Goal: Entertainment & Leisure: Browse casually

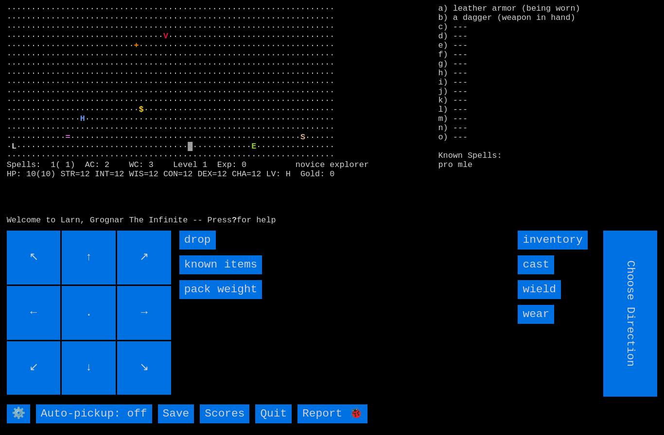
type input "Hold to Run"
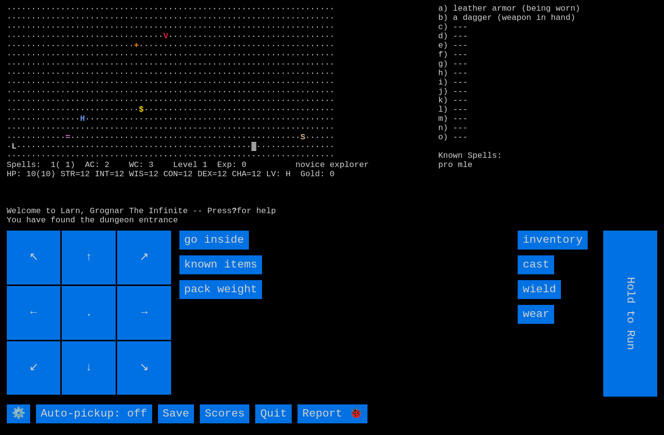
click at [201, 250] on inside "go inside" at bounding box center [213, 240] width 69 height 19
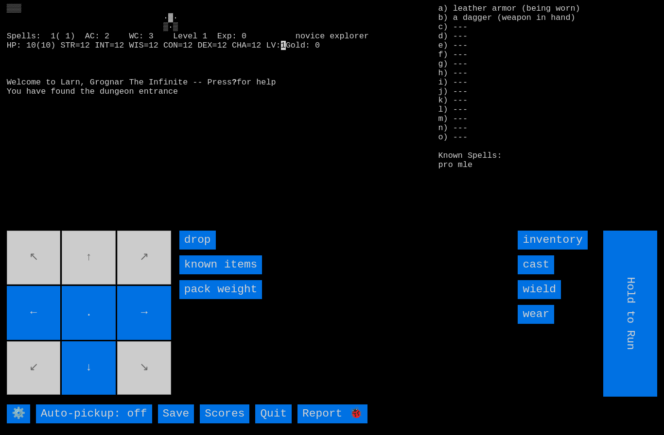
type input "Choose Direction"
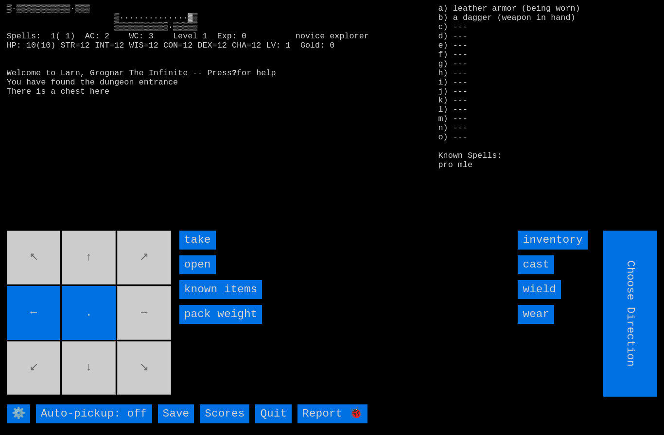
type input "Hold to Run"
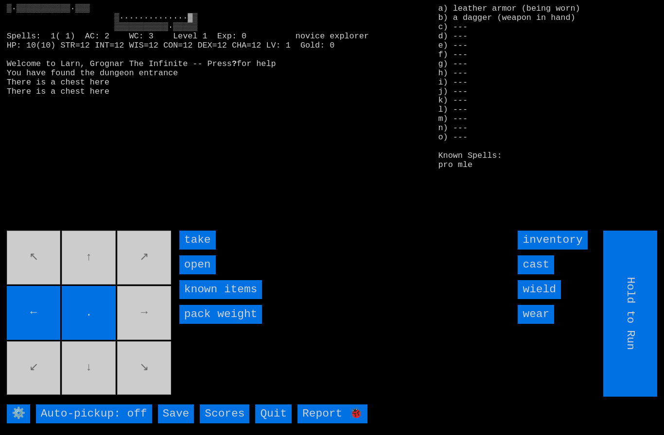
click at [150, 327] on movebuttons "↖ ↑ ↗ ← . → ↙ ↓ ↘" at bounding box center [90, 314] width 166 height 166
click at [194, 250] on input "take" at bounding box center [197, 240] width 36 height 19
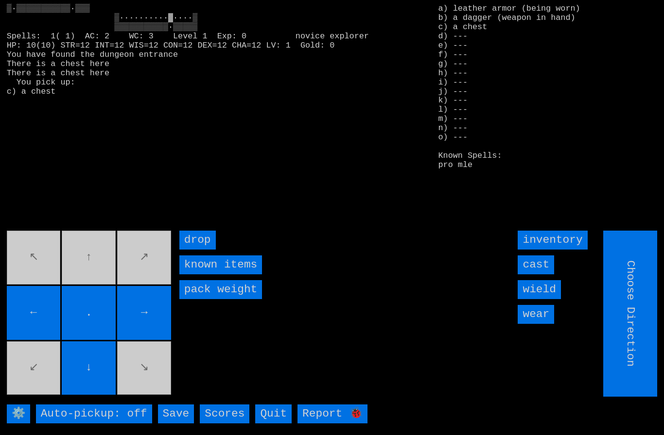
type input "Hold to Run"
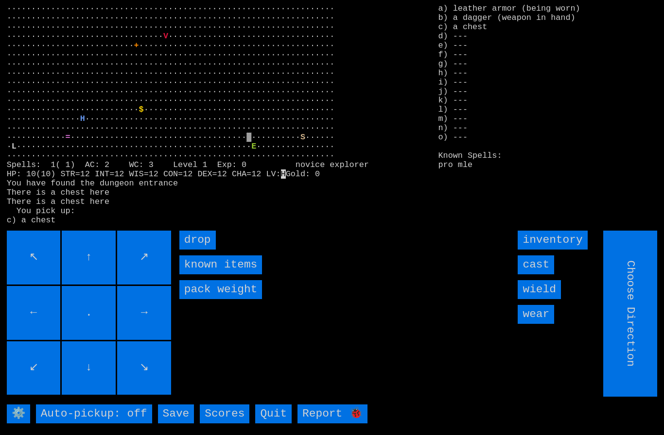
type input "Hold to Run"
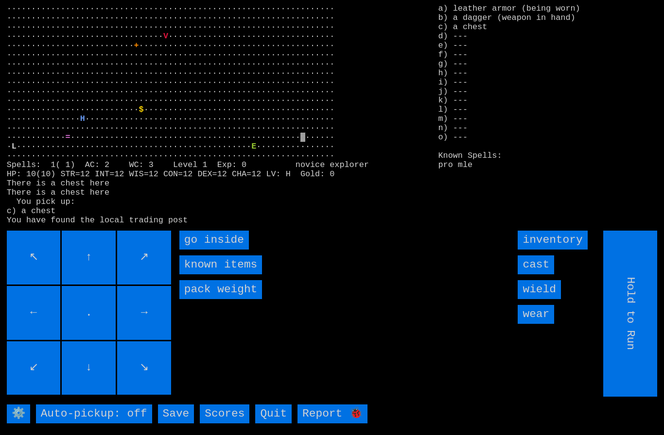
click at [205, 250] on inside "go inside" at bounding box center [213, 240] width 69 height 19
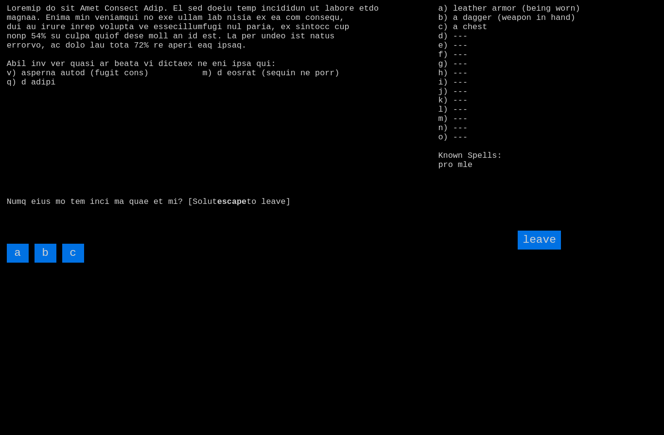
click at [75, 263] on input "c" at bounding box center [73, 253] width 22 height 19
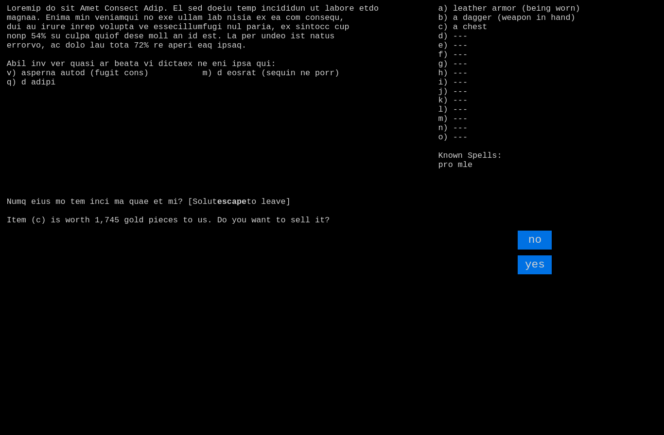
click at [539, 275] on input "yes" at bounding box center [534, 265] width 34 height 19
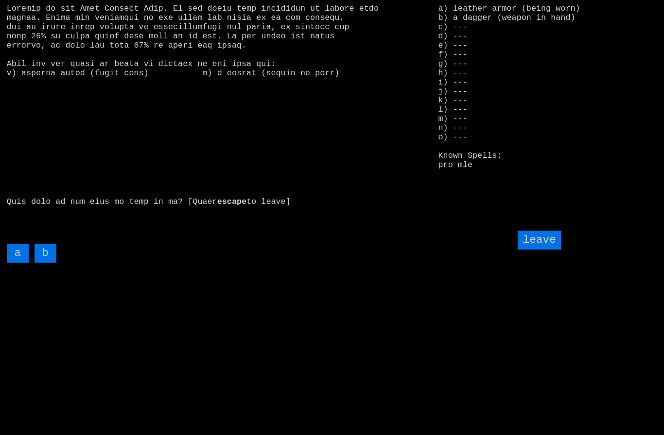
click at [542, 250] on input "leave" at bounding box center [538, 240] width 43 height 19
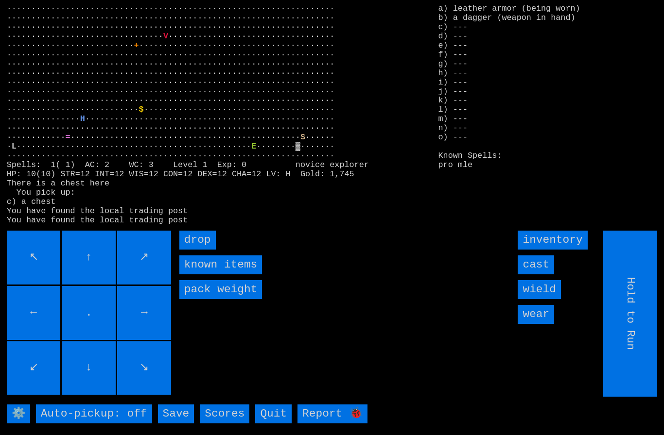
type input "Choose Direction"
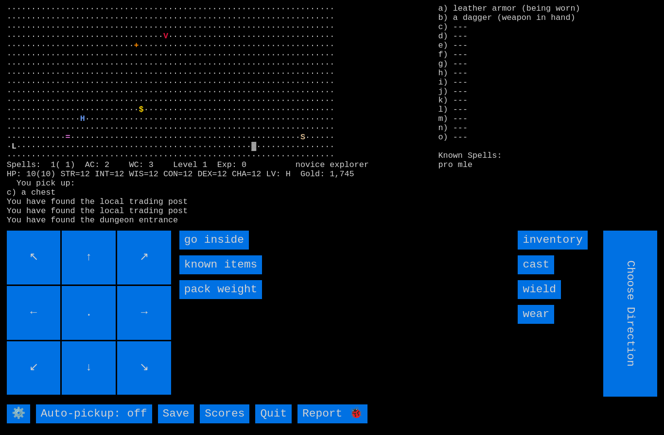
type input "Hold to Run"
click at [196, 250] on inside "go inside" at bounding box center [213, 240] width 69 height 19
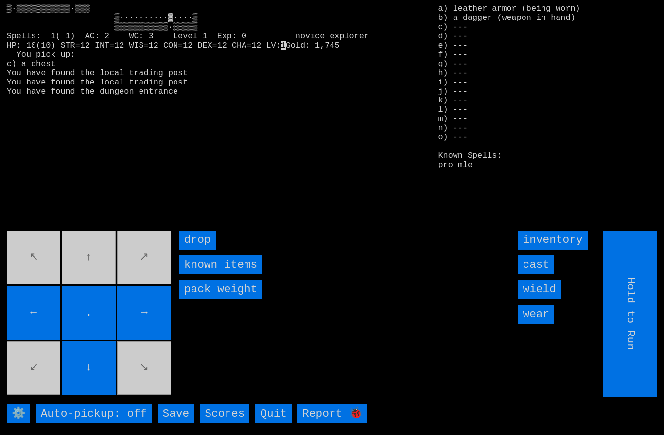
type input "Choose Direction"
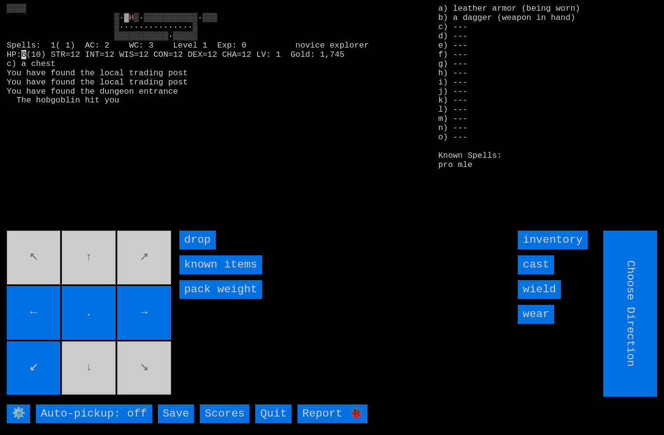
type input "Hold to Run"
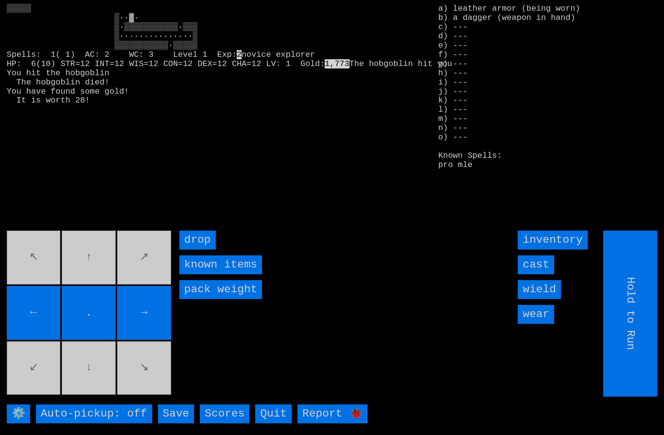
type input "Choose Direction"
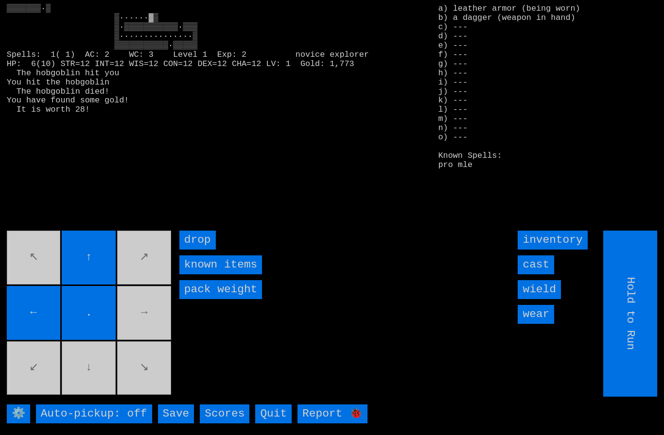
type input "Choose Direction"
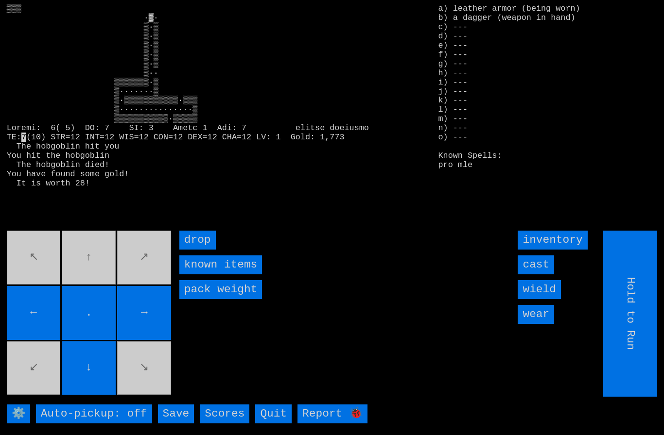
type input "Choose Direction"
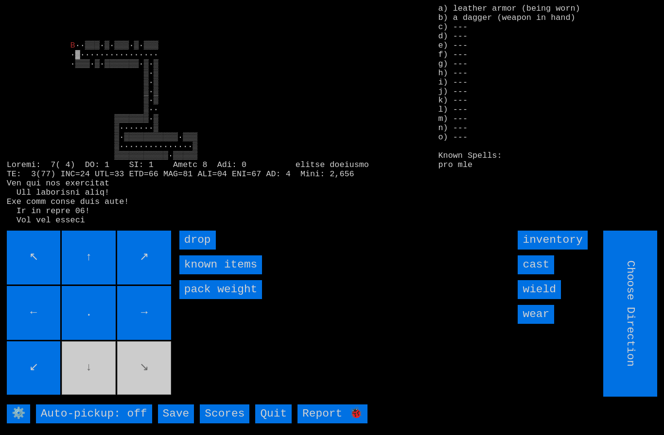
type input "Hold to Run"
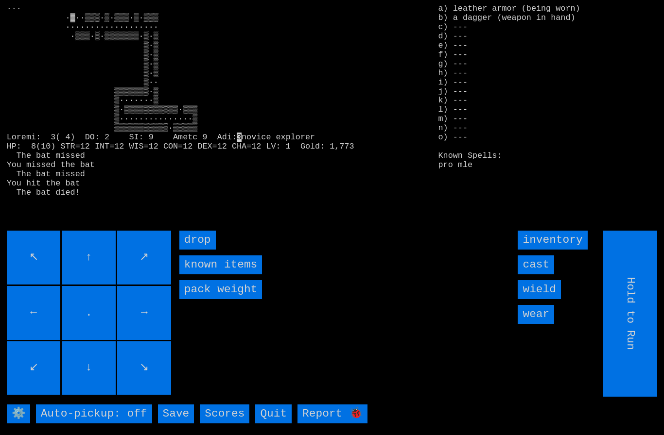
type input "Choose Direction"
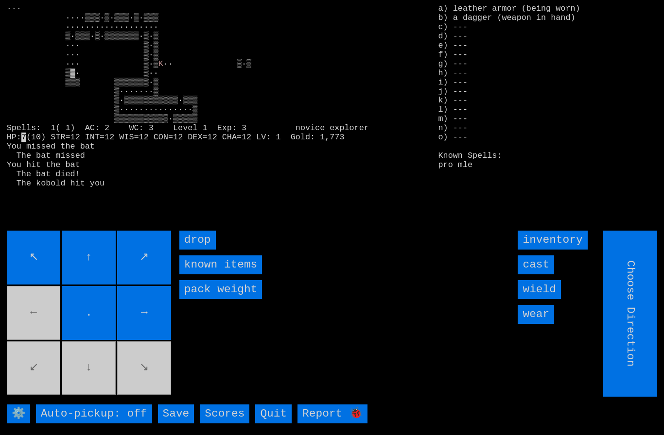
type input "Hold to Run"
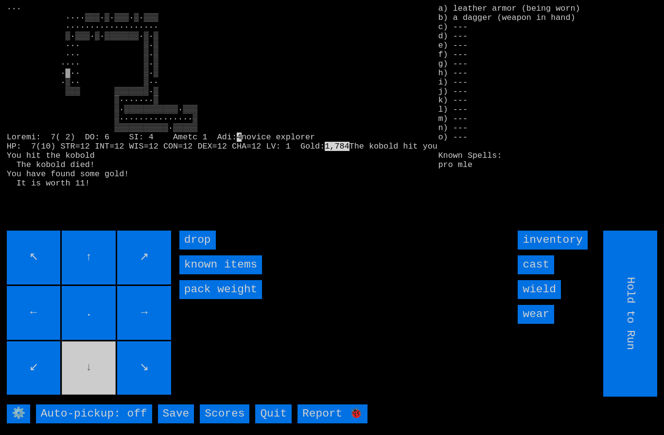
type input "Choose Direction"
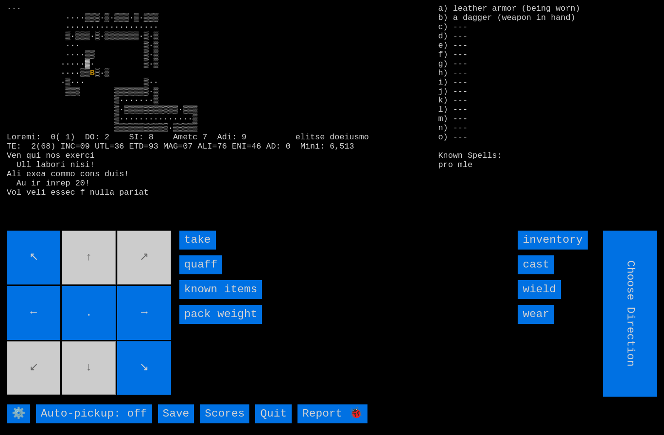
type input "Hold to Run"
click at [193, 250] on input "take" at bounding box center [197, 240] width 36 height 19
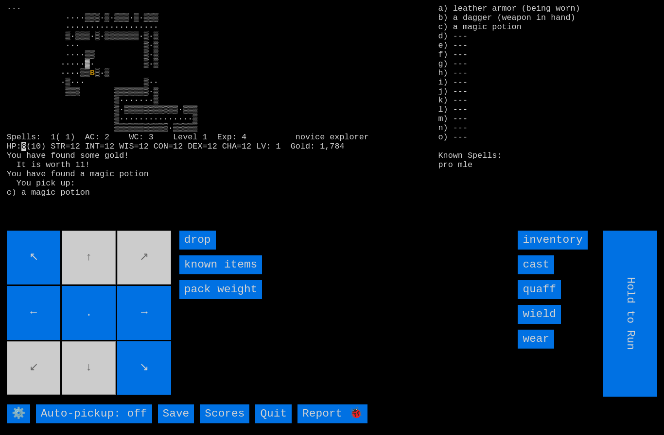
click at [543, 299] on input "quaff" at bounding box center [538, 289] width 43 height 19
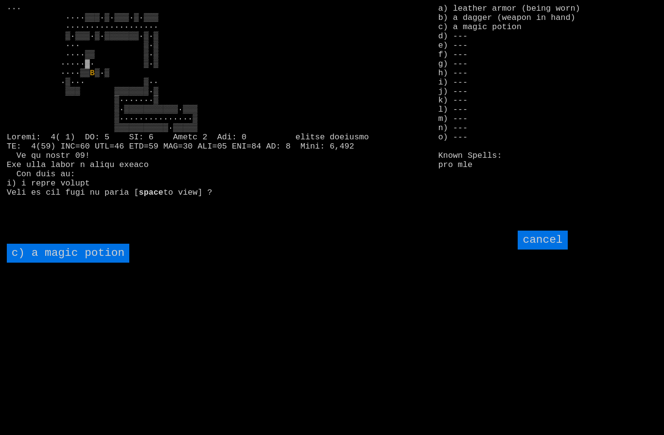
click at [60, 263] on potion "c) a magic potion" at bounding box center [68, 253] width 123 height 19
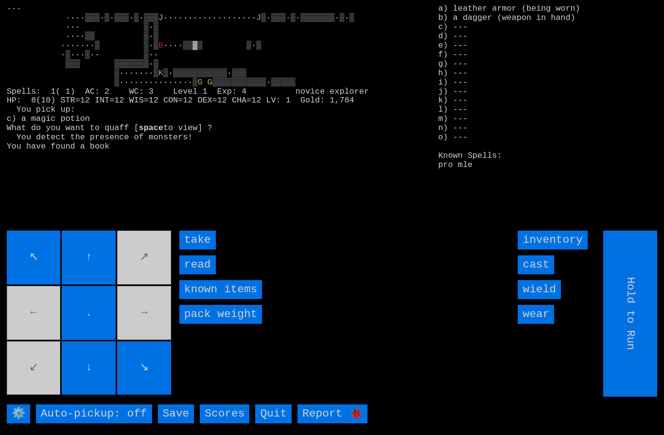
click at [196, 250] on input "take" at bounding box center [197, 240] width 36 height 19
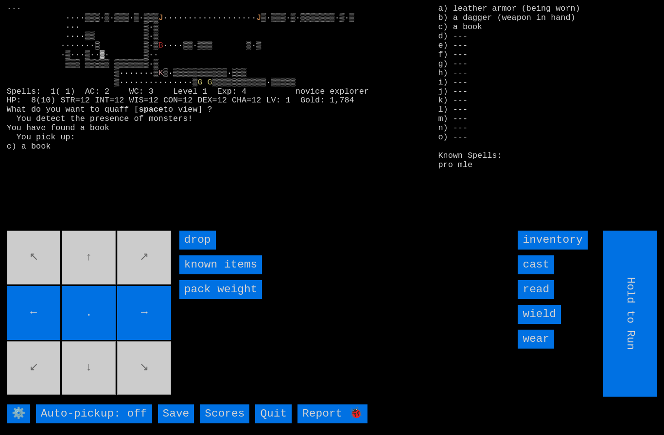
type input "Choose Direction"
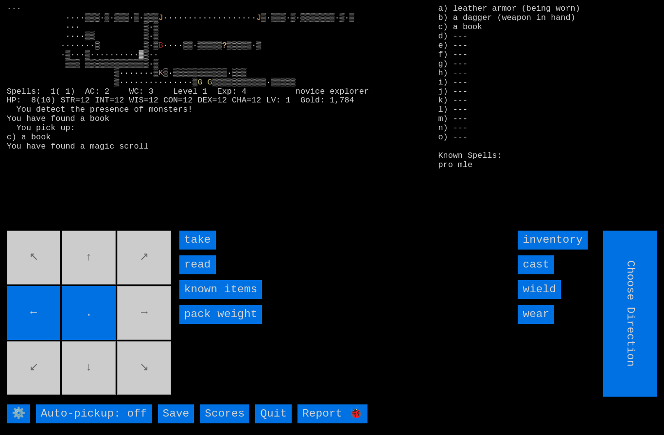
type input "Hold to Run"
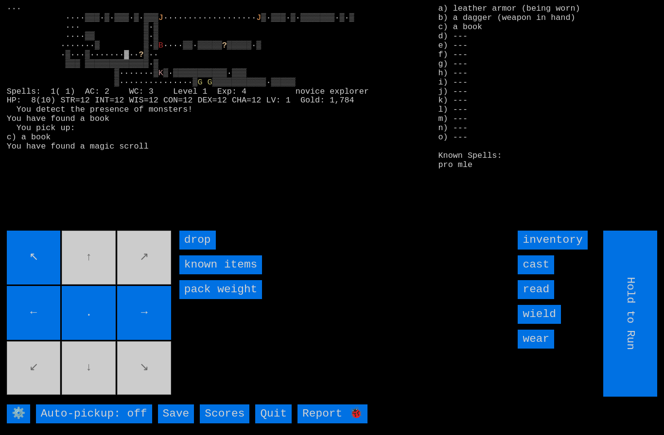
type input "Choose Direction"
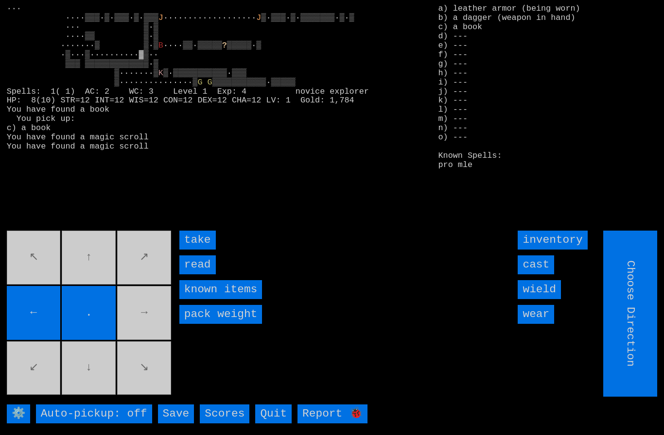
type input "Hold to Run"
click at [194, 250] on input "take" at bounding box center [197, 240] width 36 height 19
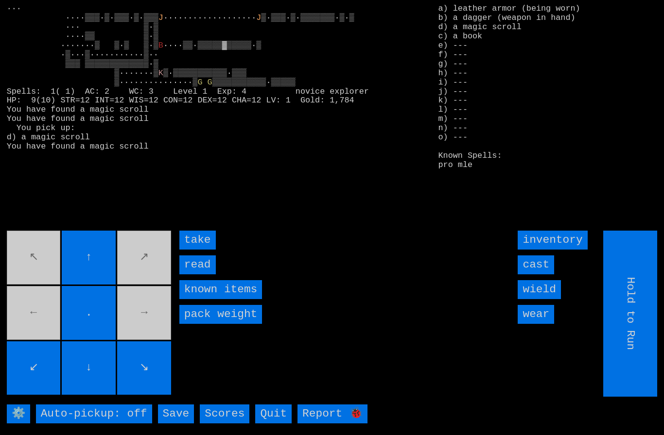
click at [198, 250] on input "take" at bounding box center [197, 240] width 36 height 19
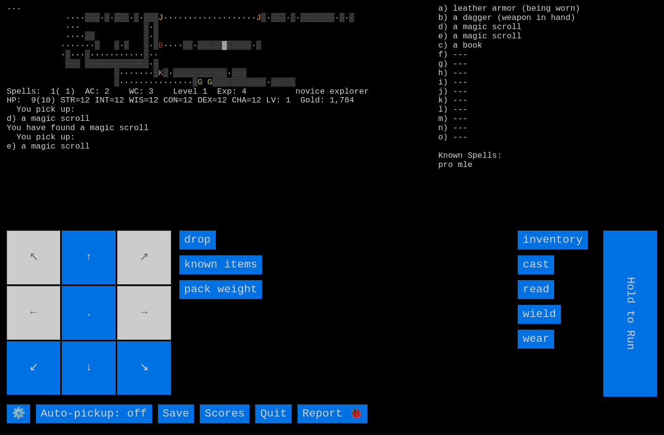
type input "Choose Direction"
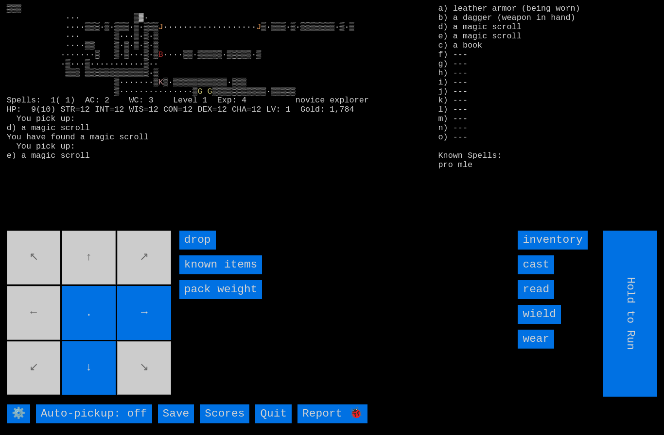
type input "Choose Direction"
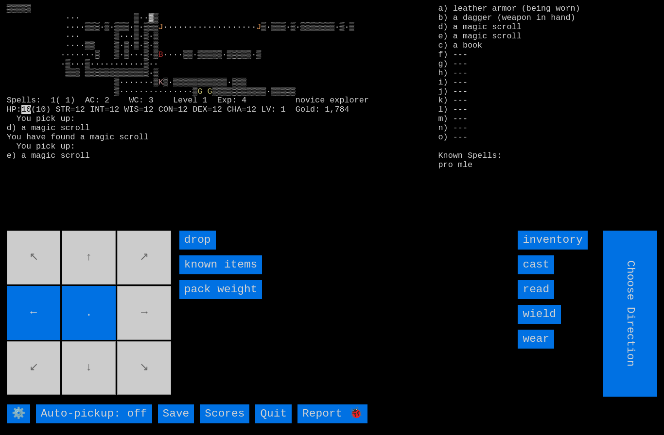
type input "Hold to Run"
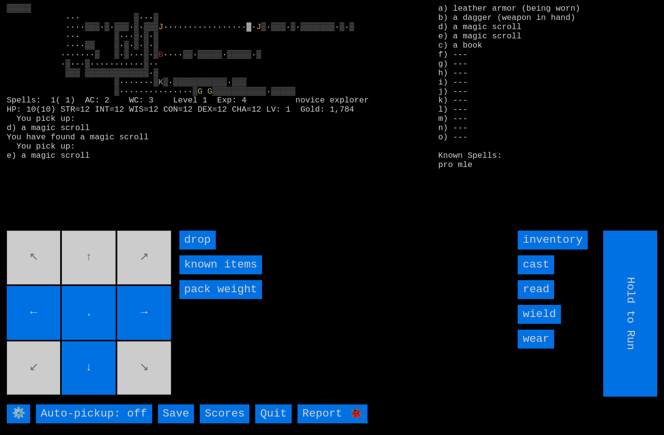
type input "Choose Direction"
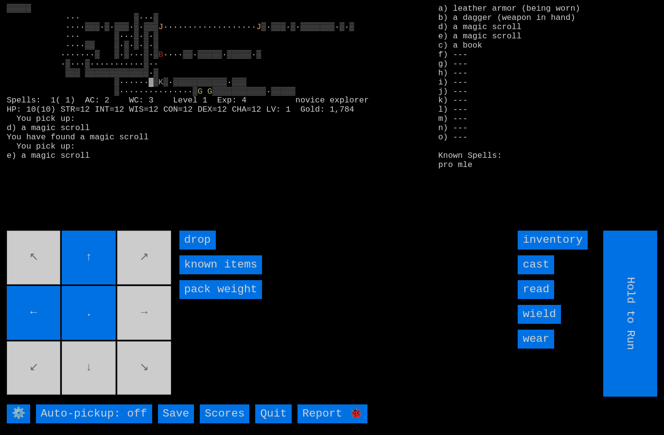
type input "Choose Direction"
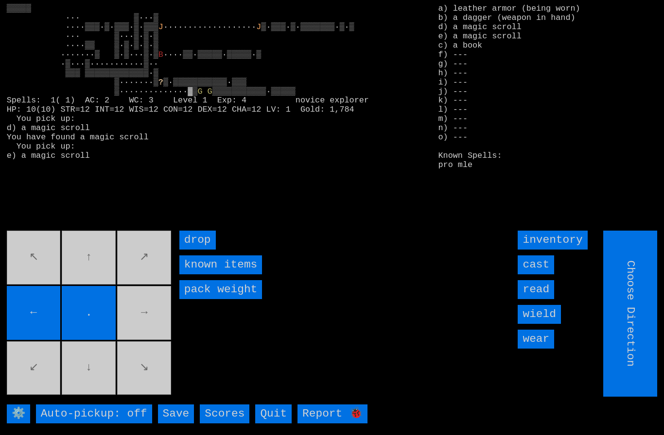
type input "Hold to Run"
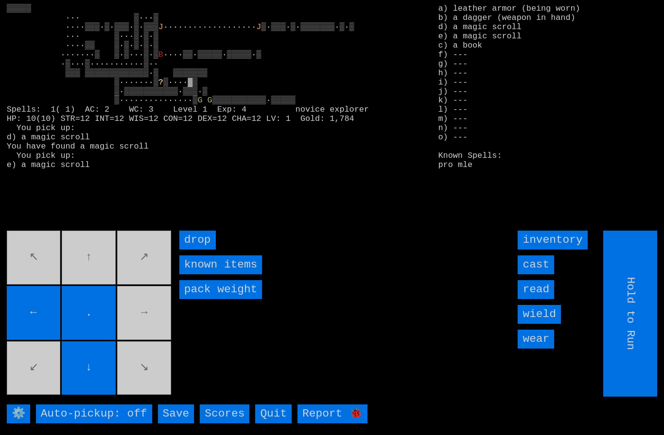
type input "Choose Direction"
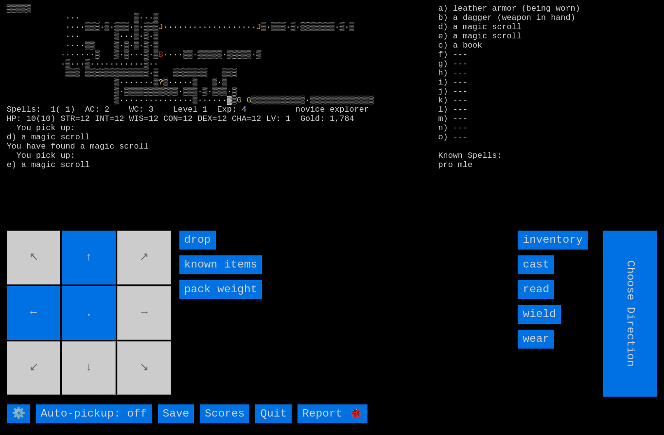
type input "Hold to Run"
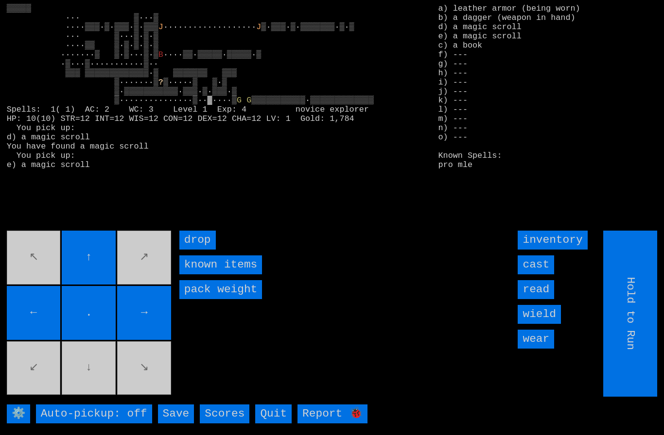
type input "Choose Direction"
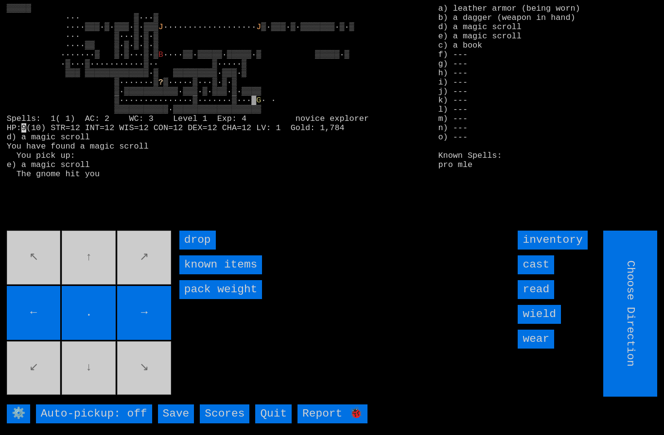
type input "Hold to Run"
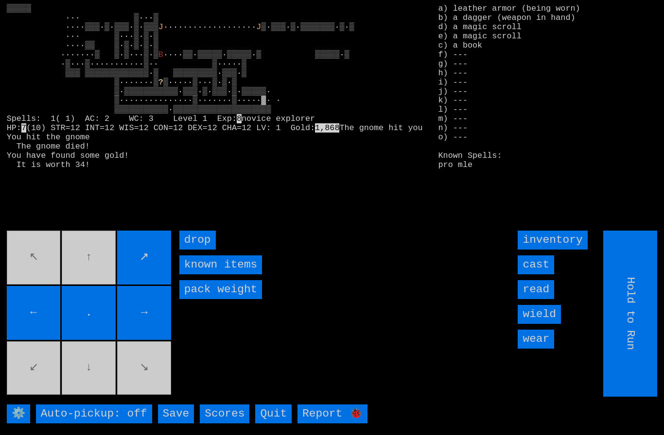
type input "Choose Direction"
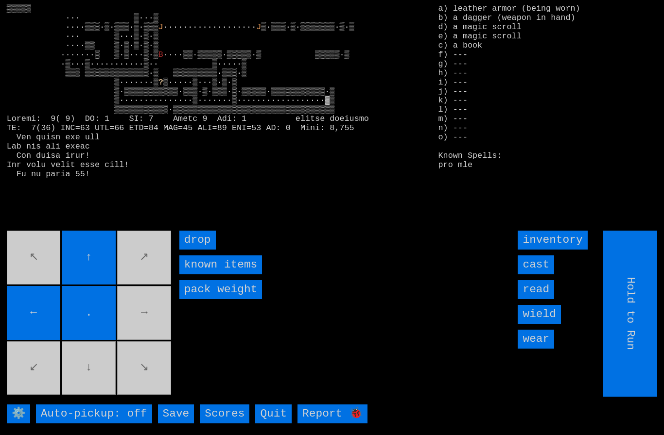
type input "Choose Direction"
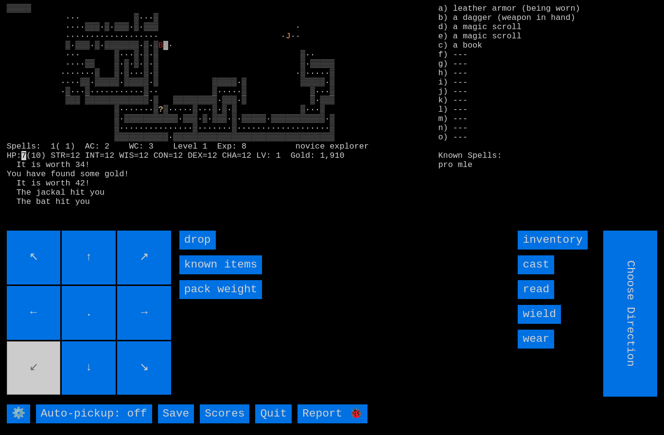
type input "Hold to Run"
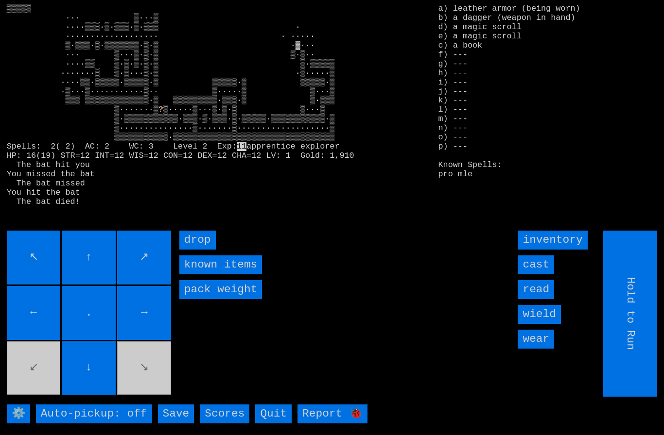
type input "Choose Direction"
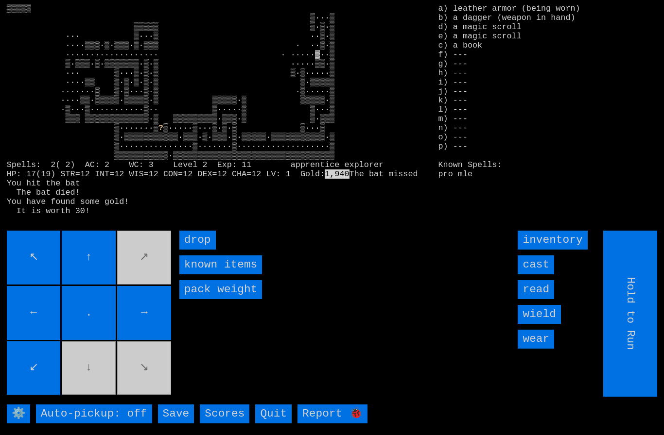
type input "Choose Direction"
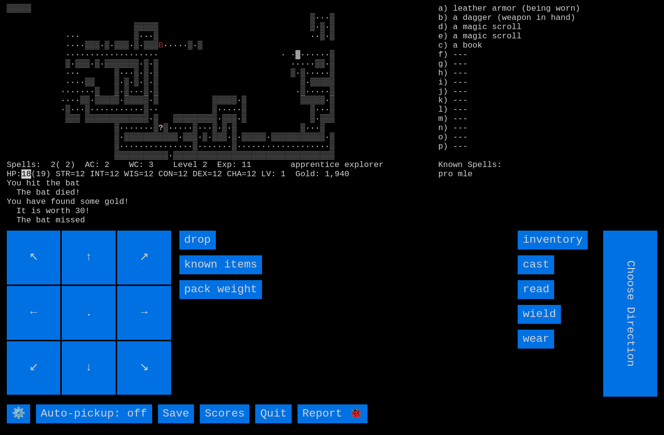
type input "Hold to Run"
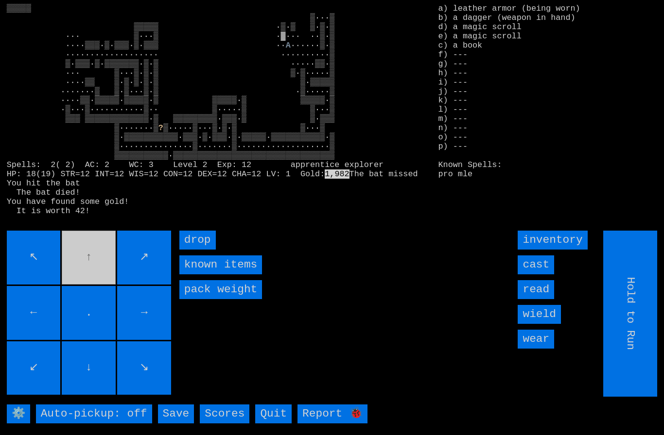
type input "Choose Direction"
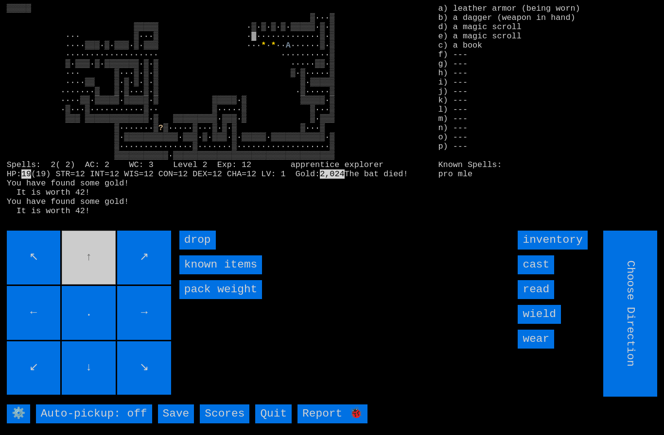
type input "Hold to Run"
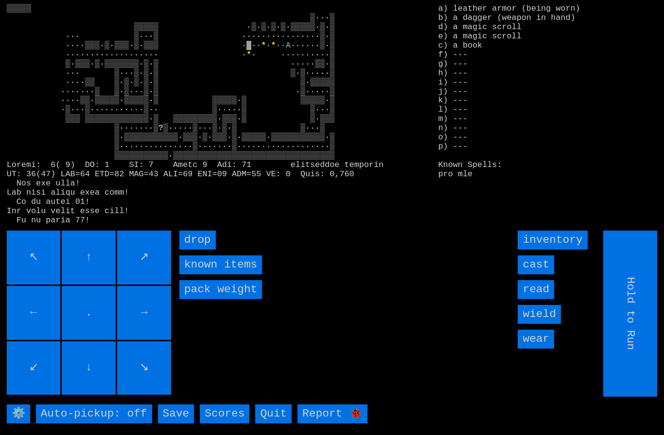
type input "Choose Direction"
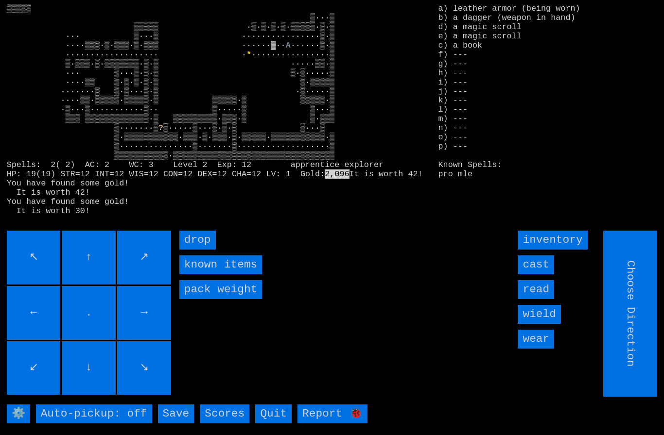
type input "Hold to Run"
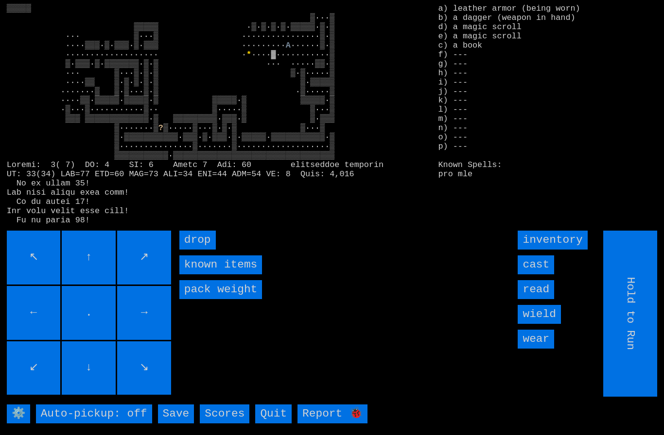
type input "Choose Direction"
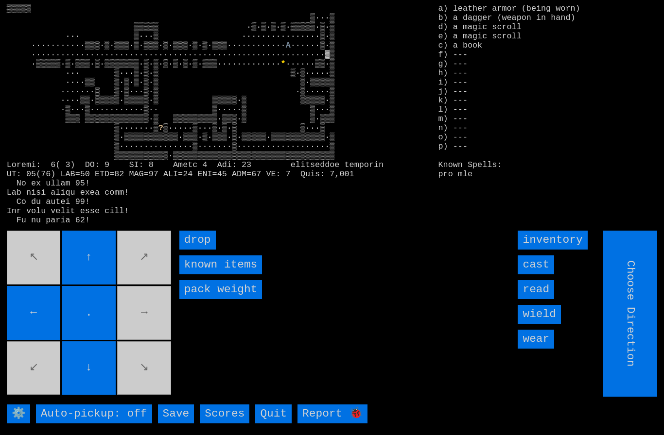
type input "Hold to Run"
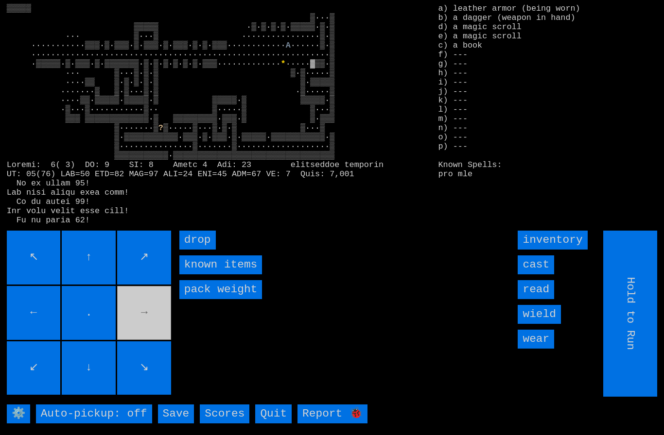
type input "Choose Direction"
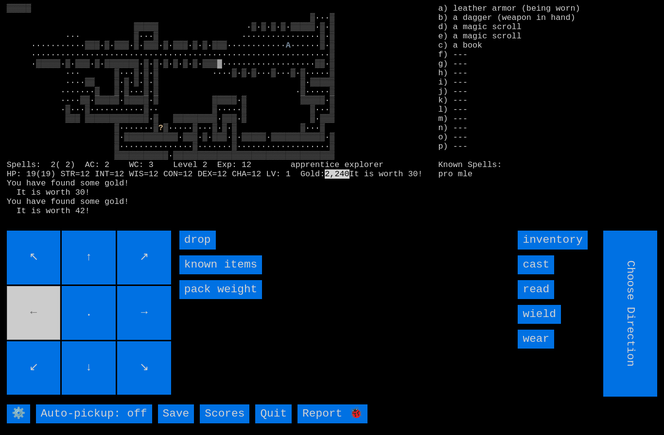
type input "Hold to Run"
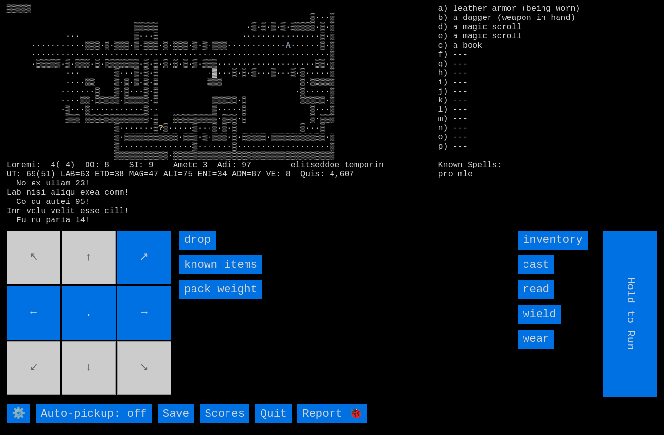
type input "Choose Direction"
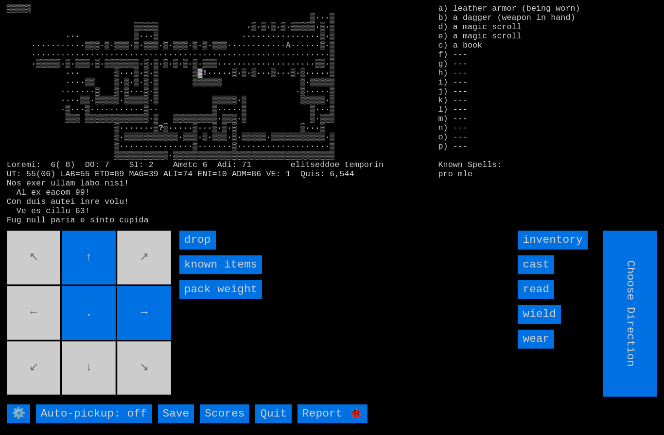
type input "Hold to Run"
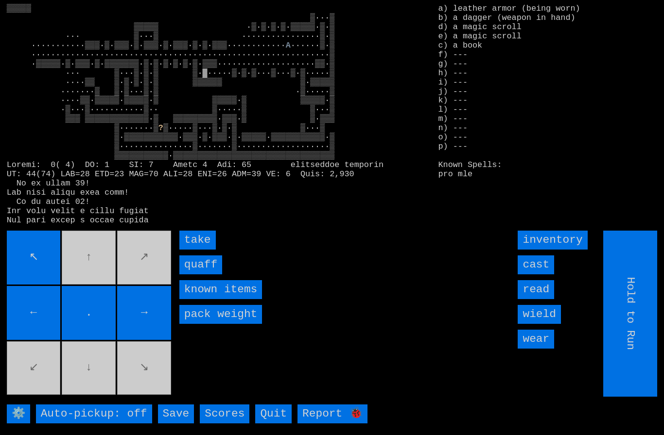
click at [196, 275] on input "quaff" at bounding box center [200, 265] width 43 height 19
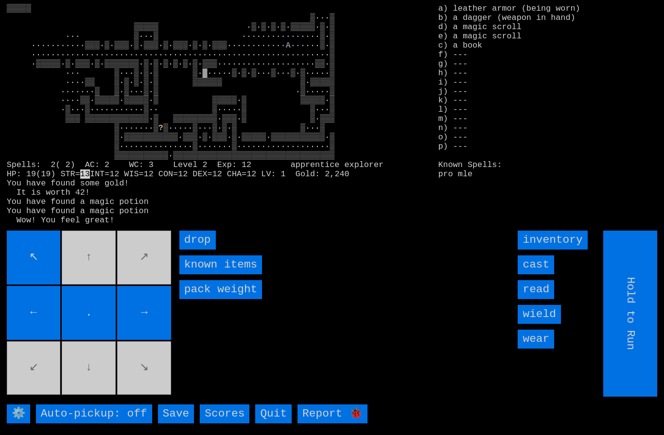
click at [93, 268] on movebuttons "↖ ↑ ↗ ← . → ↙ ↓ ↘" at bounding box center [90, 314] width 166 height 166
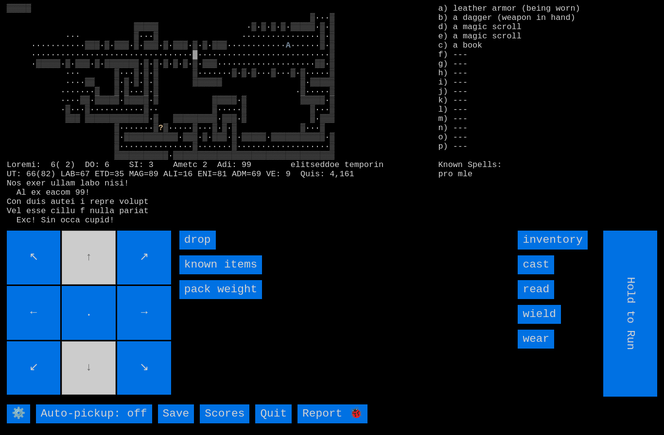
type input "Choose Direction"
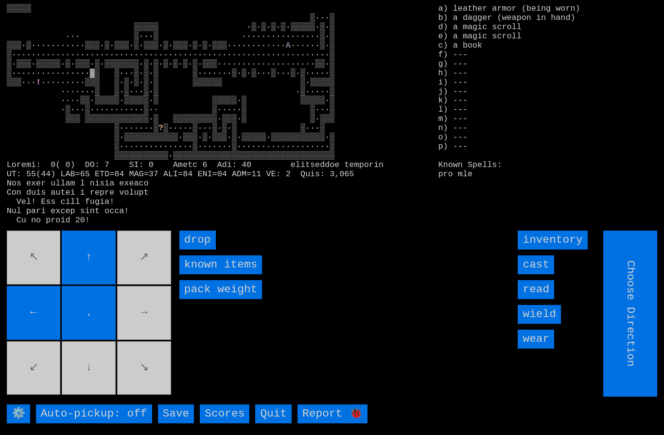
type input "Hold to Run"
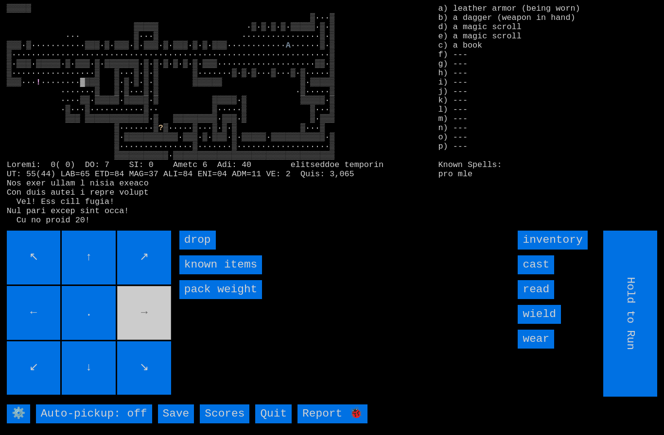
type input "Choose Direction"
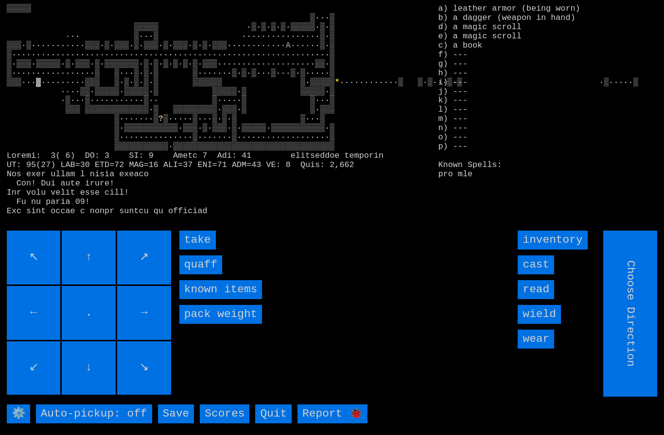
type input "Hold to Run"
click at [644, 362] on input "Hold to Run" at bounding box center [630, 314] width 54 height 166
click at [195, 275] on input "quaff" at bounding box center [200, 265] width 43 height 19
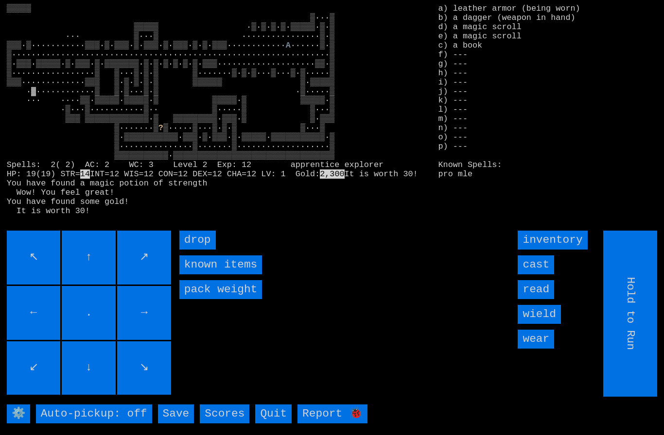
type input "Choose Direction"
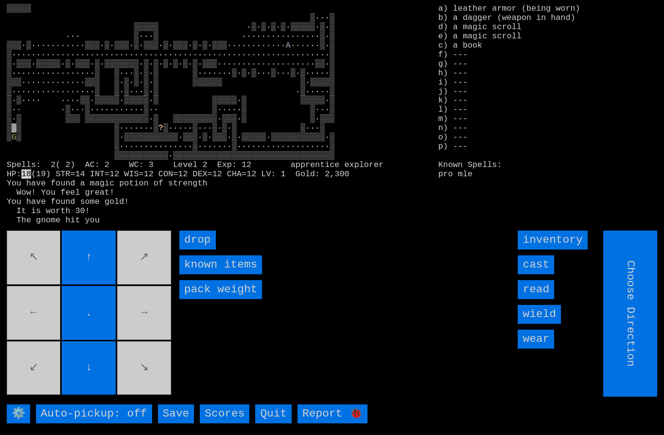
type input "Hold to Run"
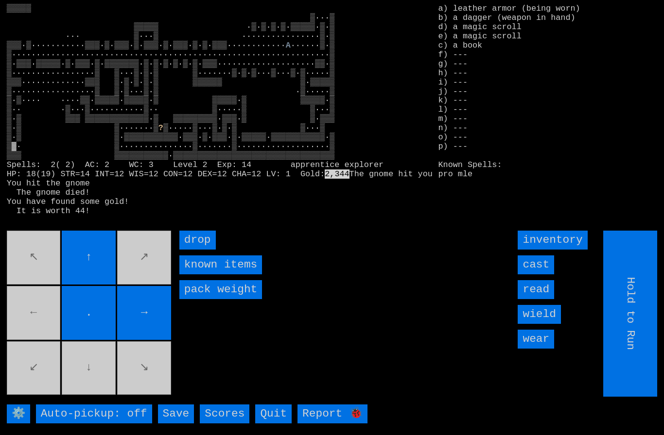
type input "Choose Direction"
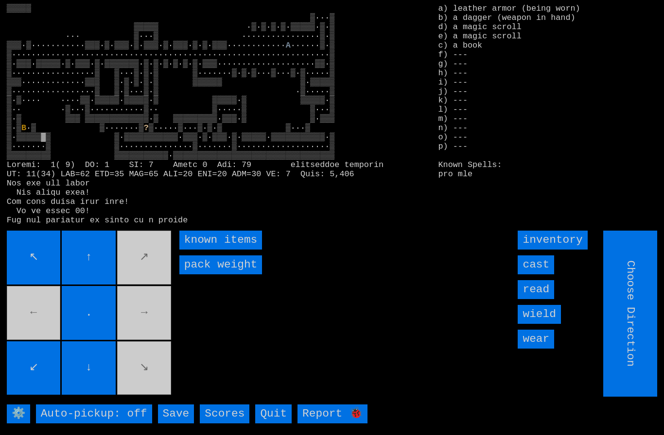
type input "Hold to Run"
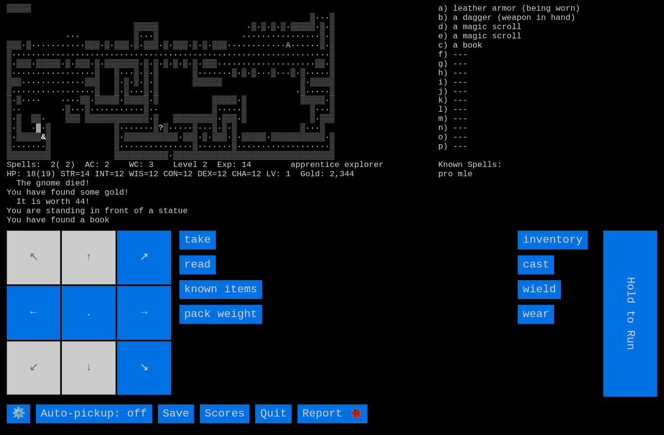
click at [192, 250] on input "take" at bounding box center [197, 240] width 36 height 19
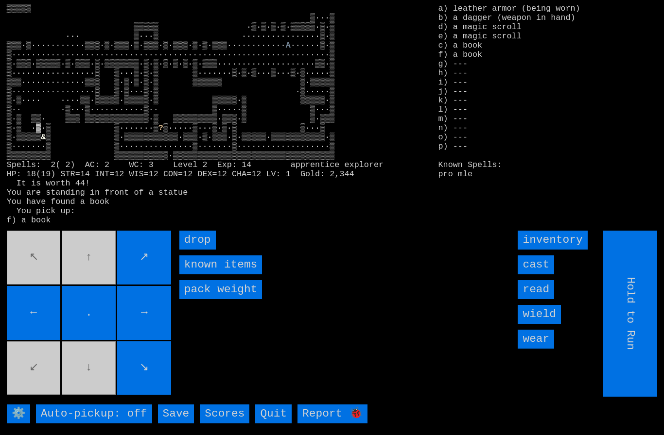
type input "Choose Direction"
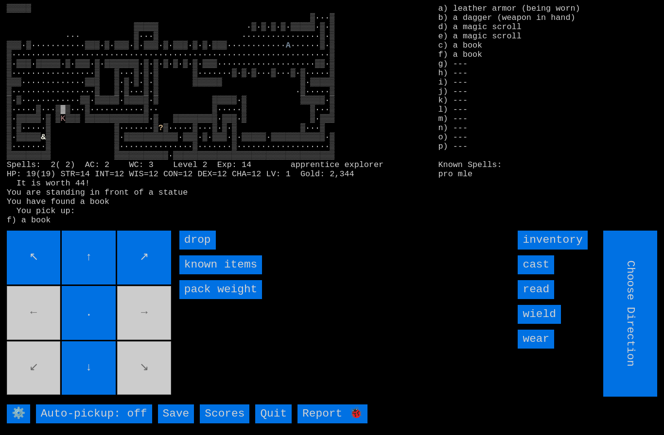
type input "Hold to Run"
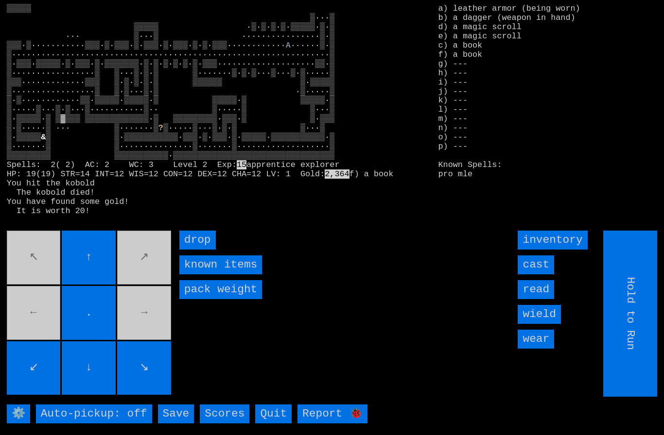
type input "Choose Direction"
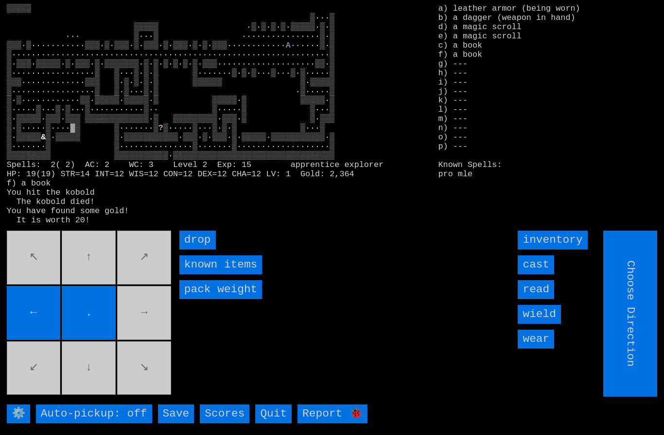
type input "Hold to Run"
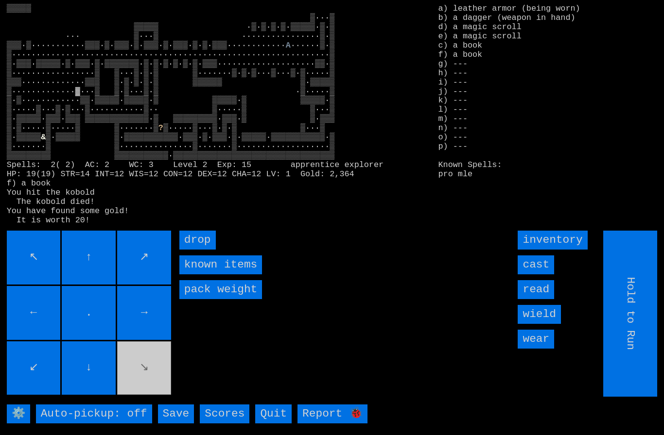
type input "Choose Direction"
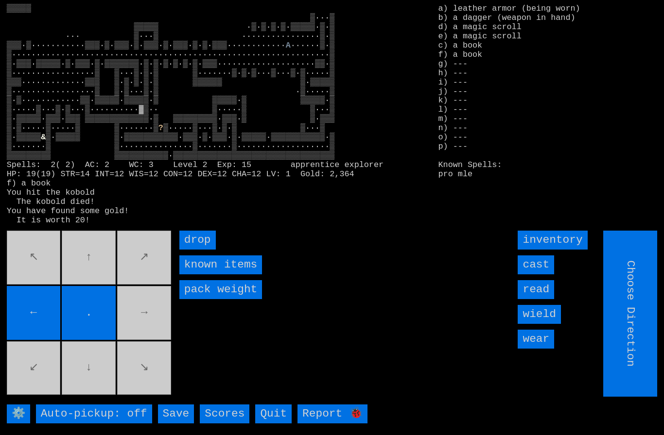
type input "Hold to Run"
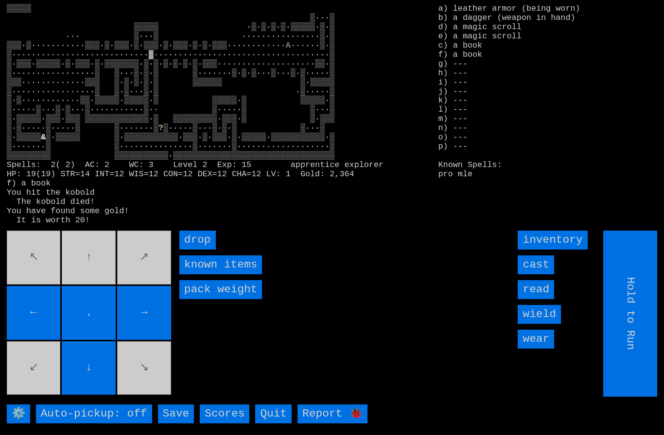
type input "Choose Direction"
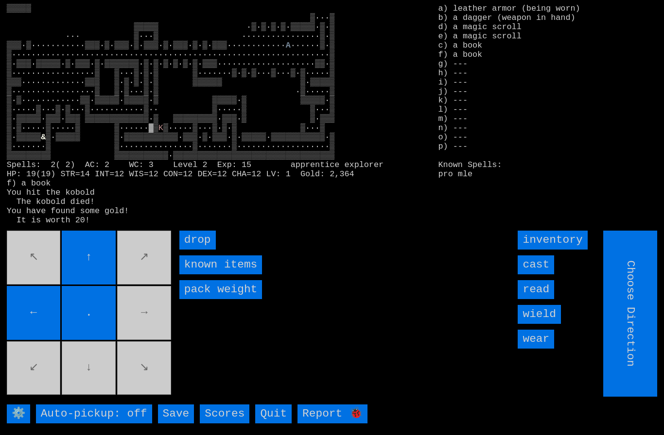
type input "Hold to Run"
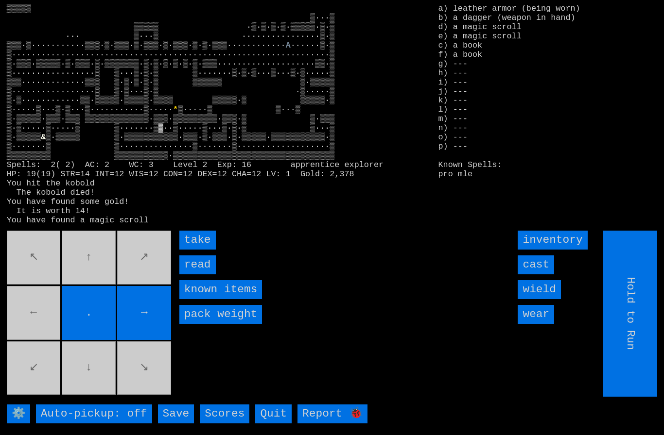
click at [189, 250] on input "take" at bounding box center [197, 240] width 36 height 19
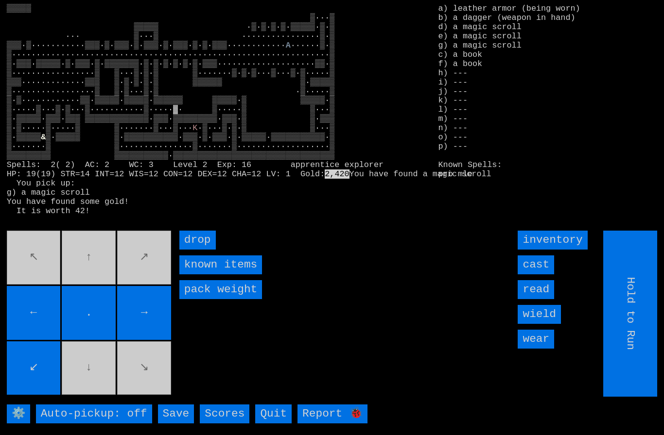
type input "Choose Direction"
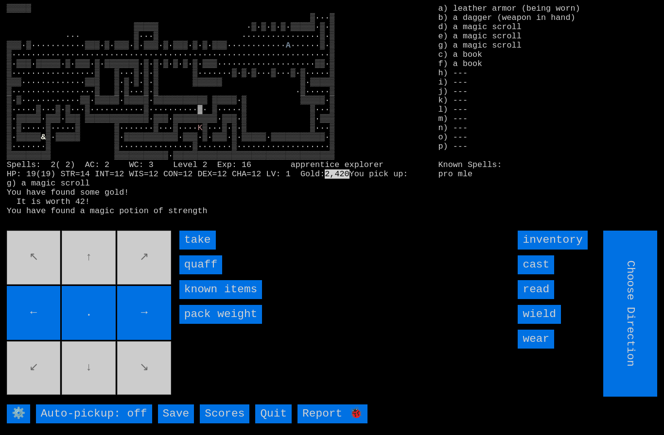
type input "Hold to Run"
click at [196, 275] on input "quaff" at bounding box center [200, 265] width 43 height 19
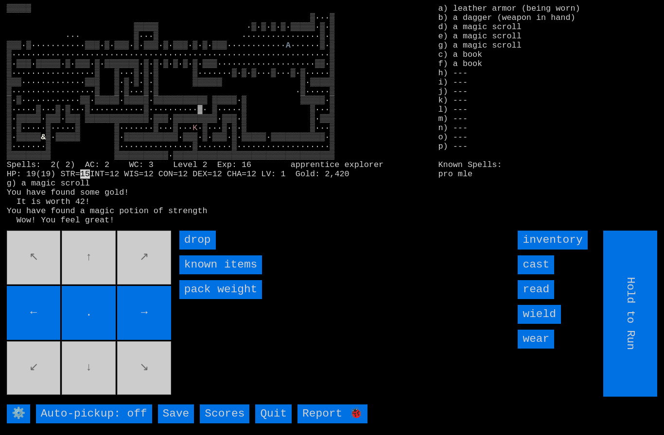
type input "Choose Direction"
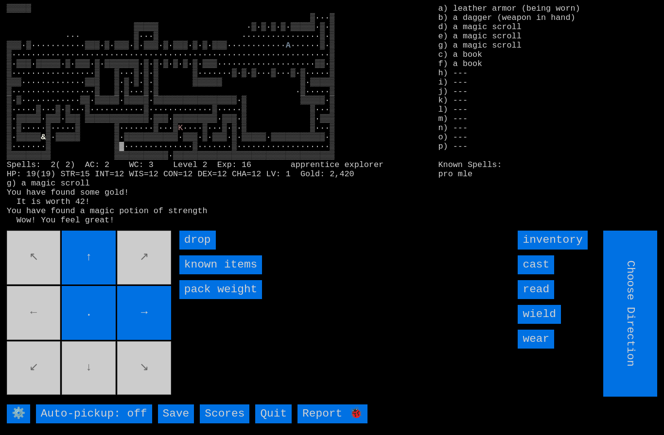
type input "Hold to Run"
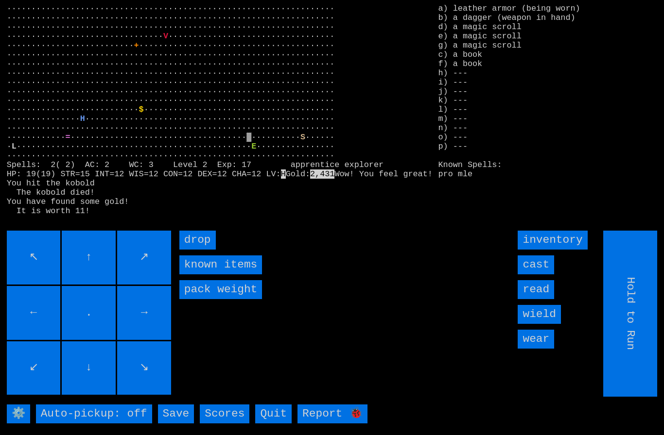
type input "Choose Direction"
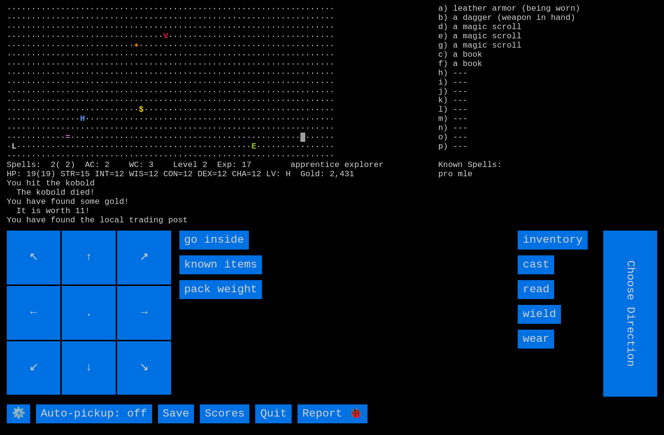
type input "Hold to Run"
click at [201, 250] on inside "go inside" at bounding box center [213, 240] width 69 height 19
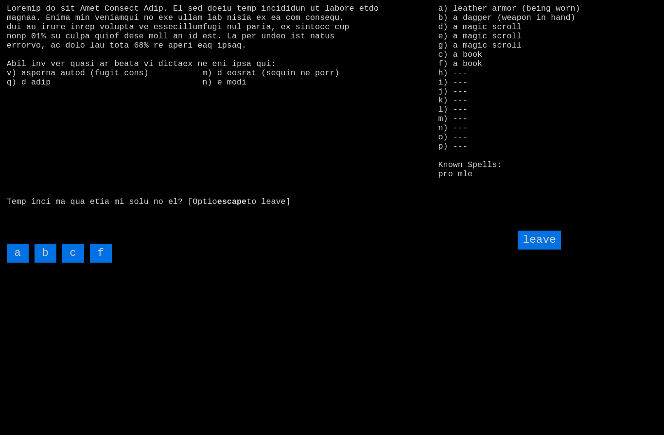
click at [71, 263] on input "c" at bounding box center [73, 253] width 22 height 19
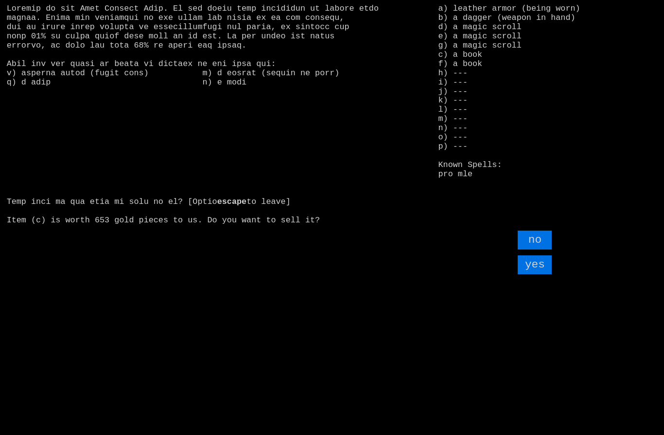
click at [537, 275] on input "yes" at bounding box center [534, 265] width 34 height 19
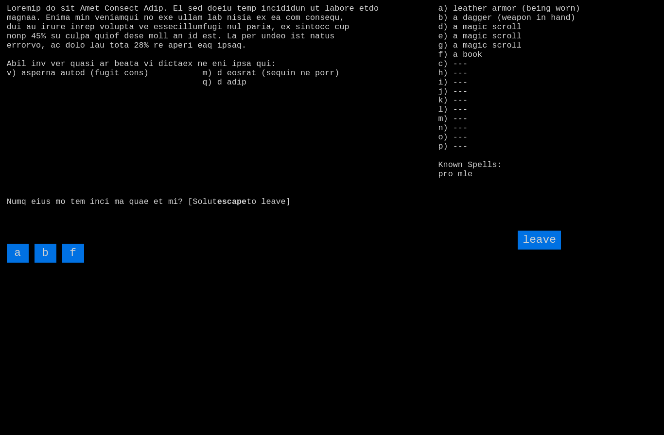
click at [74, 263] on input "f" at bounding box center [73, 253] width 22 height 19
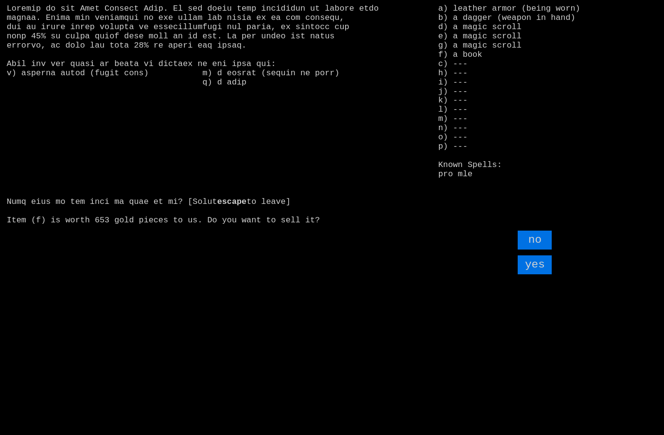
click at [543, 275] on input "yes" at bounding box center [534, 265] width 34 height 19
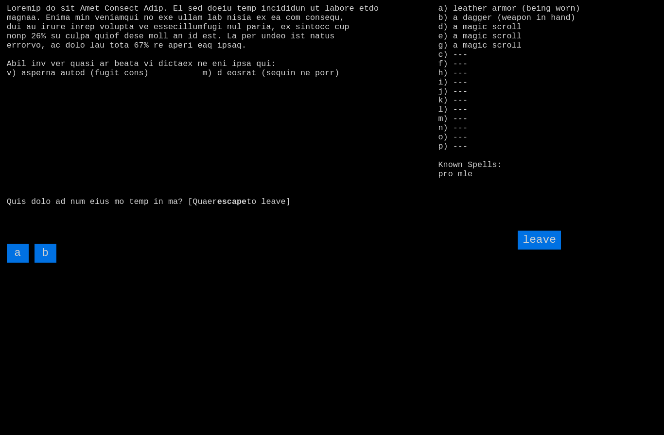
click at [547, 250] on input "leave" at bounding box center [538, 240] width 43 height 19
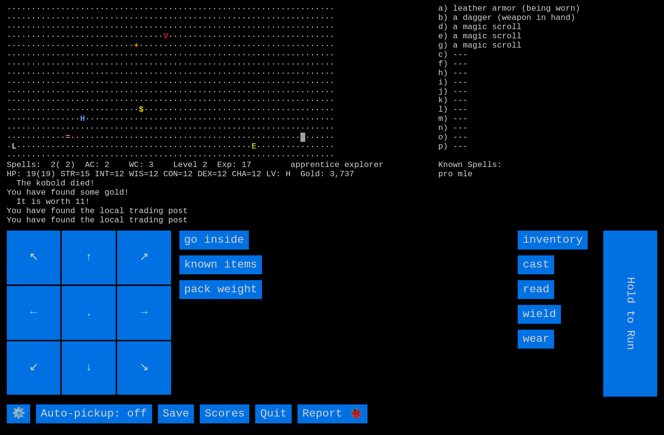
type input "Choose Direction"
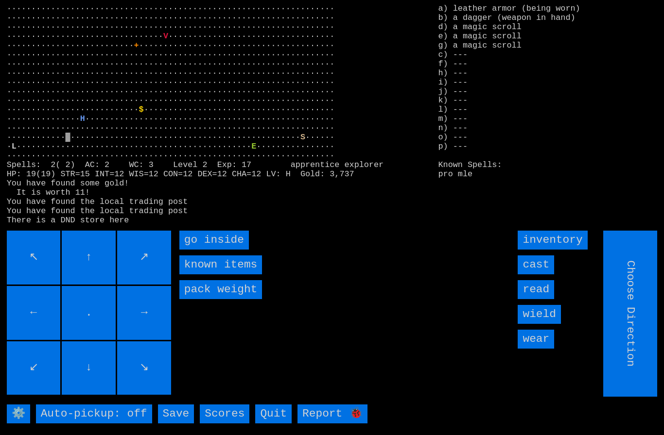
type input "Hold to Run"
click at [196, 250] on inside "go inside" at bounding box center [213, 240] width 69 height 19
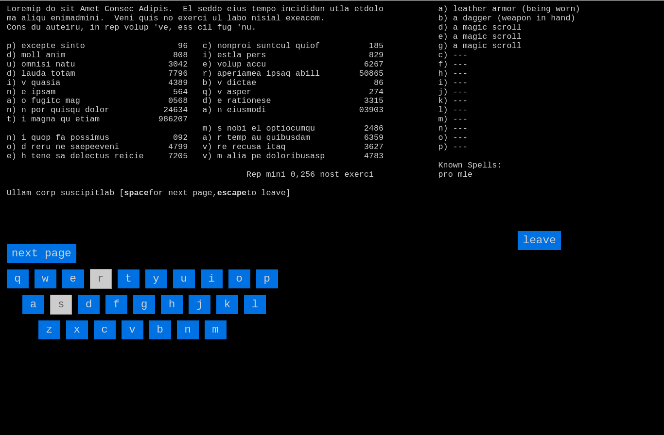
click at [41, 263] on page "next page" at bounding box center [41, 253] width 69 height 19
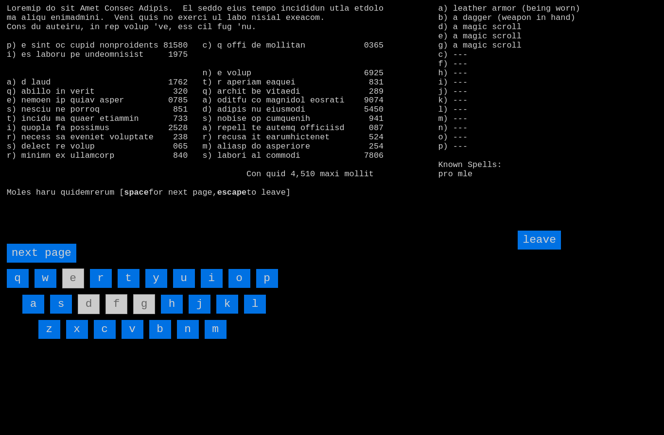
click at [212, 288] on input "i" at bounding box center [212, 278] width 22 height 19
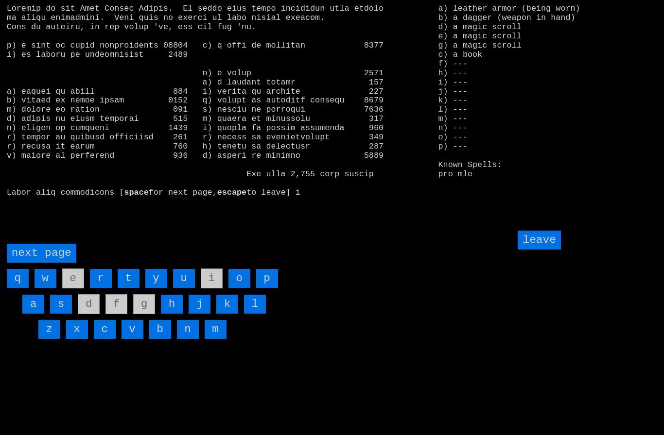
click at [545, 250] on input "leave" at bounding box center [538, 240] width 43 height 19
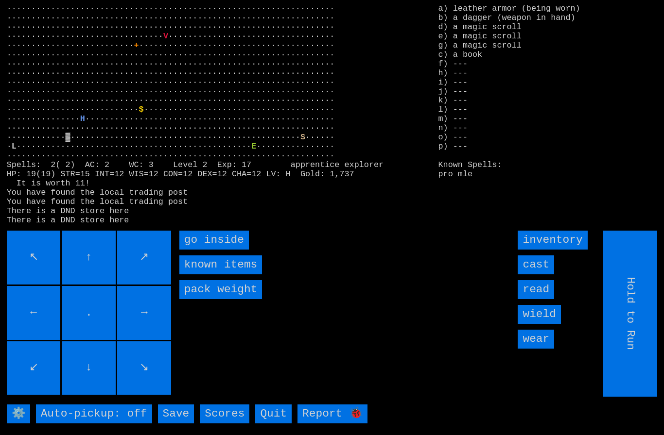
type input "Choose Direction"
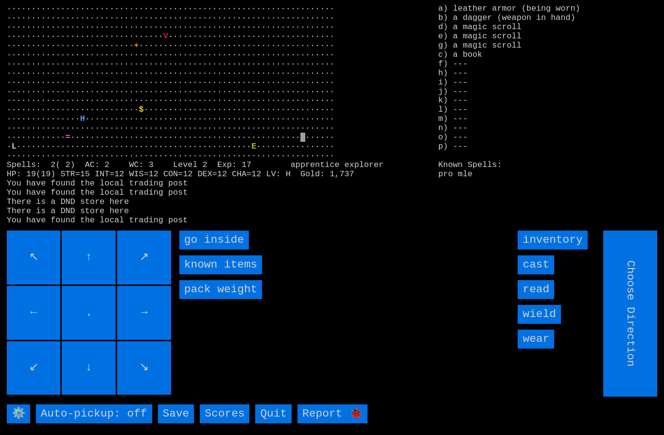
type input "Hold to Run"
click at [205, 250] on inside "go inside" at bounding box center [213, 240] width 69 height 19
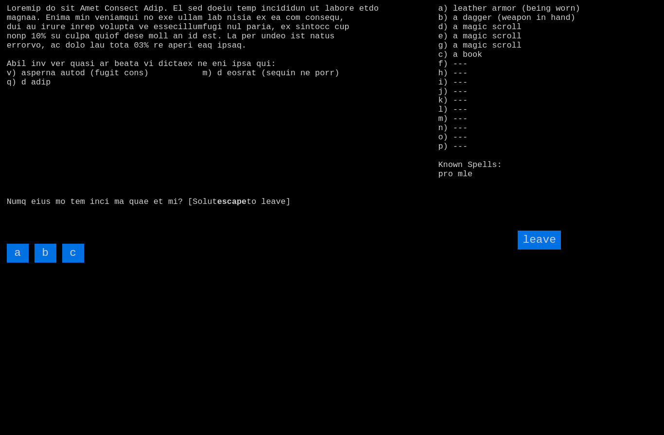
click at [72, 263] on input "c" at bounding box center [73, 253] width 22 height 19
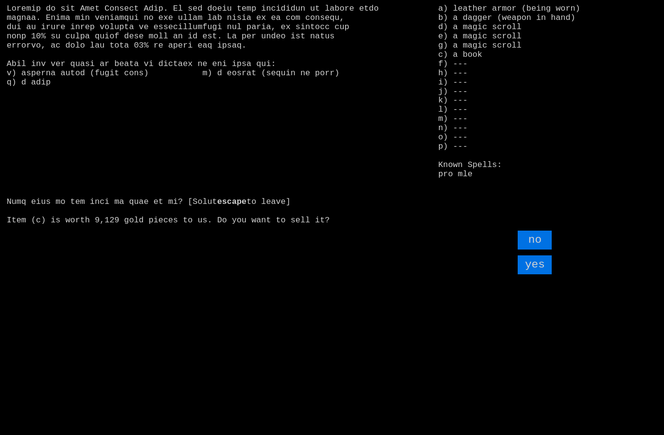
click at [538, 275] on input "yes" at bounding box center [534, 265] width 34 height 19
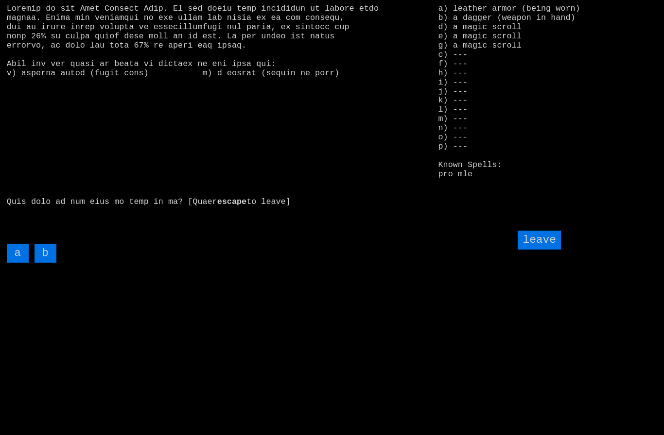
click at [544, 250] on input "leave" at bounding box center [538, 240] width 43 height 19
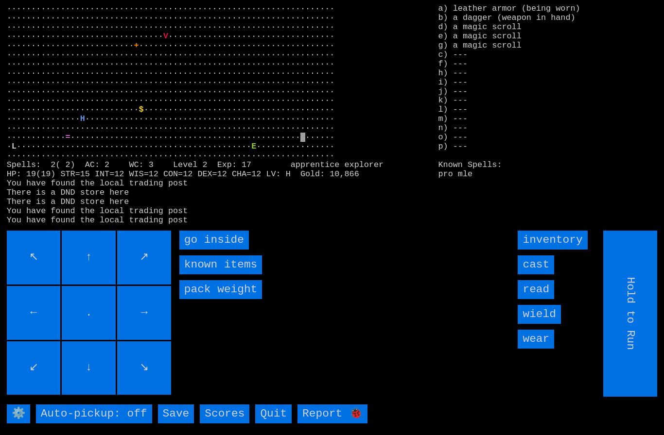
type input "Choose Direction"
type input "Hold to Run"
click at [198, 250] on inside "go inside" at bounding box center [213, 240] width 69 height 19
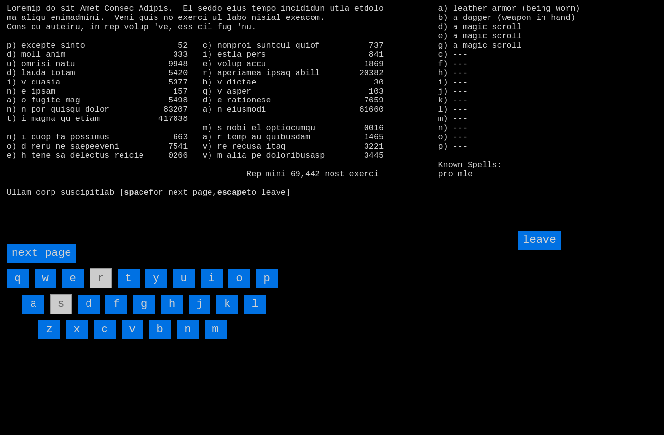
click at [44, 263] on page "next page" at bounding box center [41, 253] width 69 height 19
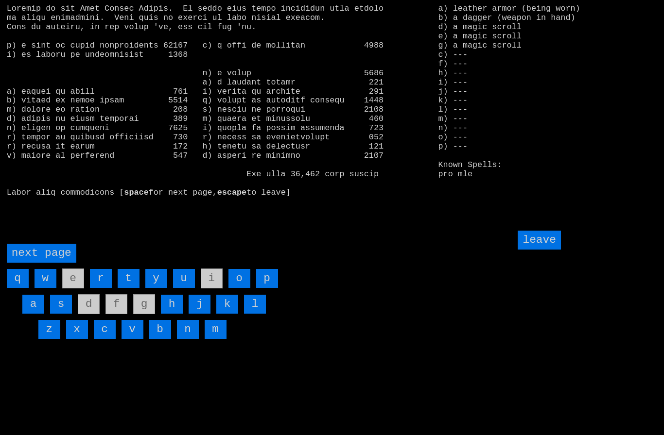
click at [168, 314] on input "h" at bounding box center [172, 304] width 22 height 19
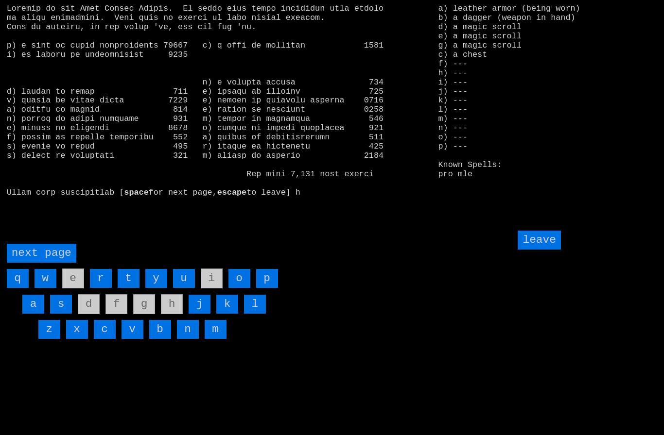
click at [542, 250] on input "leave" at bounding box center [538, 240] width 43 height 19
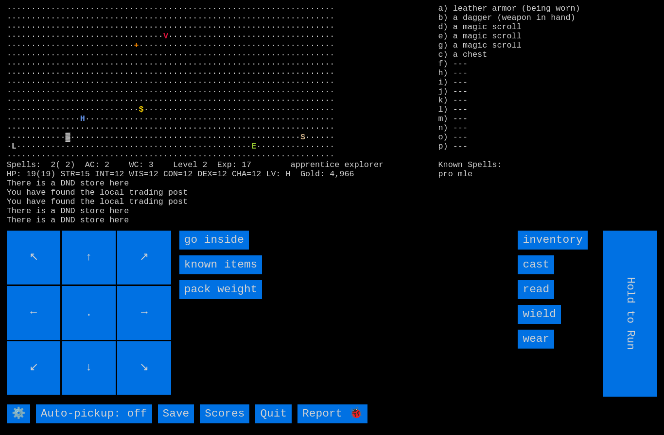
type input "Choose Direction"
type input "Hold to Run"
click at [201, 250] on inside "go inside" at bounding box center [213, 240] width 69 height 19
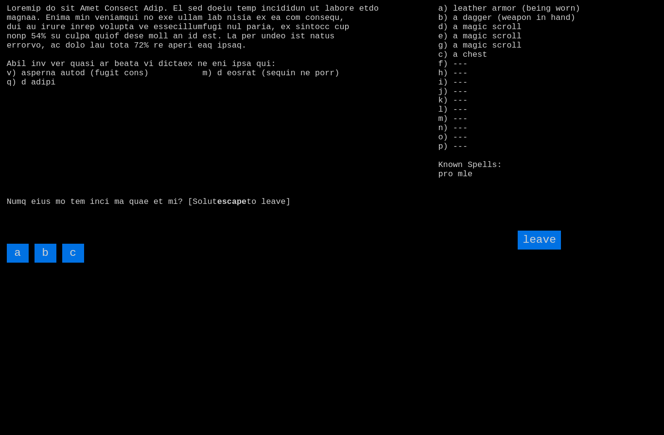
click at [75, 263] on input "c" at bounding box center [73, 253] width 22 height 19
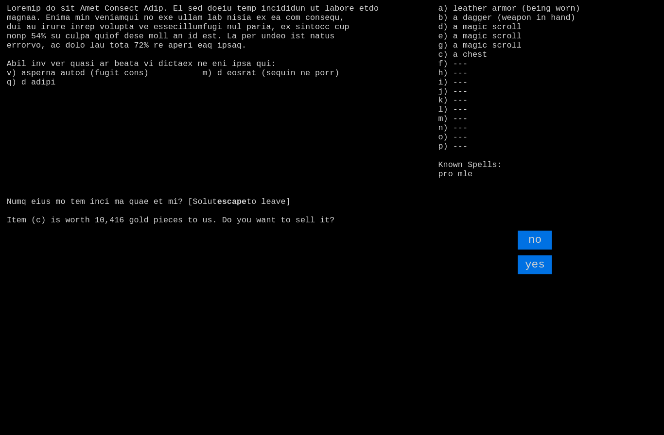
click at [537, 275] on input "yes" at bounding box center [534, 265] width 34 height 19
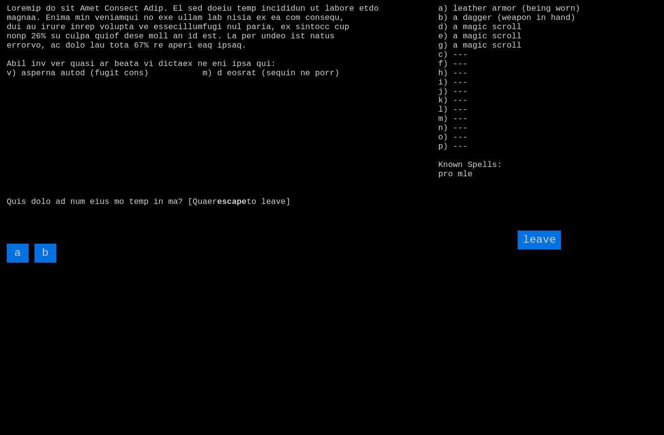
click at [543, 250] on input "leave" at bounding box center [538, 240] width 43 height 19
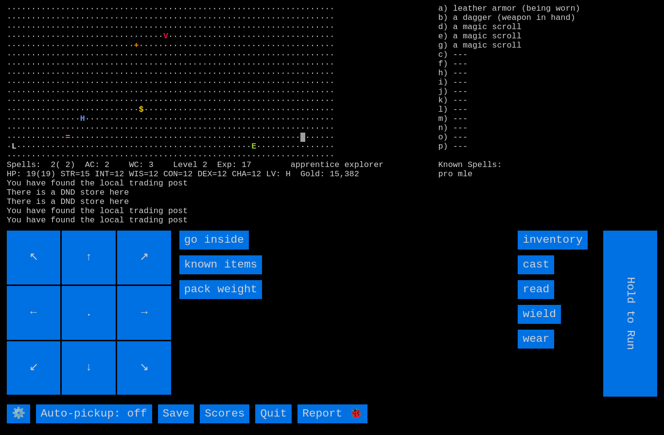
type input "Choose Direction"
type input "Hold to Run"
click at [197, 250] on inside "go inside" at bounding box center [213, 240] width 69 height 19
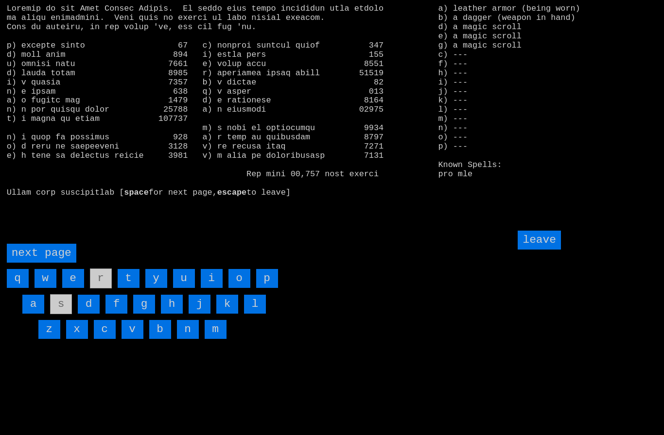
click at [44, 263] on page "next page" at bounding box center [41, 253] width 69 height 19
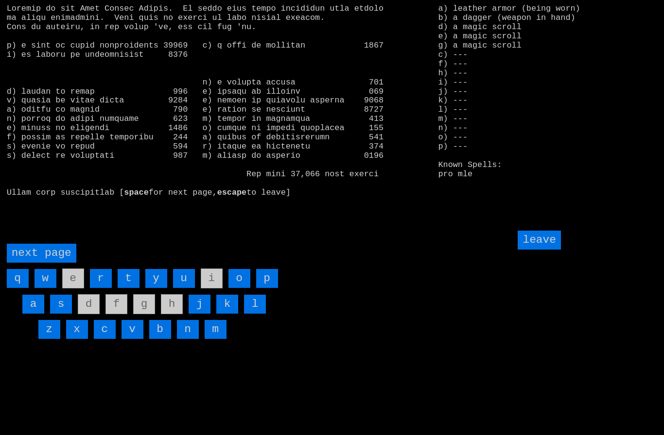
click at [43, 263] on page "next page" at bounding box center [41, 253] width 69 height 19
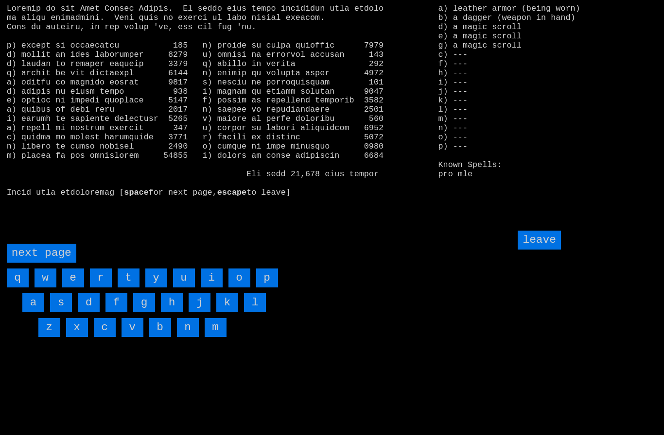
click at [48, 288] on input "w" at bounding box center [45, 278] width 22 height 19
click at [133, 337] on input "v" at bounding box center [132, 327] width 22 height 19
click at [43, 263] on page "next page" at bounding box center [41, 253] width 69 height 19
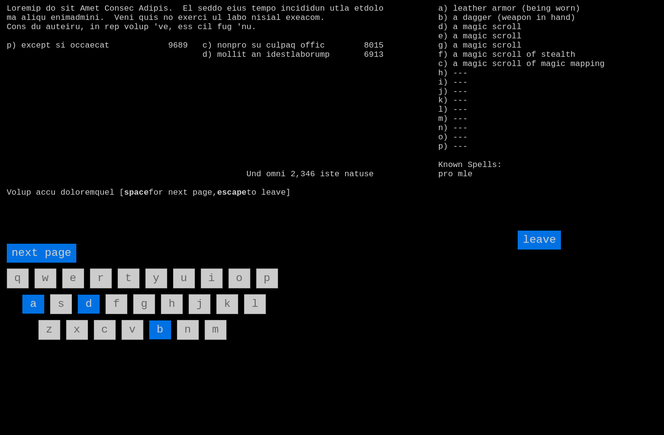
click at [90, 314] on input "d" at bounding box center [89, 304] width 22 height 19
click at [39, 263] on page "next page" at bounding box center [41, 253] width 69 height 19
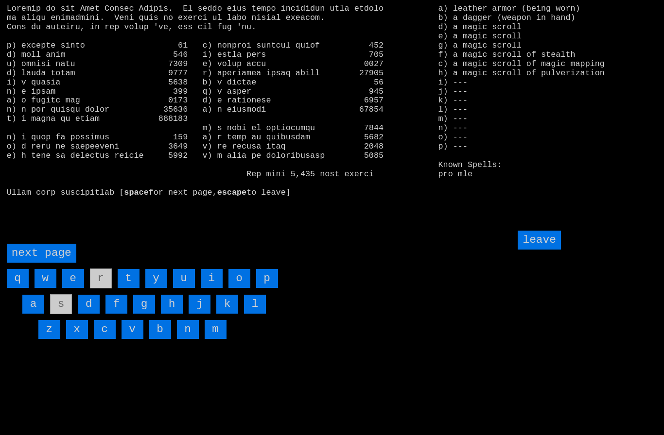
click at [39, 263] on page "next page" at bounding box center [41, 253] width 69 height 19
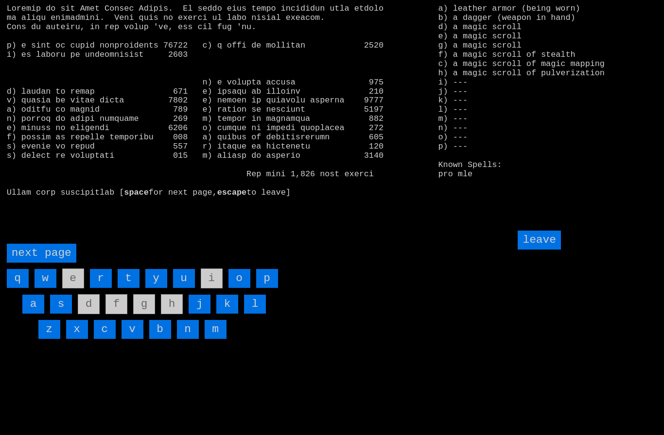
click at [44, 263] on page "next page" at bounding box center [41, 253] width 69 height 19
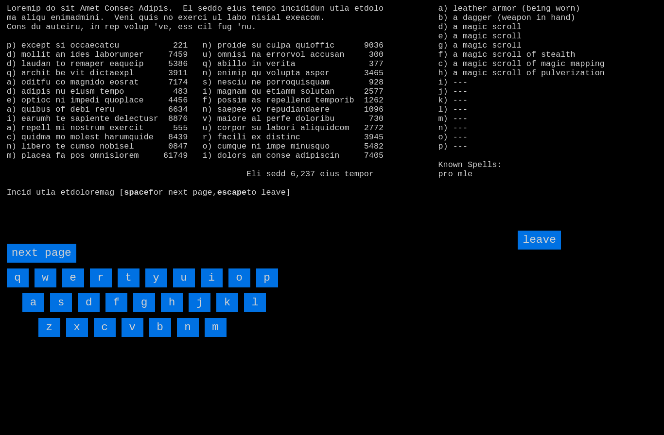
click at [79, 337] on input "x" at bounding box center [77, 327] width 22 height 19
click at [270, 288] on input "p" at bounding box center [267, 278] width 22 height 19
click at [545, 250] on input "leave" at bounding box center [538, 240] width 43 height 19
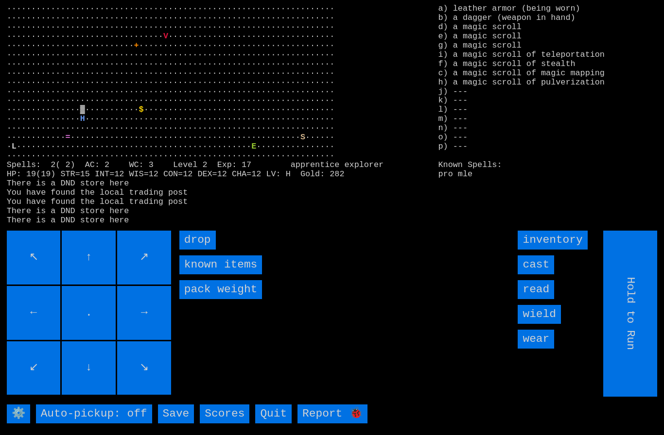
type input "Choose Direction"
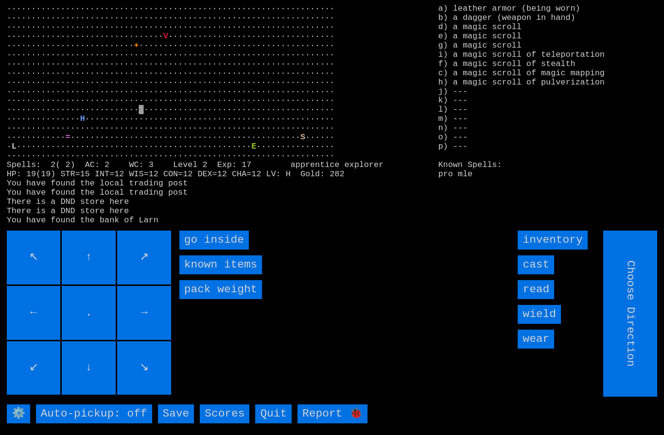
type input "Hold to Run"
click at [204, 250] on inside "go inside" at bounding box center [213, 240] width 69 height 19
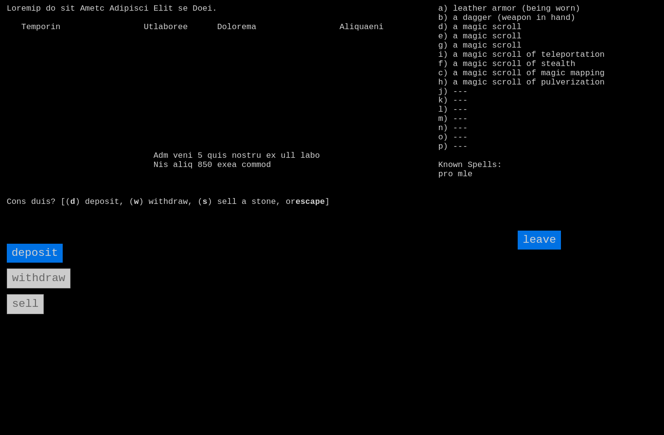
click at [32, 263] on input "deposit" at bounding box center [35, 253] width 56 height 19
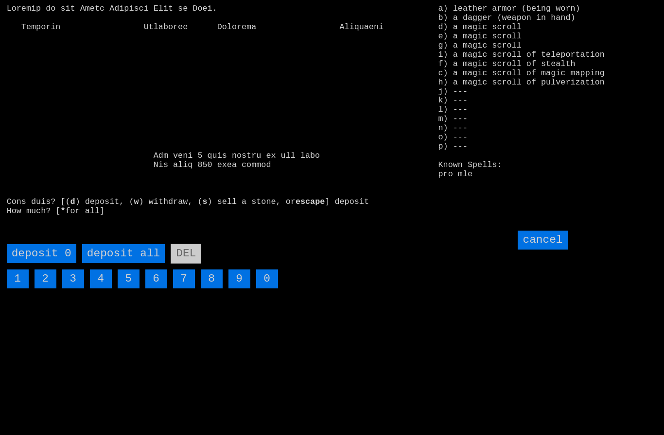
click at [118, 263] on all "deposit all" at bounding box center [123, 253] width 83 height 19
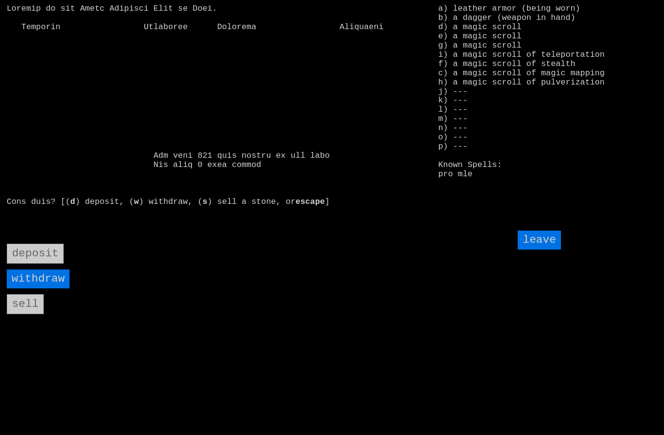
click at [546, 250] on input "leave" at bounding box center [538, 240] width 43 height 19
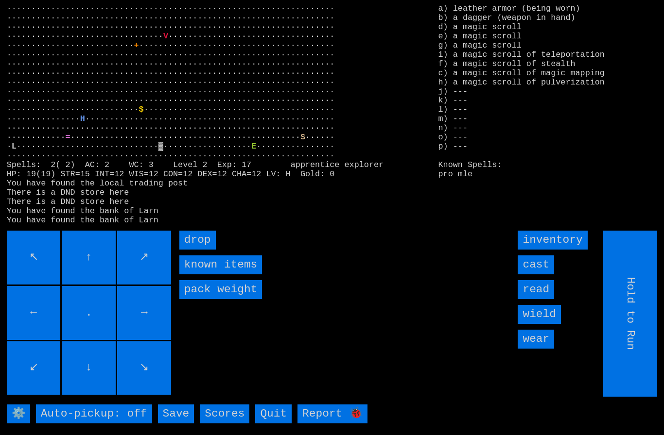
type input "Choose Direction"
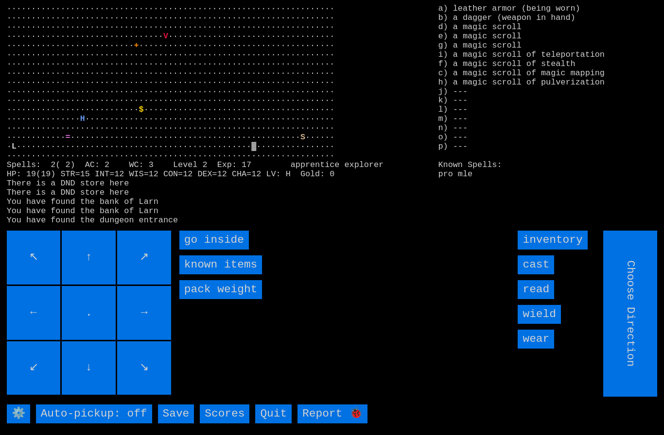
type input "Hold to Run"
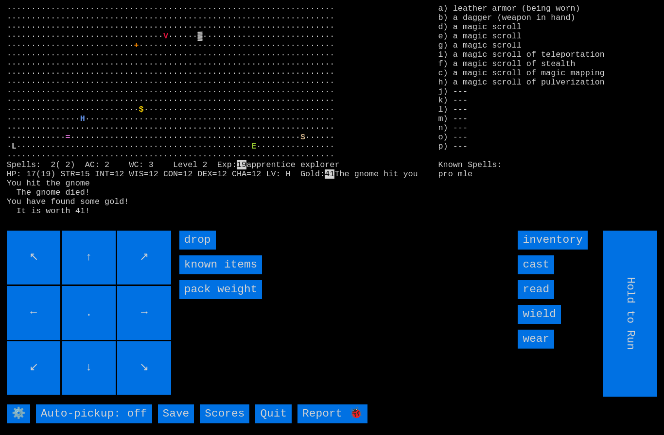
type input "Choose Direction"
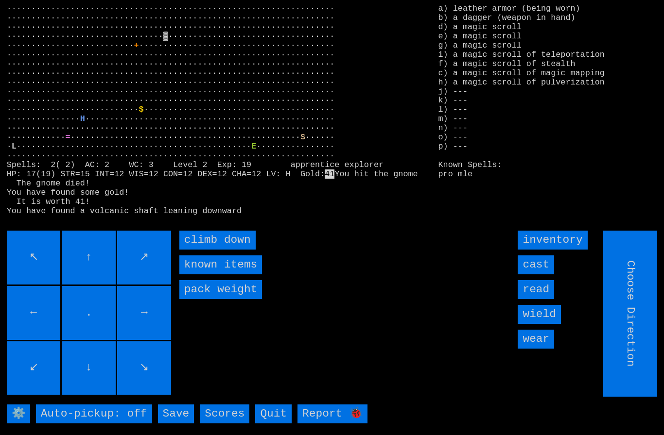
type input "Hold to Run"
click at [207, 250] on down "climb down" at bounding box center [217, 240] width 76 height 19
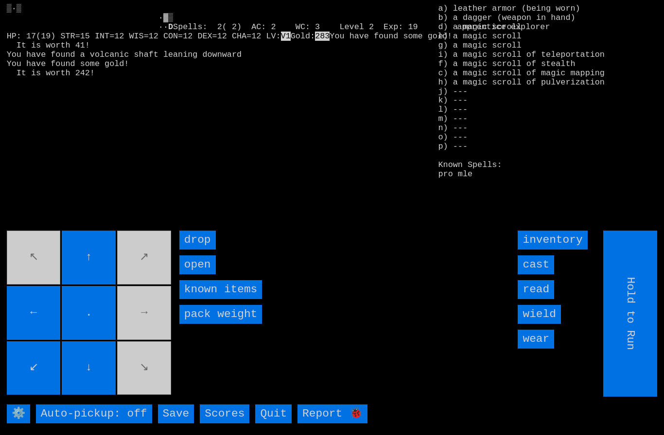
click at [553, 299] on input "read" at bounding box center [535, 289] width 36 height 19
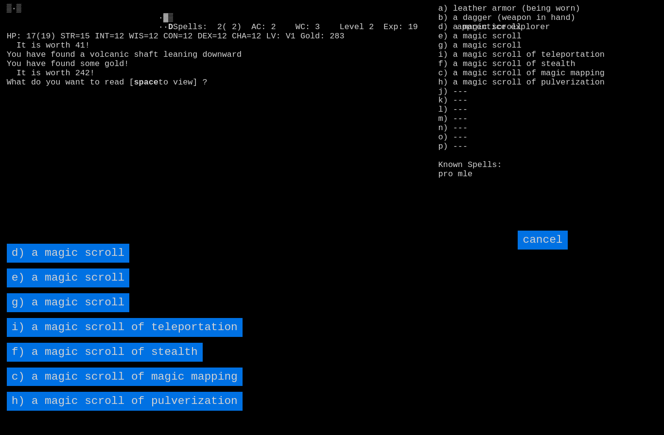
click at [76, 362] on stealth "f) a magic scroll of stealth" at bounding box center [105, 352] width 196 height 19
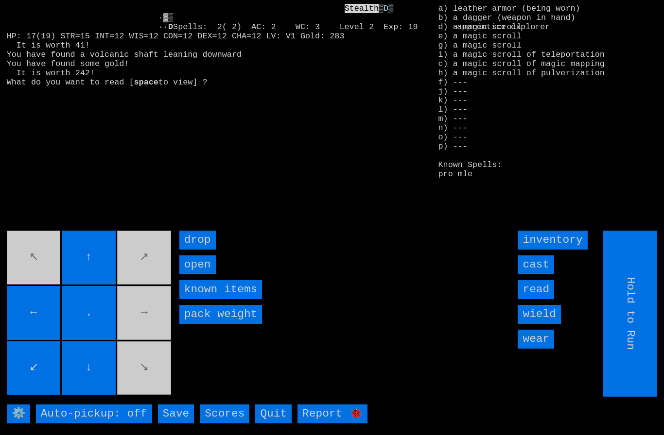
click at [546, 299] on input "read" at bounding box center [535, 289] width 36 height 19
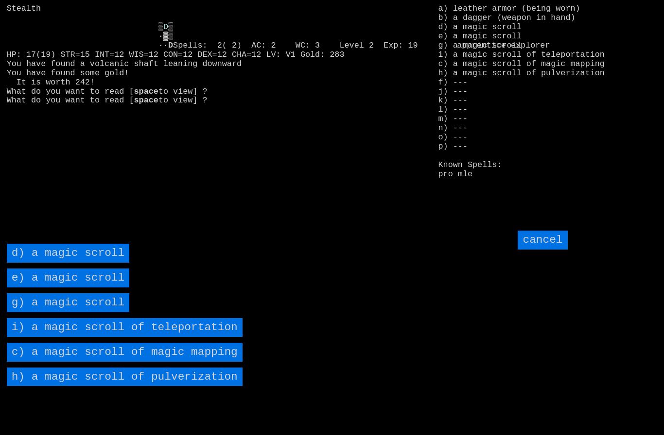
click at [85, 362] on mapping "c) a magic scroll of magic mapping" at bounding box center [125, 352] width 236 height 19
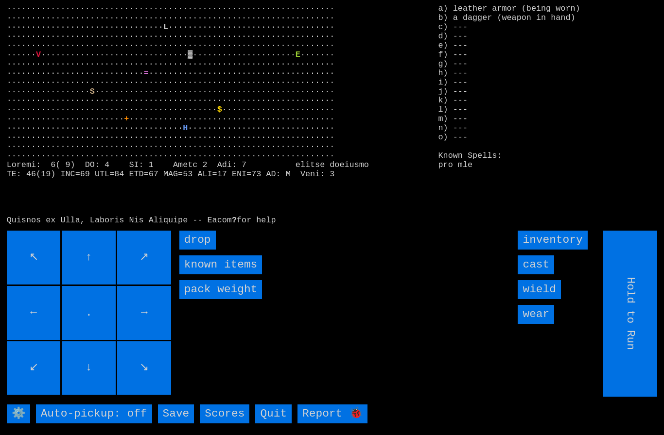
type input "Choose Direction"
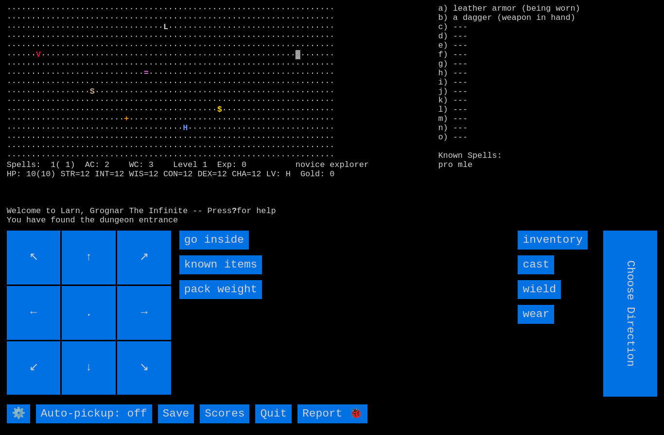
type input "Hold to Run"
click at [208, 250] on inside "go inside" at bounding box center [213, 240] width 69 height 19
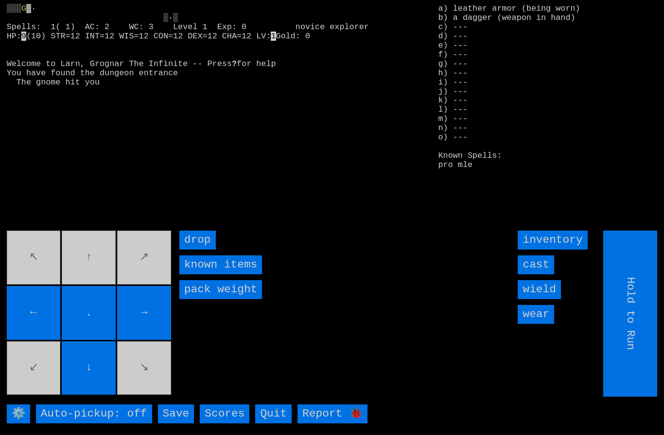
type input "Choose Direction"
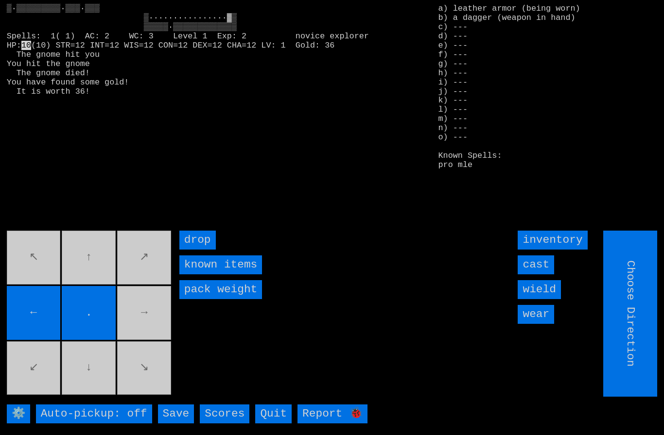
type input "Hold to Run"
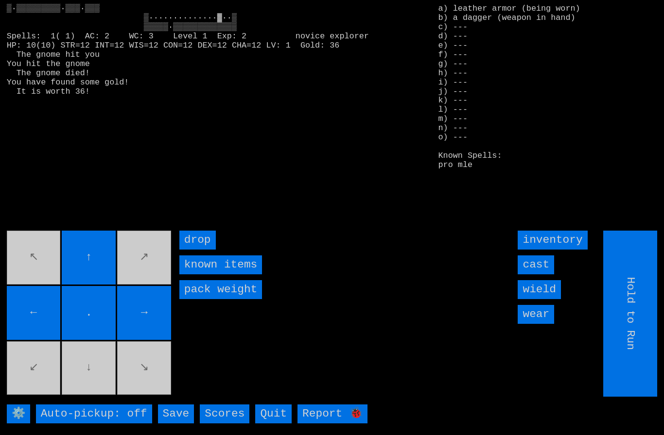
type input "Choose Direction"
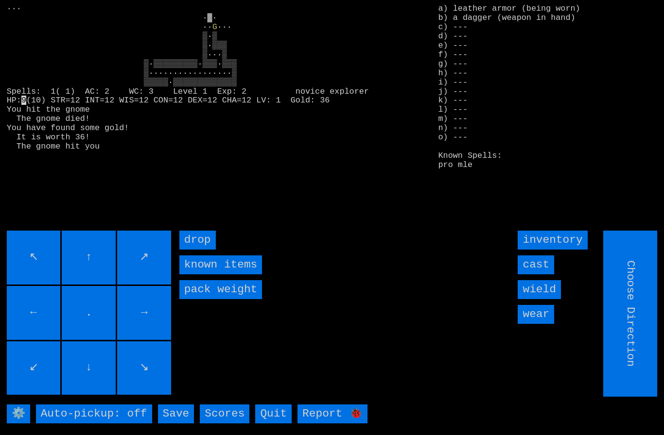
type input "Hold to Run"
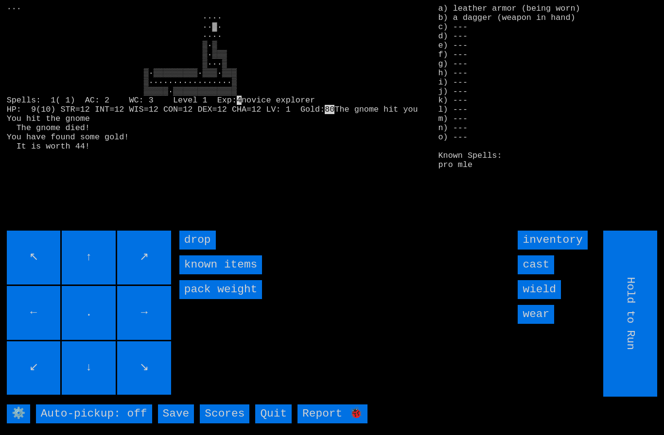
type input "Choose Direction"
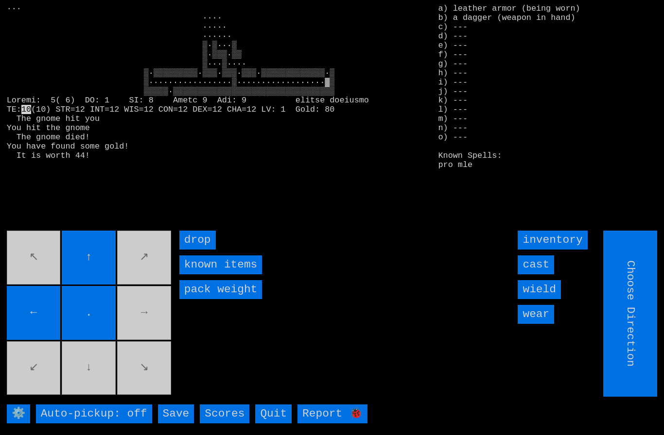
type input "Hold to Run"
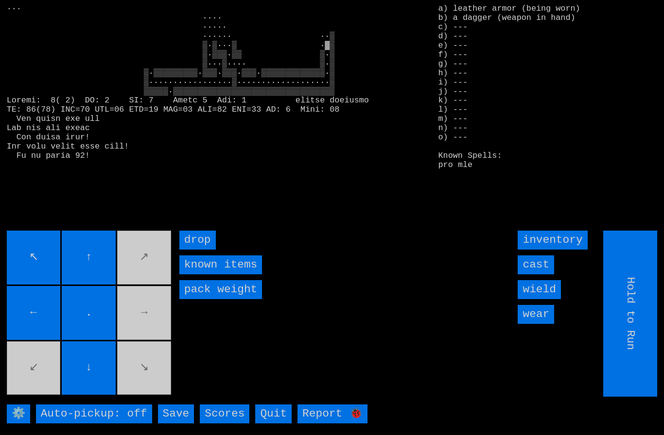
type input "Choose Direction"
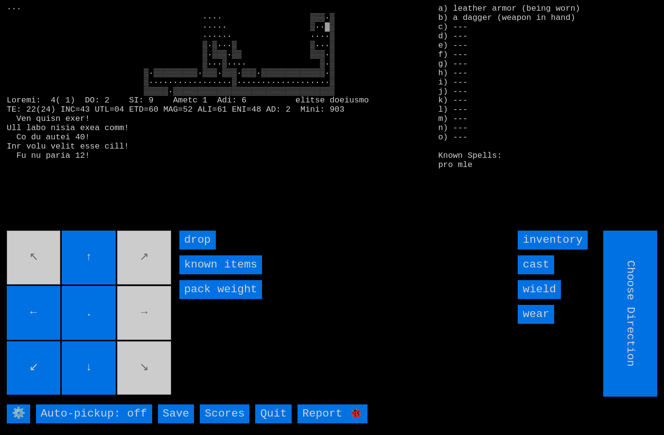
type input "Hold to Run"
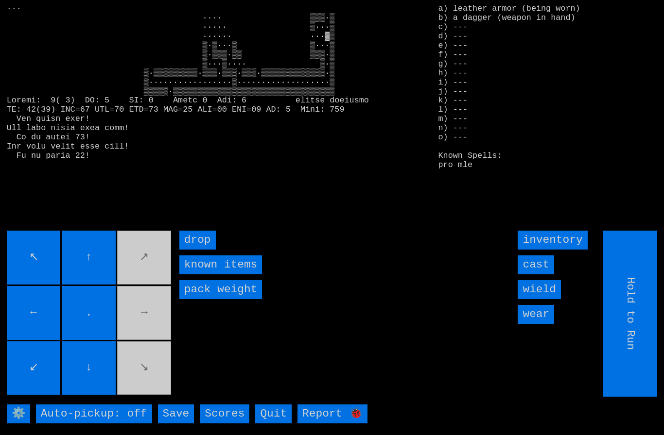
type input "Choose Direction"
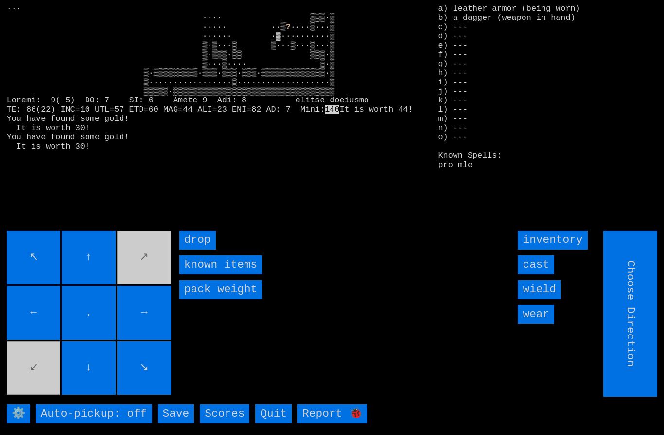
type input "Hold to Run"
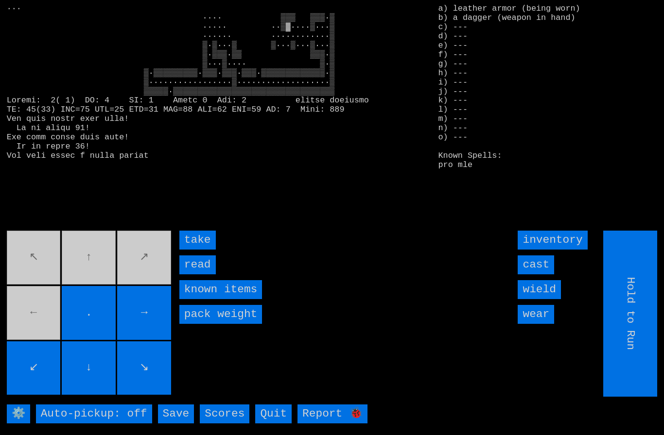
click at [200, 250] on input "take" at bounding box center [197, 240] width 36 height 19
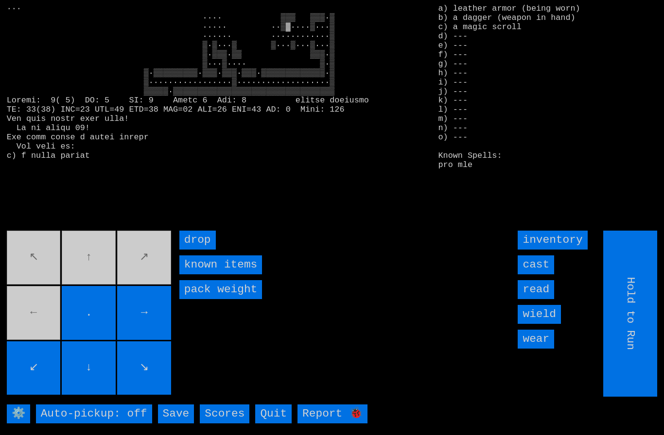
type input "Choose Direction"
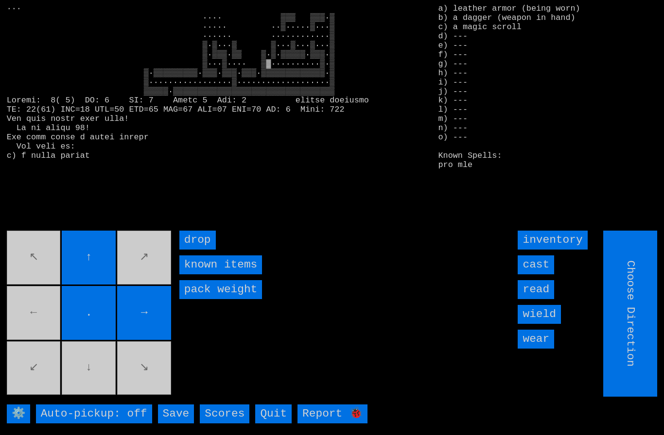
type input "Hold to Run"
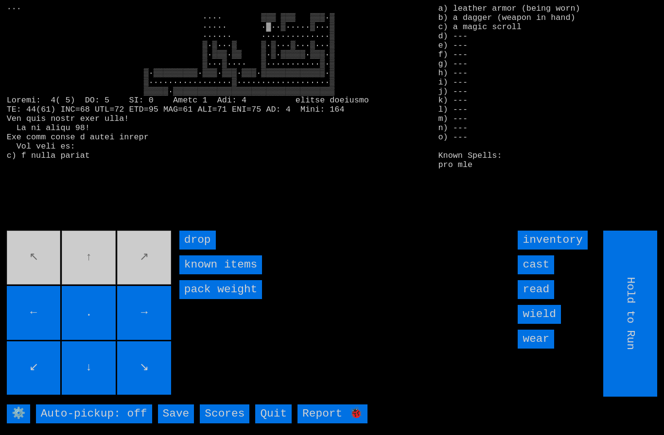
type input "Choose Direction"
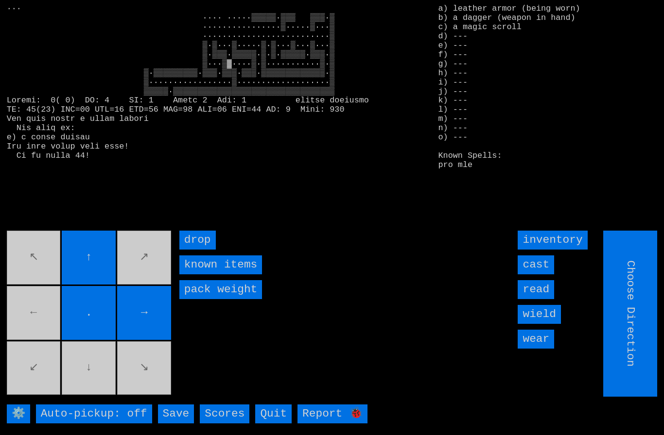
type input "Hold to Run"
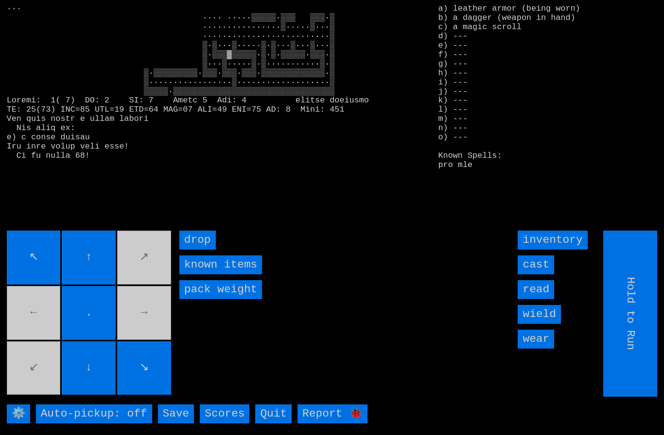
type input "Choose Direction"
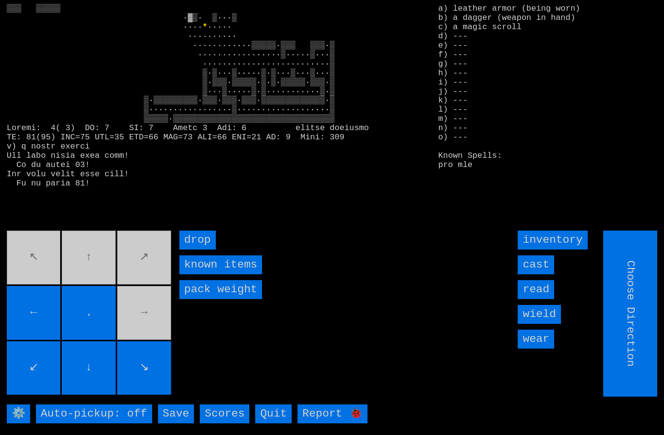
type input "Hold to Run"
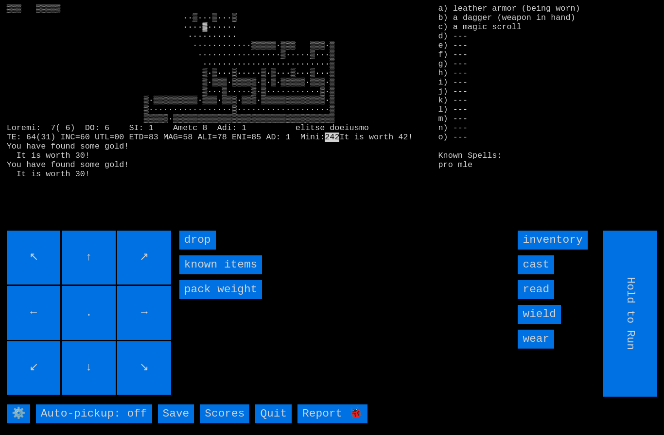
type input "Choose Direction"
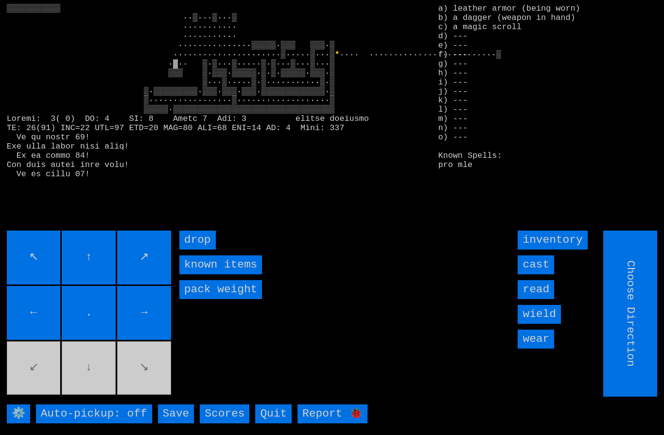
type input "Hold to Run"
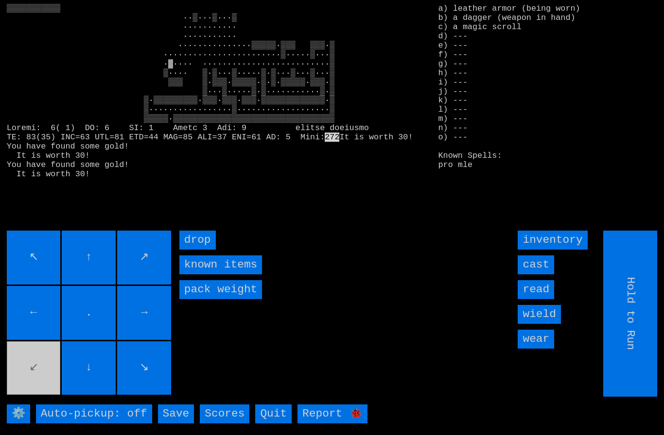
type input "Choose Direction"
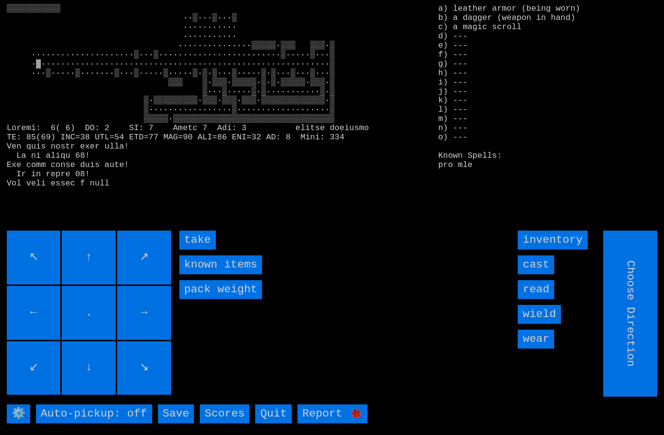
type input "Hold to Run"
click at [197, 250] on input "take" at bounding box center [197, 240] width 36 height 19
type input "Choose Direction"
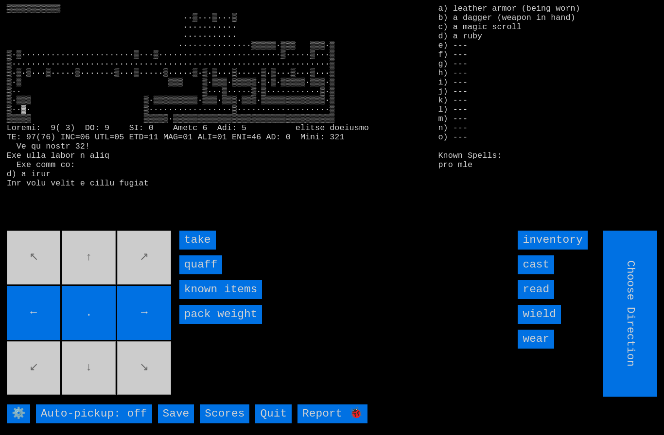
type input "Hold to Run"
click at [196, 275] on input "quaff" at bounding box center [200, 265] width 43 height 19
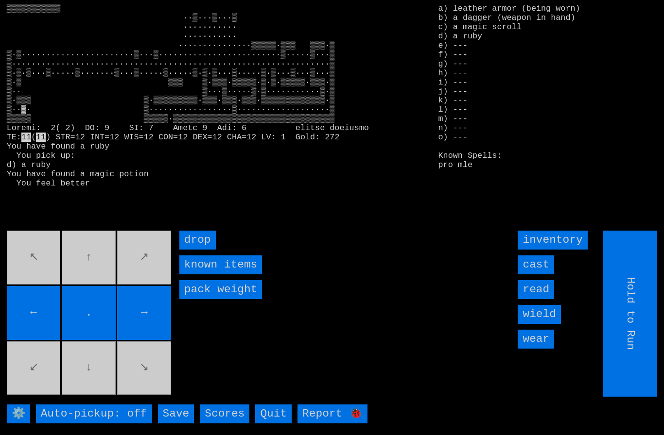
type input "Choose Direction"
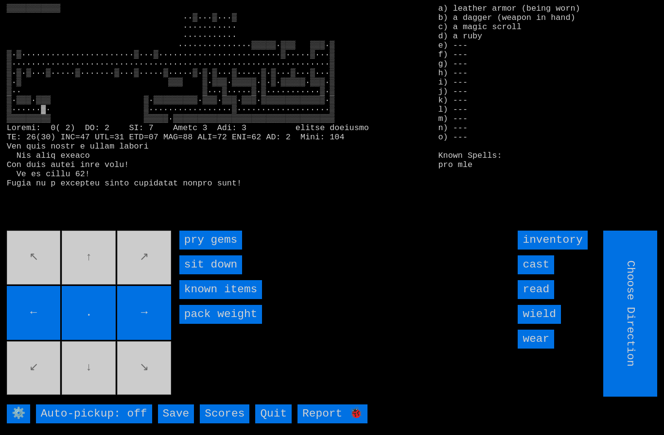
type input "Hold to Run"
click at [194, 250] on gems "pry gems" at bounding box center [210, 240] width 63 height 19
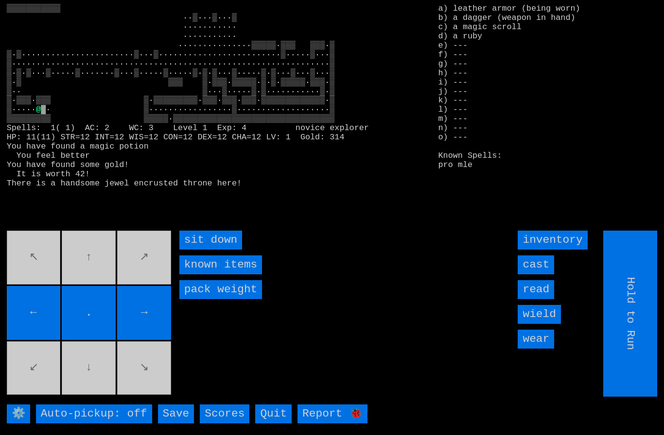
click at [194, 250] on down "sit down" at bounding box center [210, 240] width 63 height 19
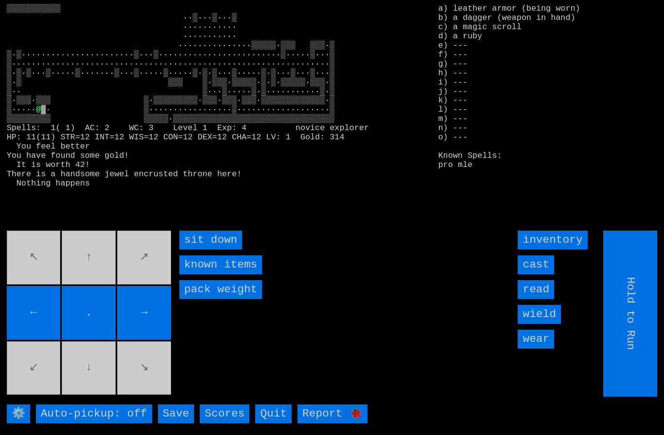
type input "Choose Direction"
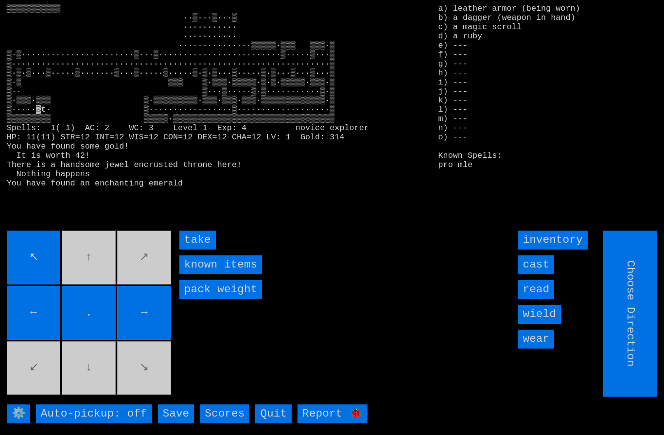
type input "Hold to Run"
click at [190, 250] on input "take" at bounding box center [197, 240] width 36 height 19
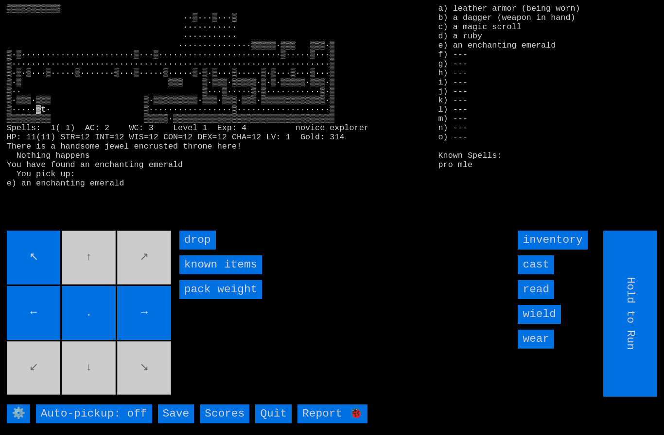
type input "Choose Direction"
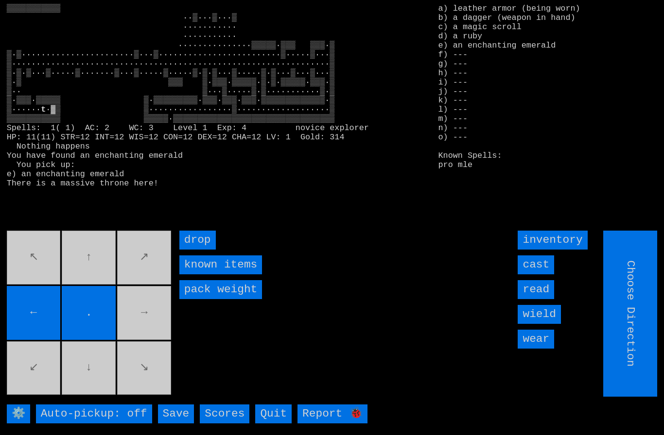
type input "Hold to Run"
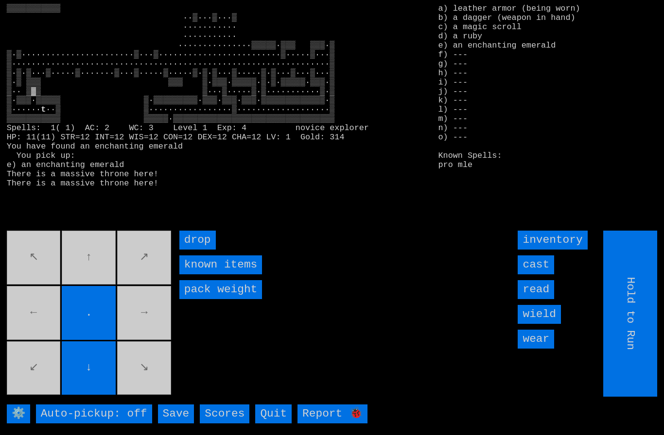
type input "Choose Direction"
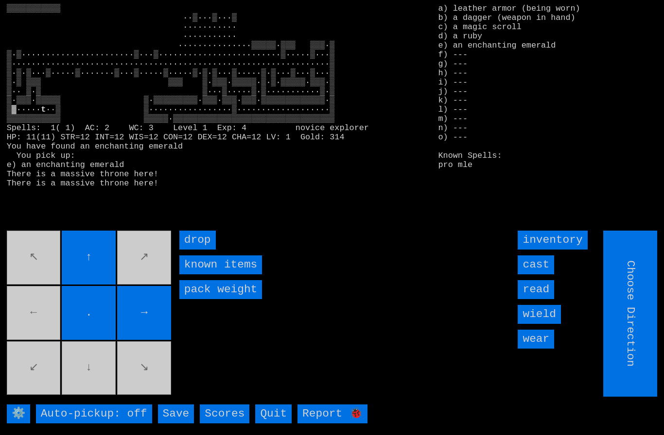
type input "Hold to Run"
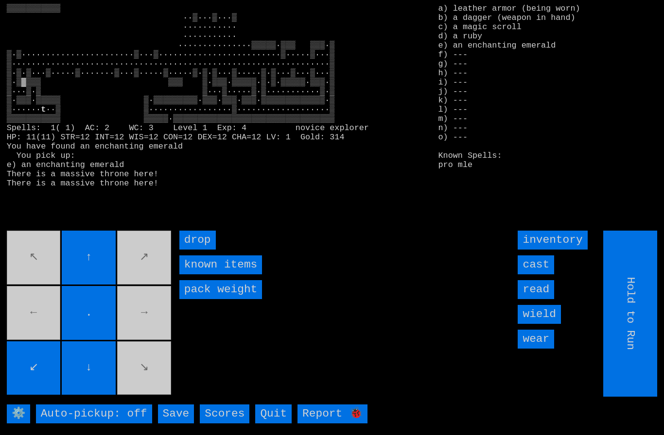
click at [140, 265] on movebuttons "↖ ↑ ↗ ← . → ↙ ↓ ↘" at bounding box center [90, 314] width 166 height 166
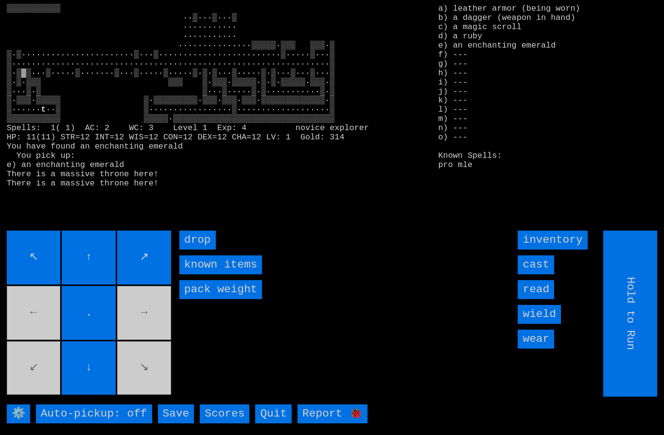
type input "Choose Direction"
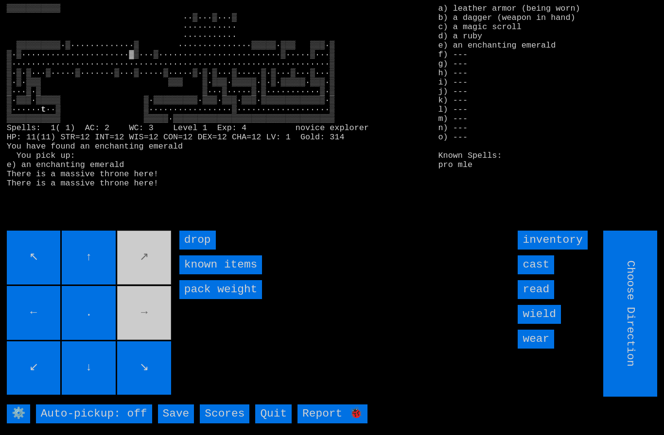
type input "Hold to Run"
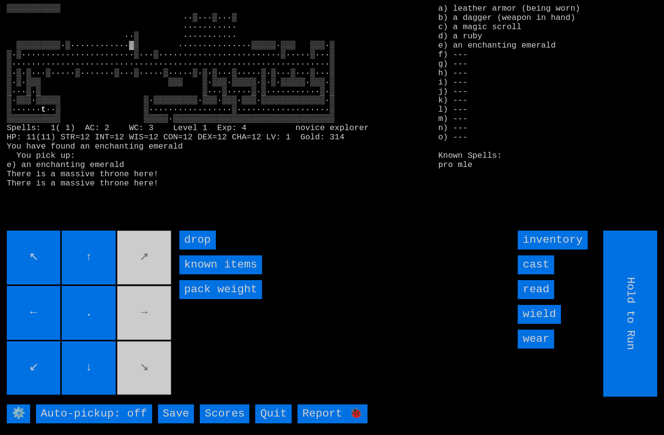
type input "Choose Direction"
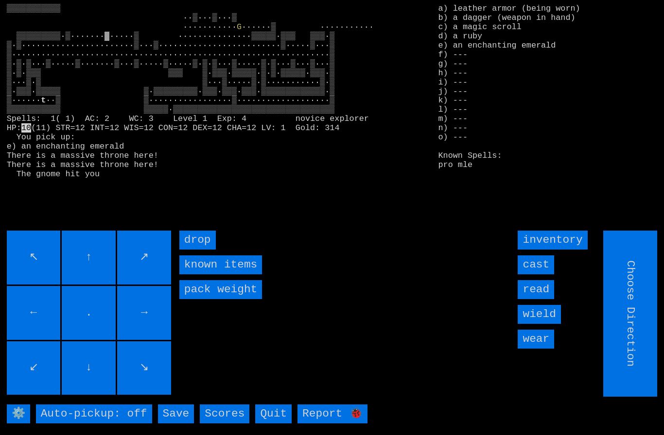
type input "Hold to Run"
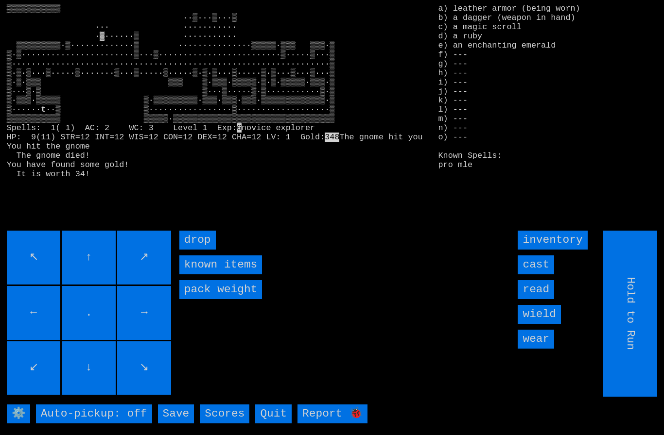
type input "Choose Direction"
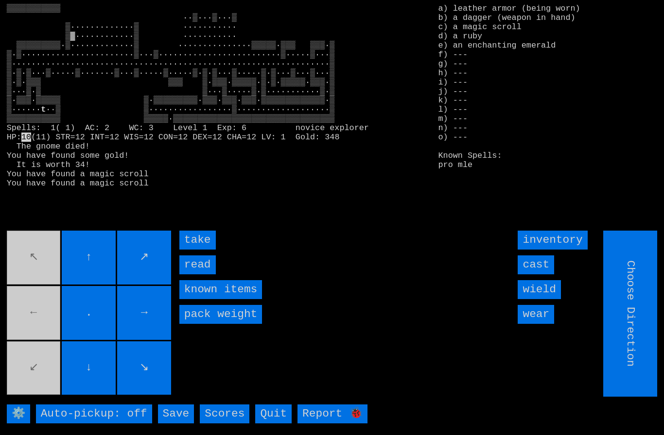
type input "Hold to Run"
click at [187, 250] on input "take" at bounding box center [197, 240] width 36 height 19
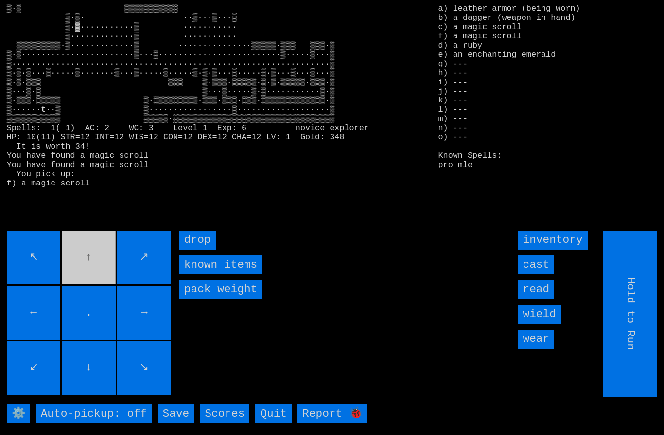
type input "Choose Direction"
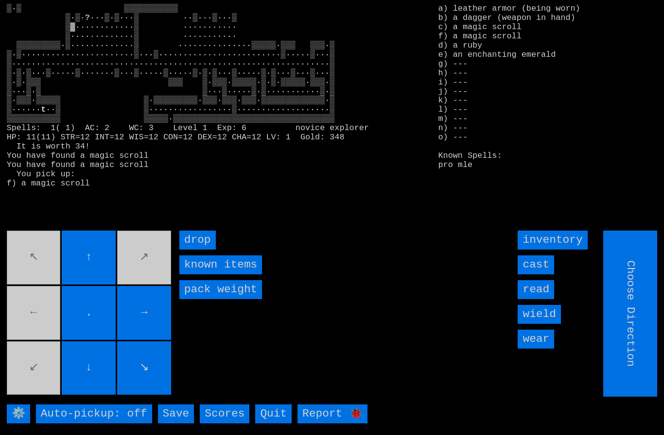
type input "Hold to Run"
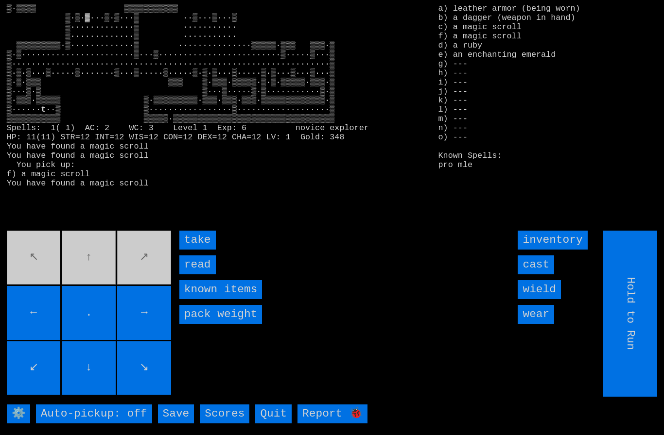
click at [189, 250] on input "take" at bounding box center [197, 240] width 36 height 19
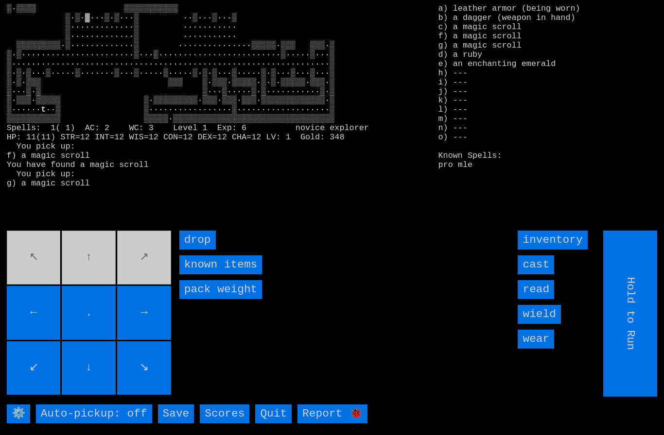
type input "Choose Direction"
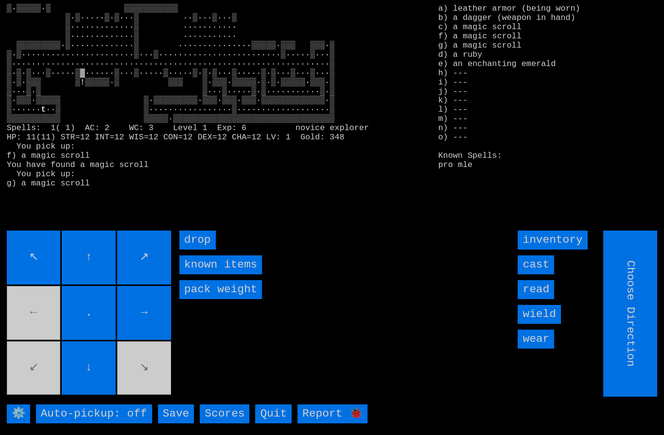
type input "Hold to Run"
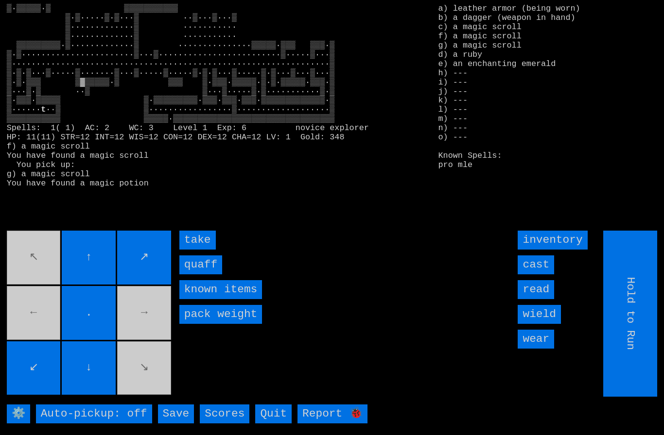
click at [199, 275] on input "quaff" at bounding box center [200, 265] width 43 height 19
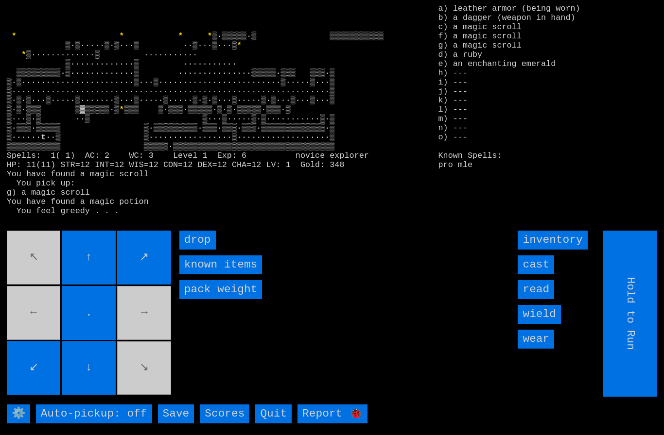
type input "Choose Direction"
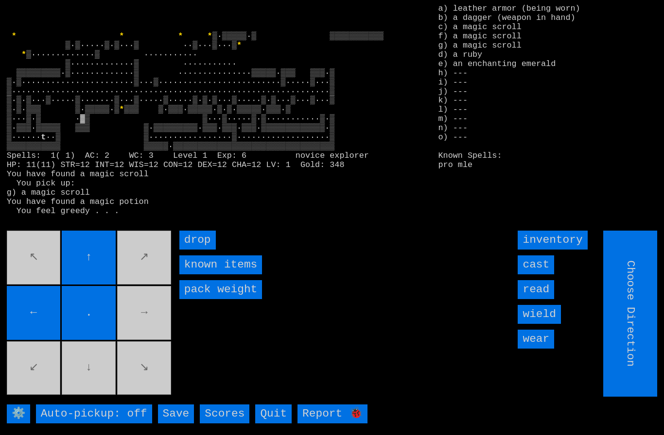
type input "Hold to Run"
type input "Choose Direction"
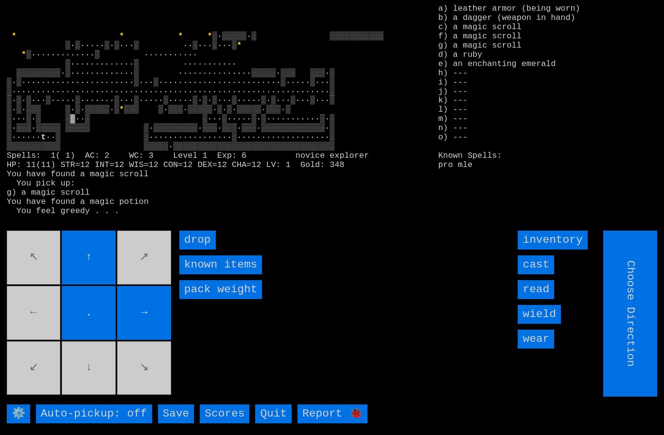
type input "Hold to Run"
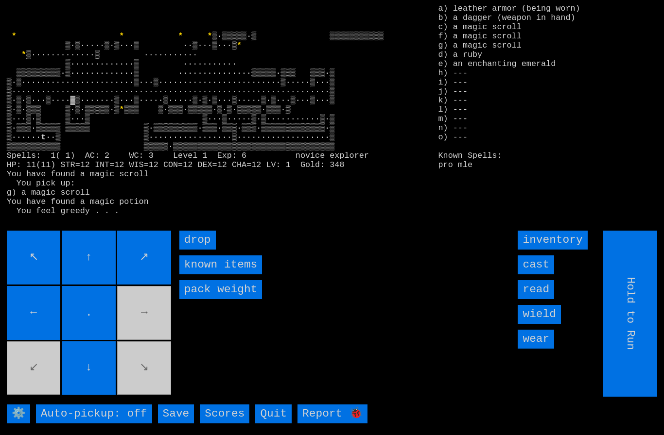
type input "Choose Direction"
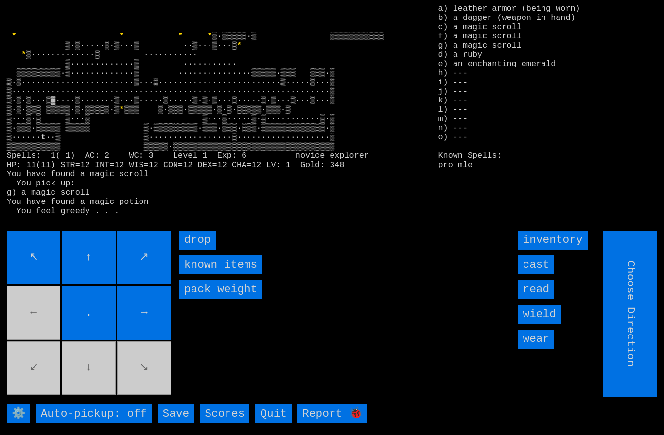
type input "Hold to Run"
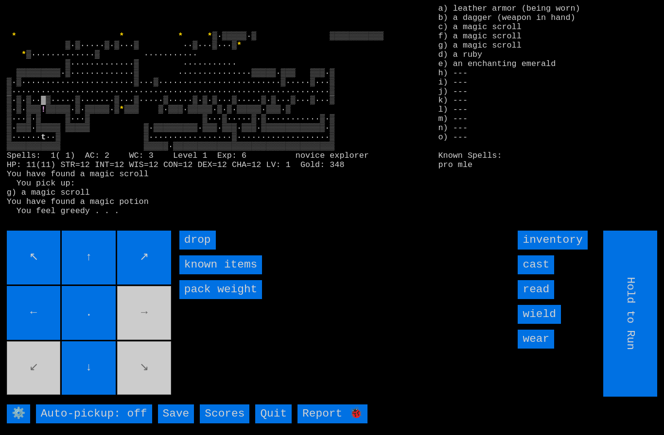
type input "Choose Direction"
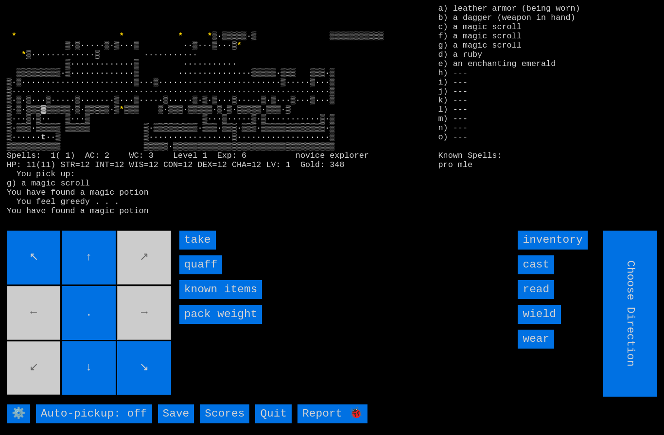
type input "Hold to Run"
click at [197, 275] on input "quaff" at bounding box center [200, 265] width 43 height 19
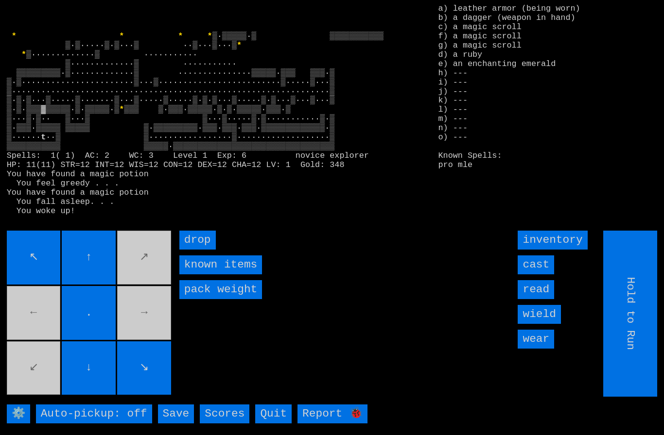
type input "Choose Direction"
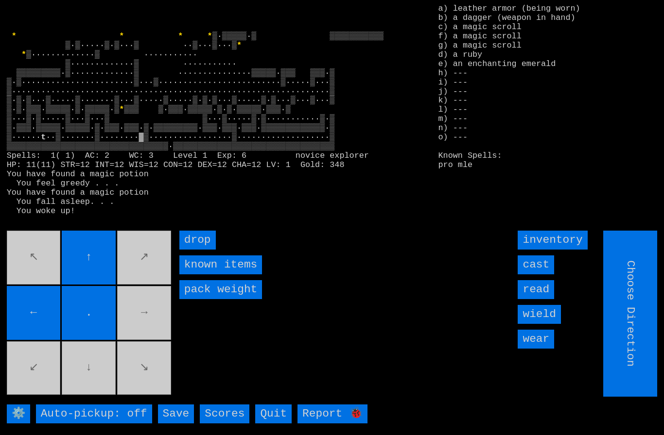
type input "Hold to Run"
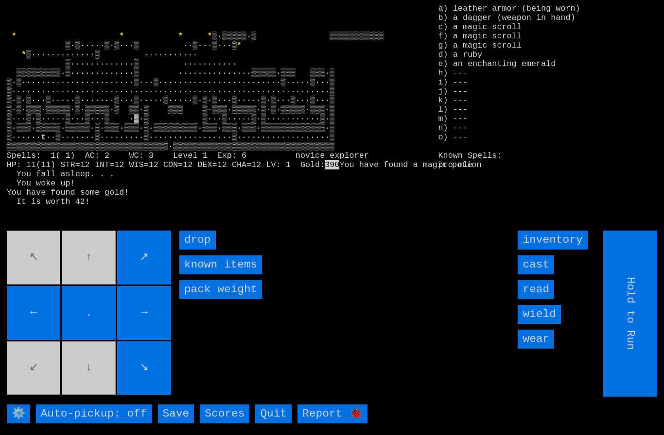
type input "Choose Direction"
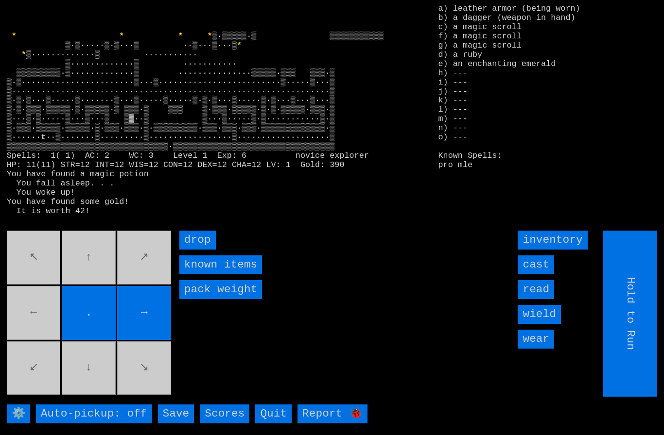
type input "Choose Direction"
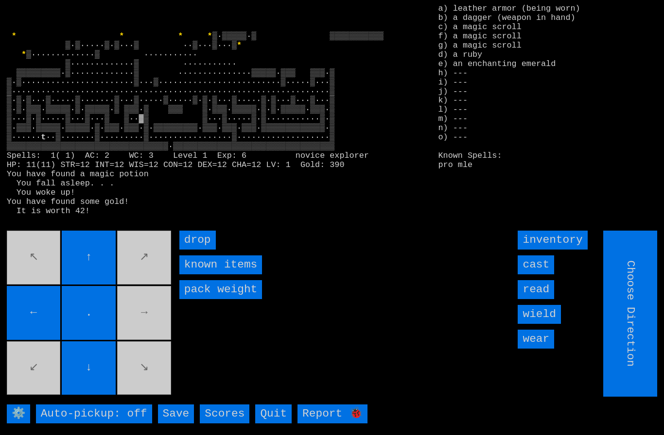
type input "Hold to Run"
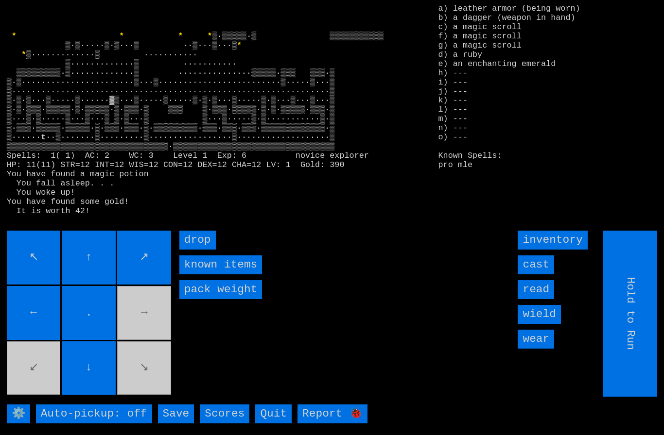
type input "Choose Direction"
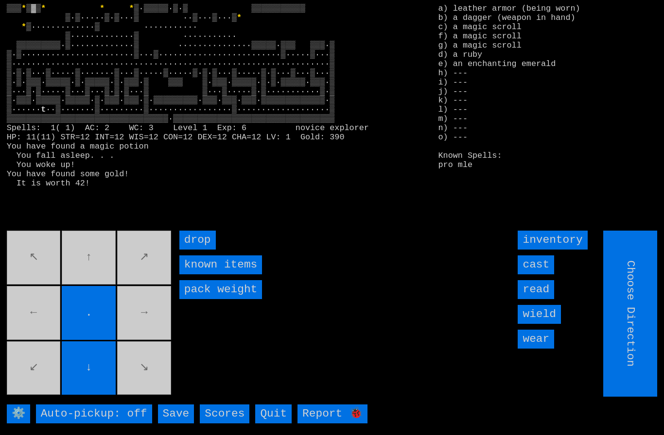
type input "Hold to Run"
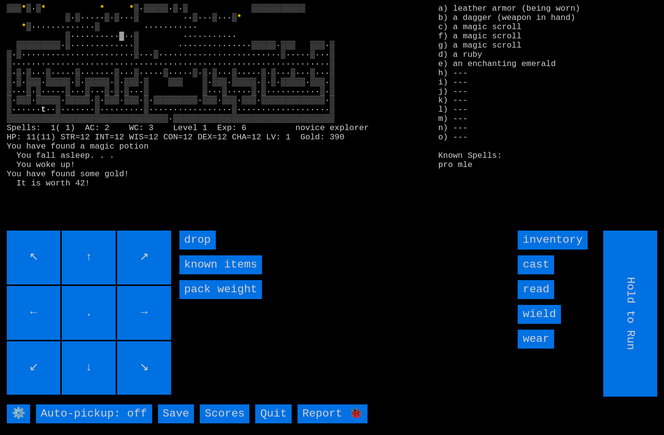
type input "Choose Direction"
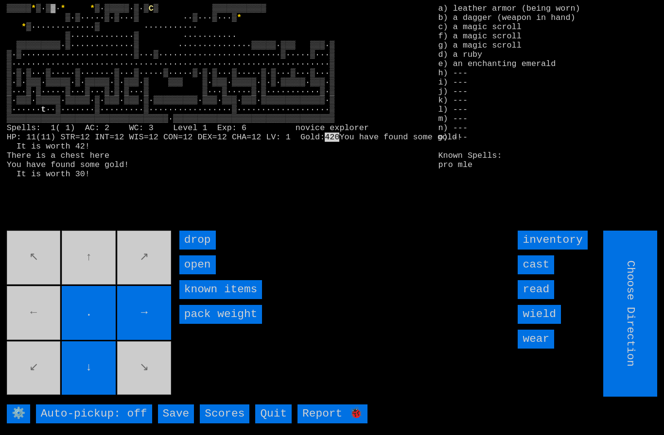
type input "Hold to Run"
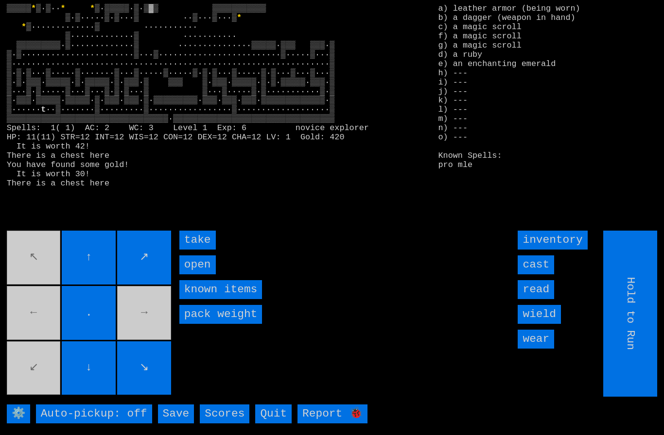
click at [190, 250] on input "take" at bounding box center [197, 240] width 36 height 19
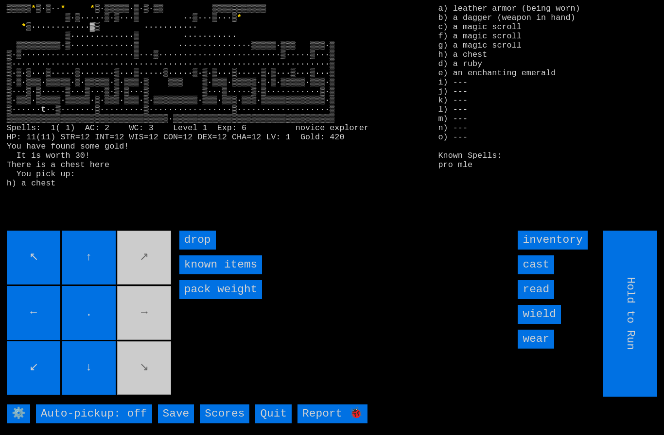
click at [124, 377] on movebuttons "↖ ↑ ↗ ← . → ↙ ↓ ↘" at bounding box center [90, 314] width 166 height 166
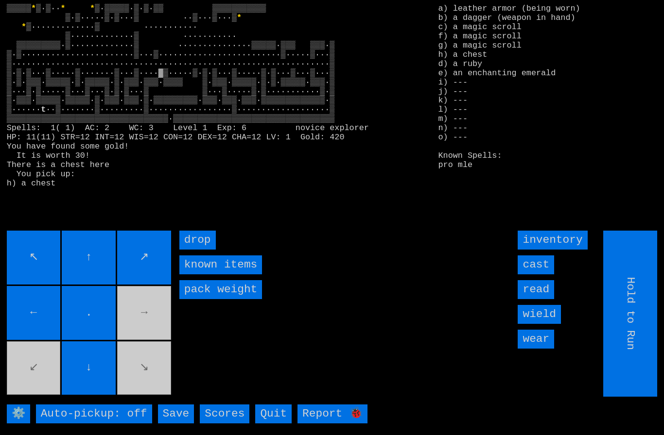
click at [145, 324] on movebuttons "↖ ↑ ↗ ← . → ↙ ↓ ↘" at bounding box center [90, 314] width 166 height 166
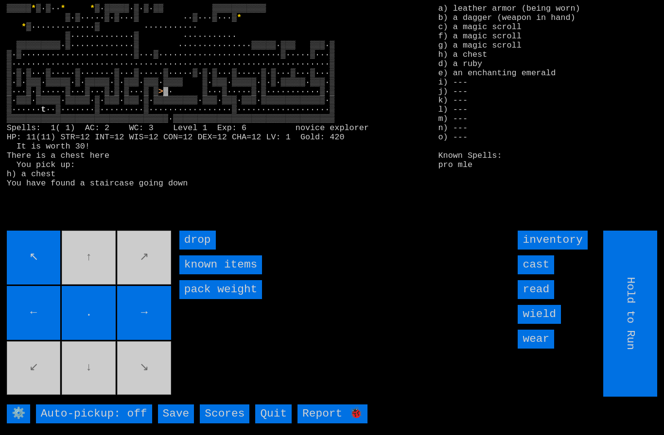
type input "Choose Direction"
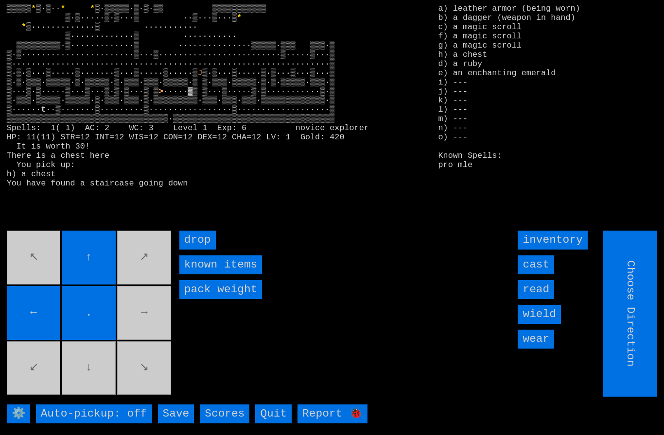
type input "Hold to Run"
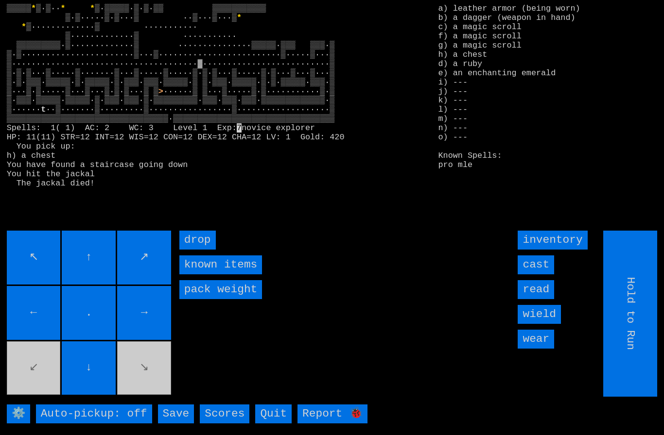
type input "Choose Direction"
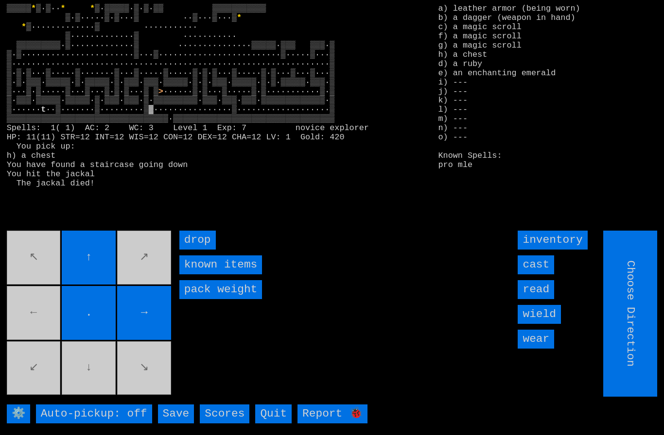
type input "Hold to Run"
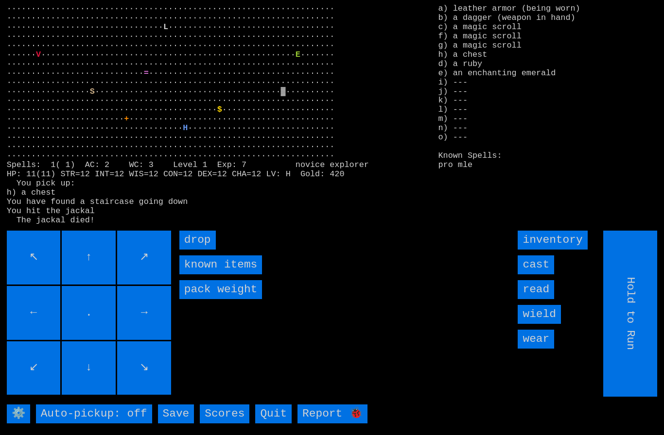
type input "Choose Direction"
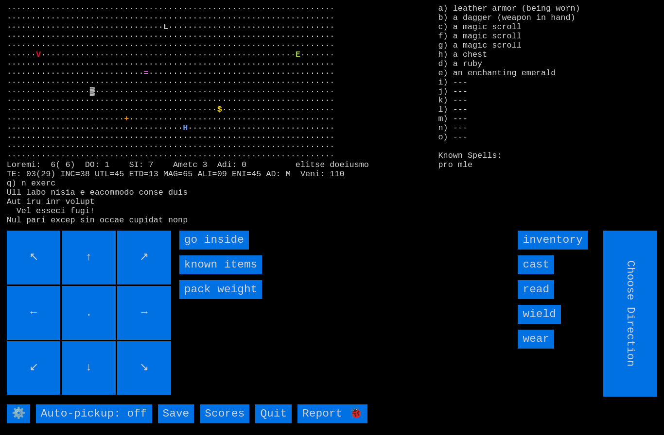
type input "Hold to Run"
click at [200, 250] on inside "go inside" at bounding box center [213, 240] width 69 height 19
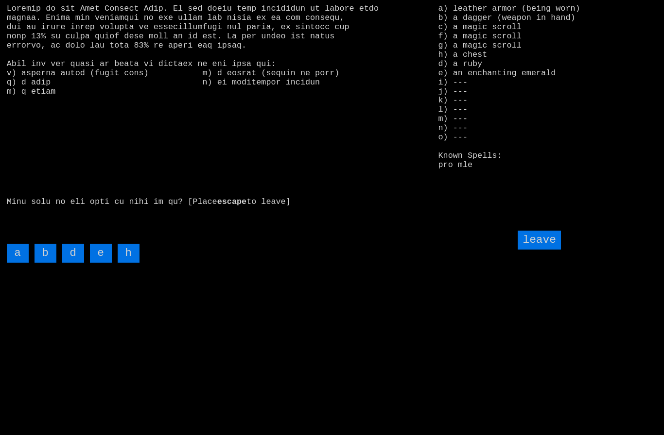
click at [126, 263] on input "h" at bounding box center [129, 253] width 22 height 19
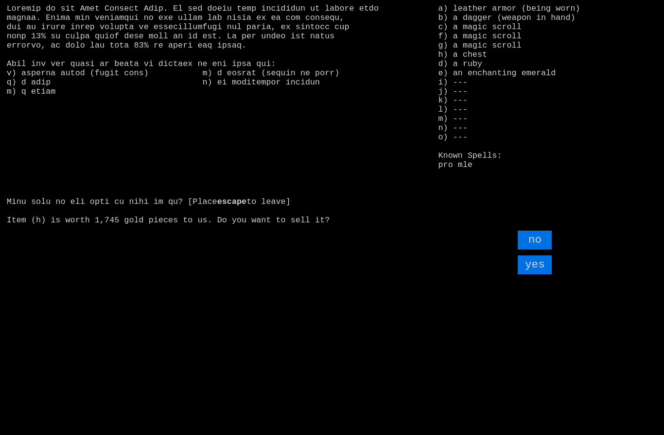
click at [538, 275] on input "yes" at bounding box center [534, 265] width 34 height 19
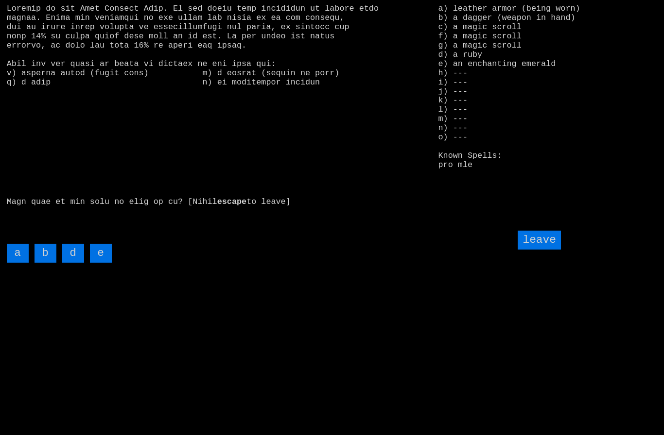
click at [548, 250] on input "leave" at bounding box center [538, 240] width 43 height 19
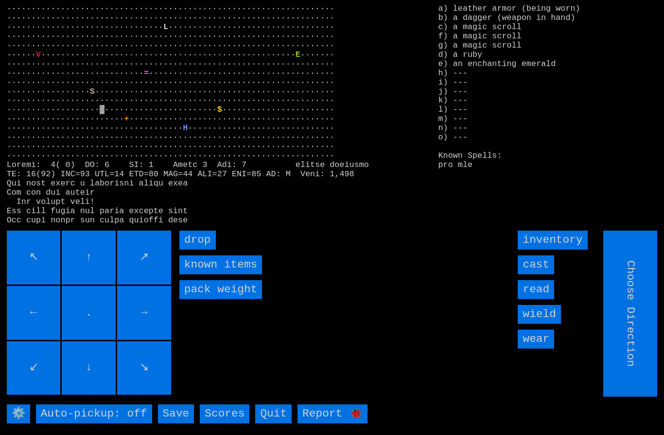
type input "Hold to Run"
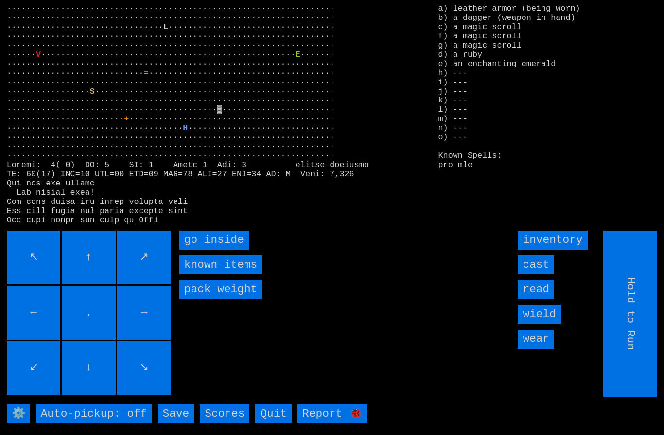
click at [199, 250] on inside "go inside" at bounding box center [213, 240] width 69 height 19
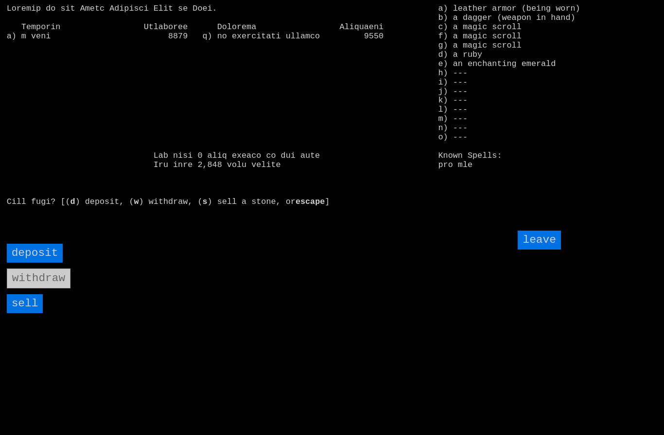
click at [24, 313] on input "sell" at bounding box center [25, 303] width 36 height 19
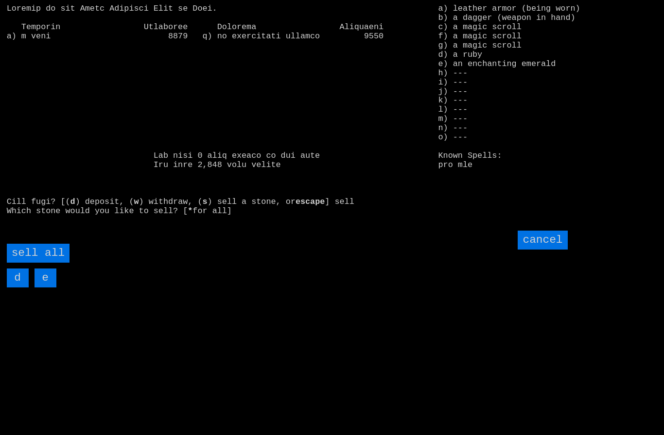
click at [48, 263] on all "sell all" at bounding box center [38, 253] width 63 height 19
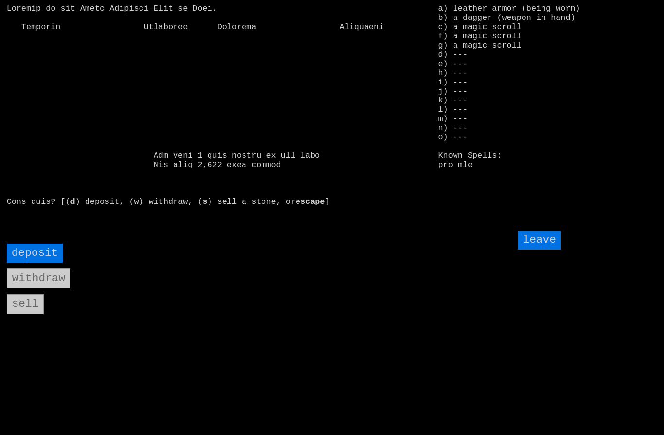
click at [539, 250] on input "leave" at bounding box center [538, 240] width 43 height 19
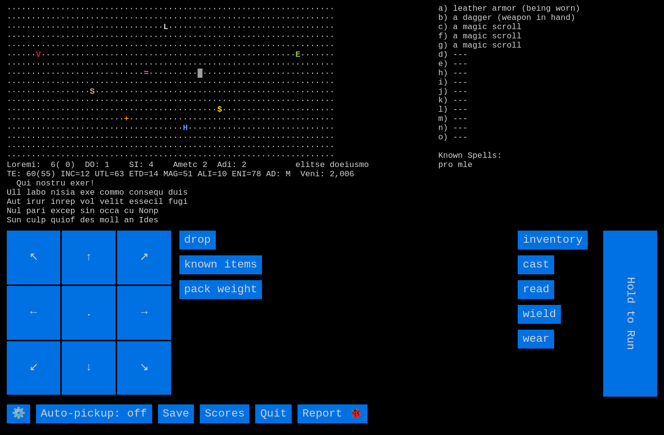
type input "Choose Direction"
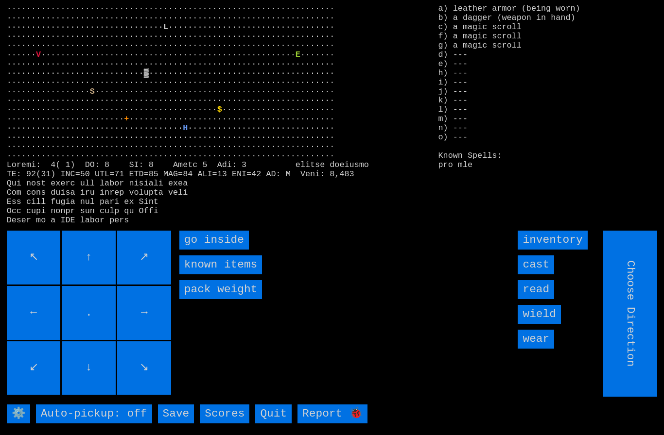
type input "Hold to Run"
click at [195, 250] on inside "go inside" at bounding box center [213, 240] width 69 height 19
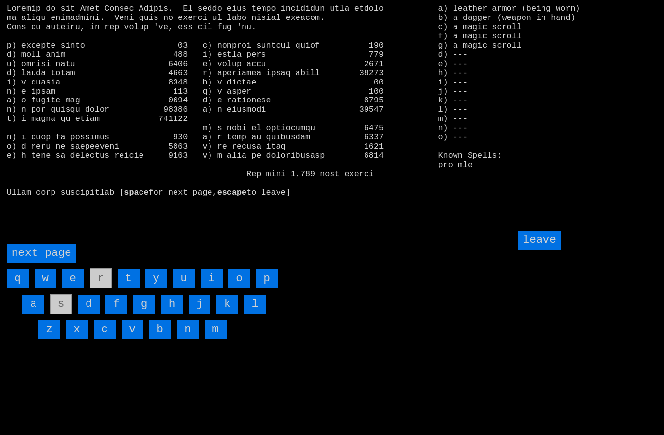
click at [41, 263] on page "next page" at bounding box center [41, 253] width 69 height 19
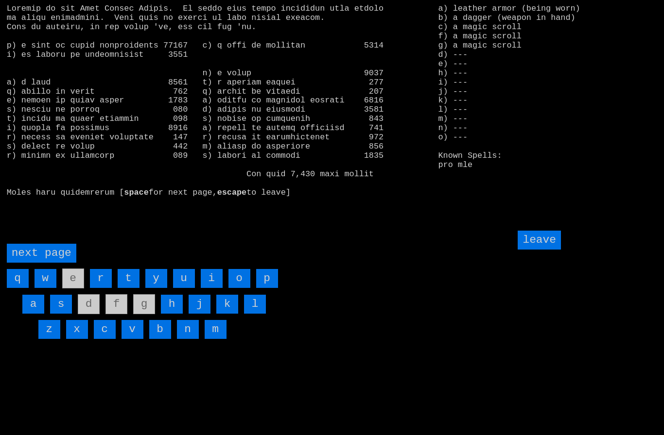
click at [211, 288] on input "i" at bounding box center [212, 278] width 22 height 19
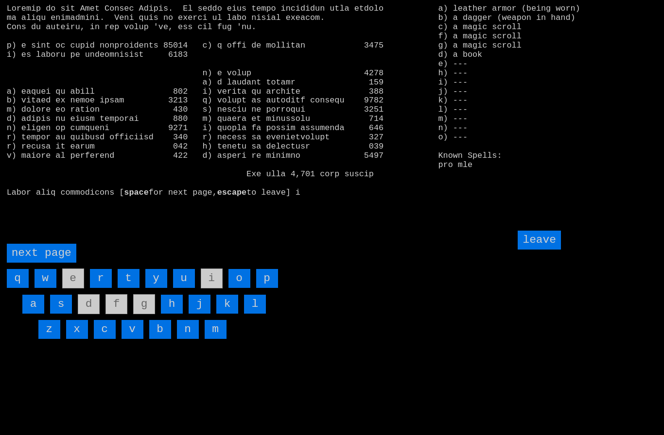
click at [538, 250] on input "leave" at bounding box center [538, 240] width 43 height 19
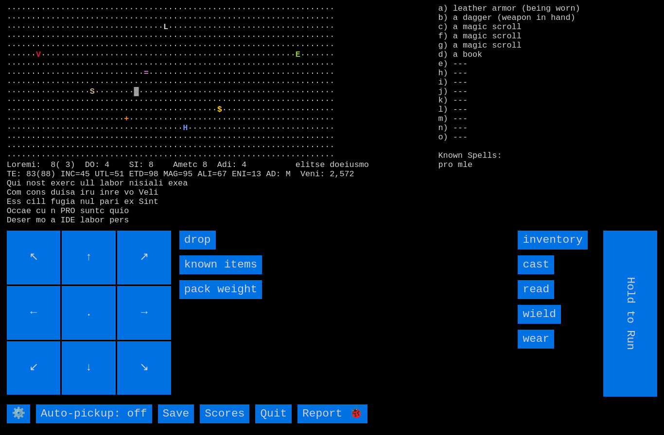
type input "Choose Direction"
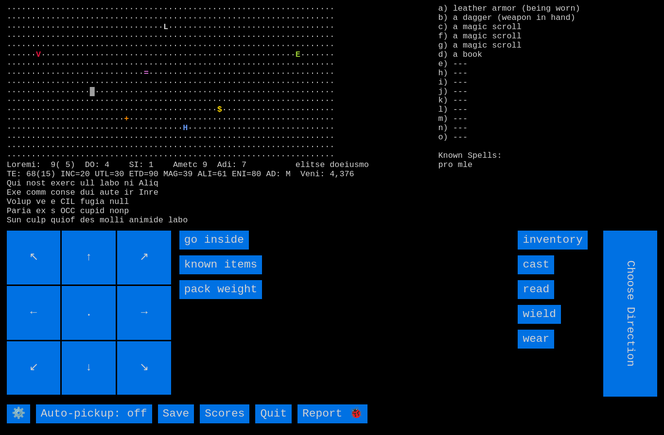
type input "Hold to Run"
click at [192, 250] on inside "go inside" at bounding box center [213, 240] width 69 height 19
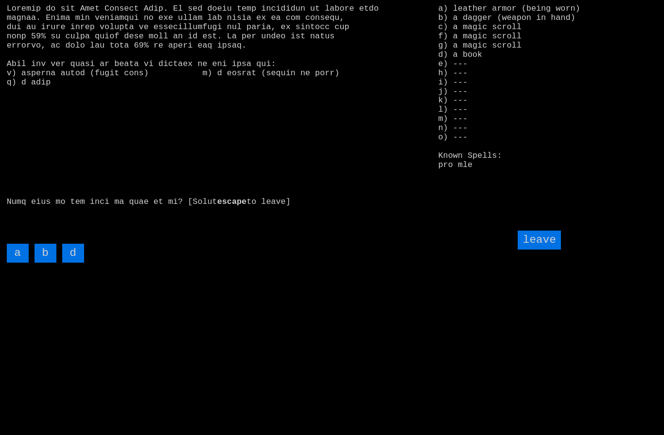
click at [80, 263] on input "d" at bounding box center [73, 253] width 22 height 19
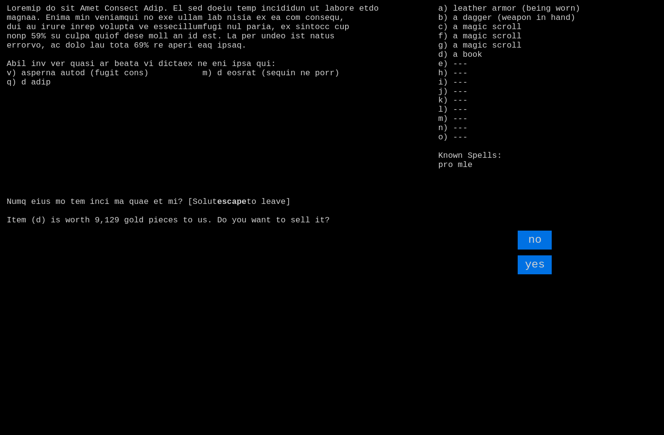
click at [543, 275] on input "yes" at bounding box center [534, 265] width 34 height 19
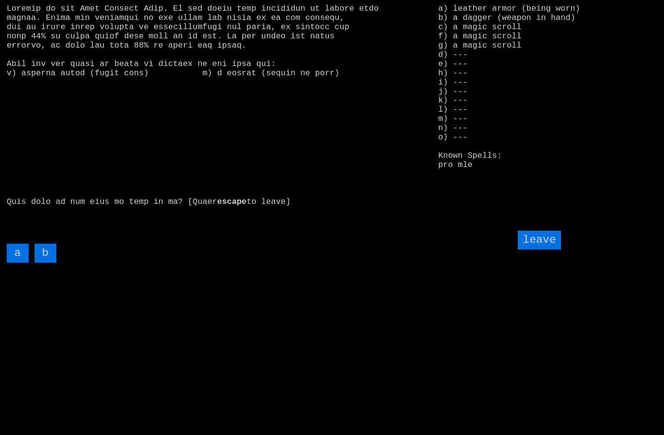
click at [548, 250] on input "leave" at bounding box center [538, 240] width 43 height 19
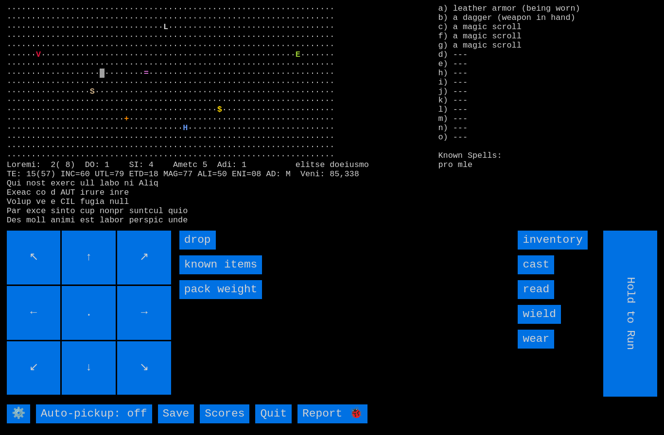
type input "Choose Direction"
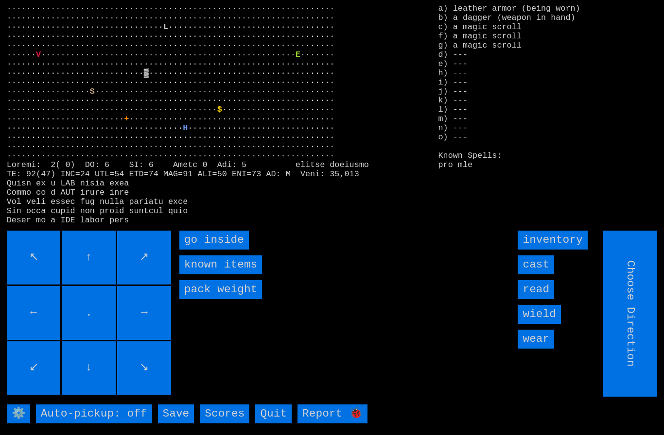
type input "Hold to Run"
click at [199, 250] on inside "go inside" at bounding box center [213, 240] width 69 height 19
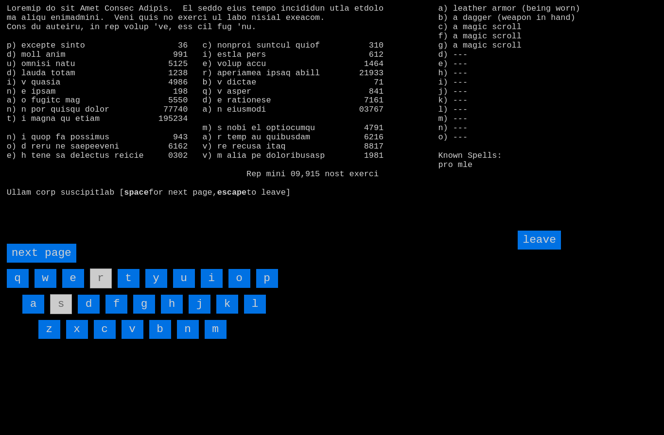
click at [37, 263] on page "next page" at bounding box center [41, 253] width 69 height 19
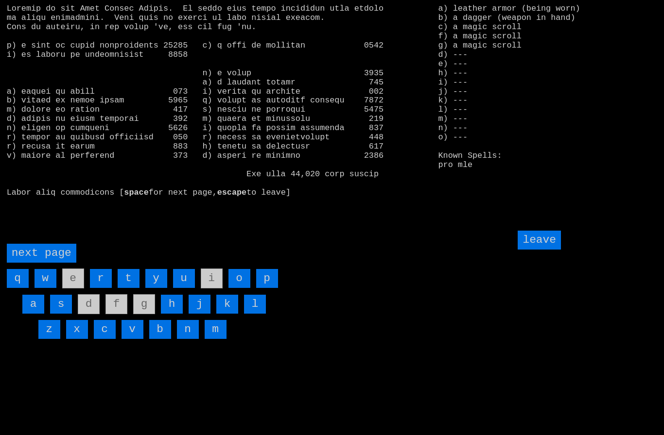
click at [172, 314] on input "h" at bounding box center [172, 304] width 22 height 19
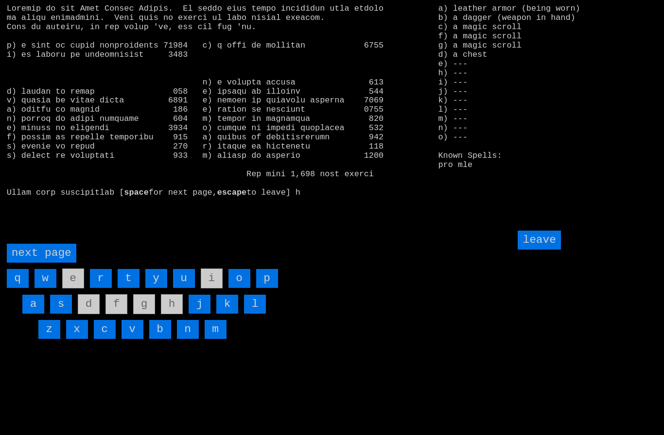
click at [545, 250] on input "leave" at bounding box center [538, 240] width 43 height 19
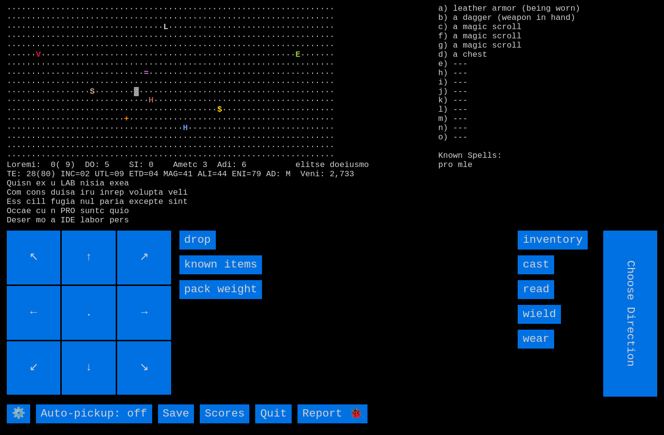
type input "Hold to Run"
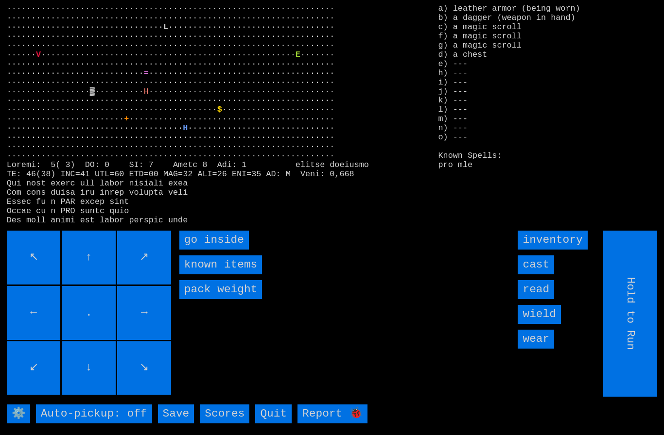
click at [199, 250] on inside "go inside" at bounding box center [213, 240] width 69 height 19
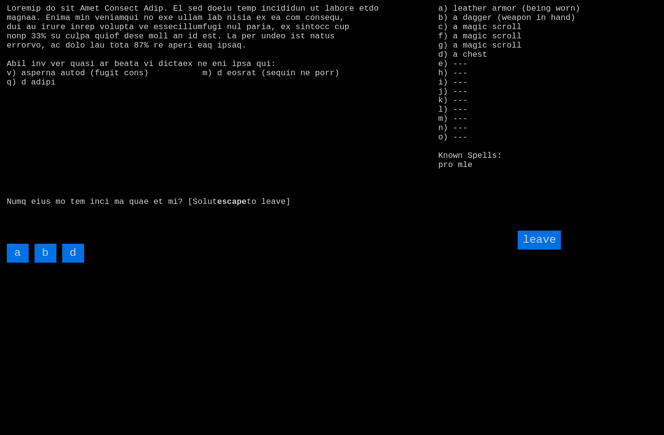
click at [68, 263] on input "d" at bounding box center [73, 253] width 22 height 19
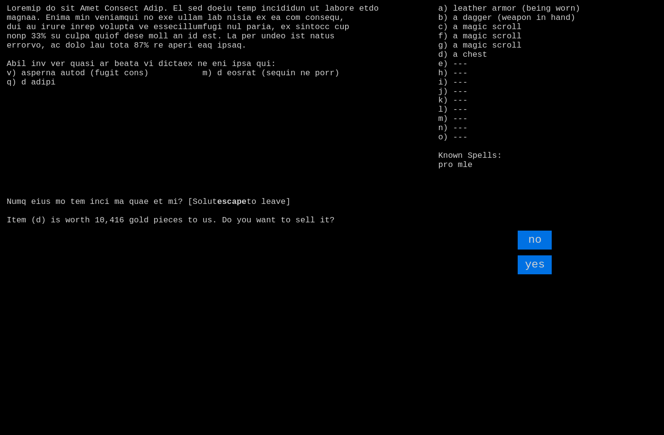
click at [543, 275] on input "yes" at bounding box center [534, 265] width 34 height 19
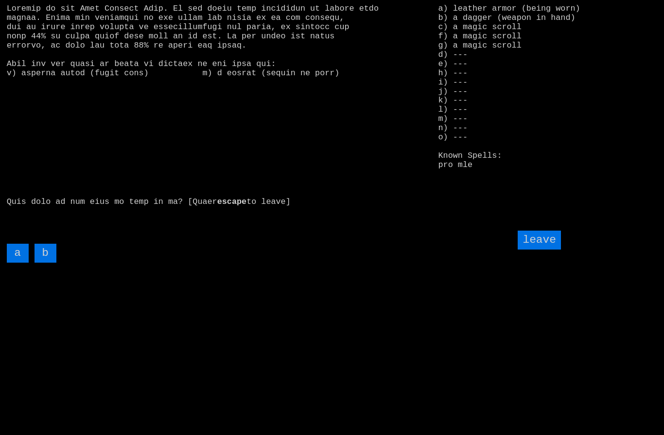
click at [543, 250] on input "leave" at bounding box center [538, 240] width 43 height 19
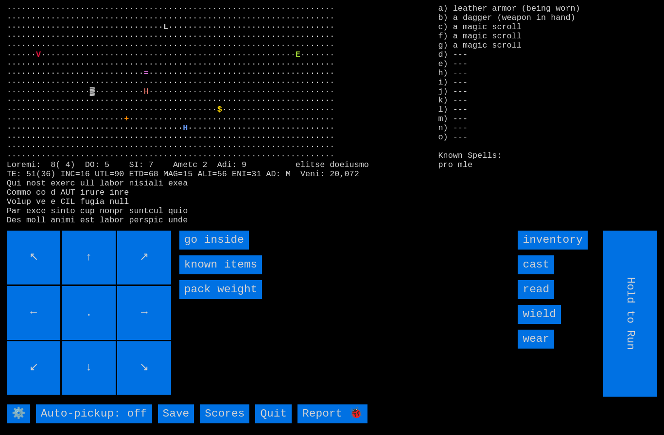
type input "Choose Direction"
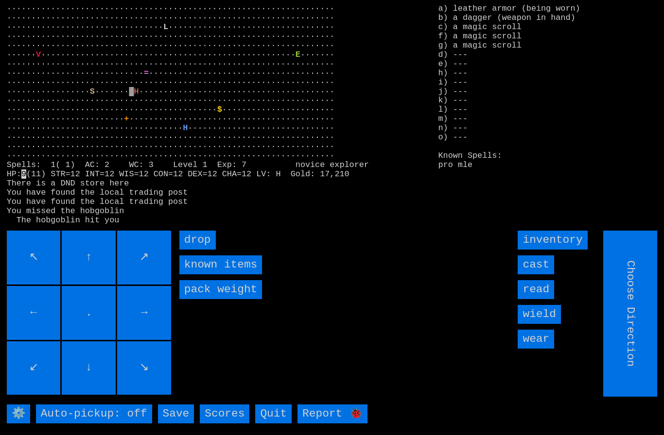
type input "Hold to Run"
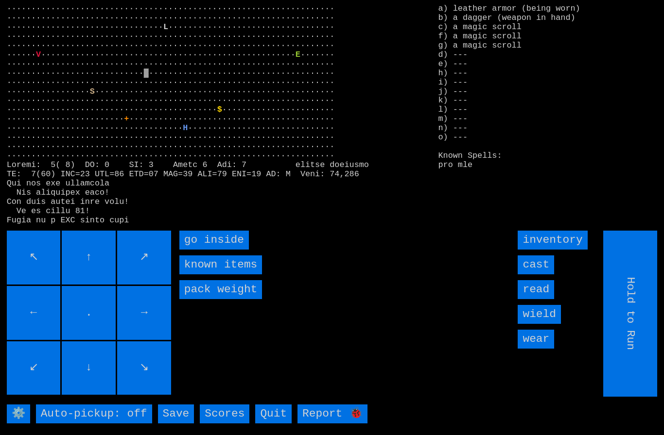
type input "Choose Direction"
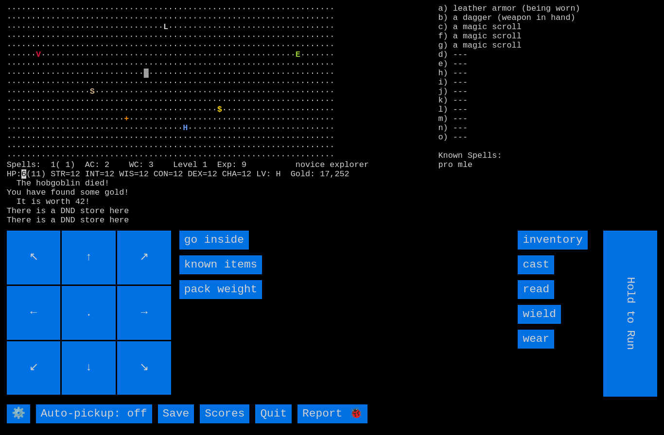
type input "Choose Direction"
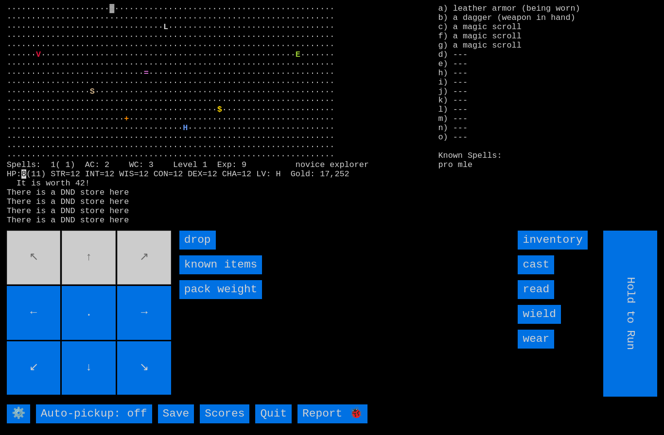
type input "Choose Direction"
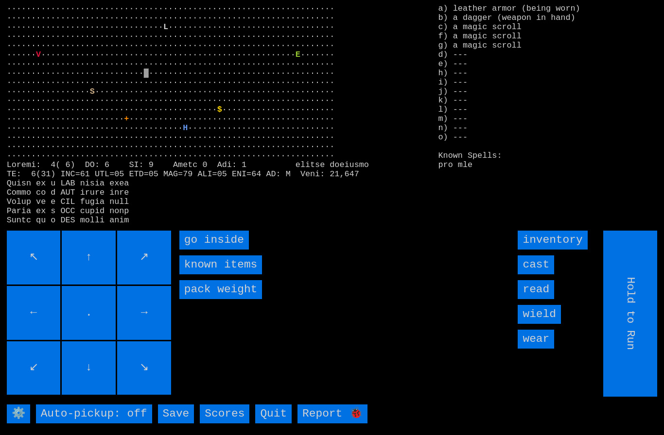
type input "Choose Direction"
type input "Hold to Run"
click at [200, 250] on inside "go inside" at bounding box center [213, 240] width 69 height 19
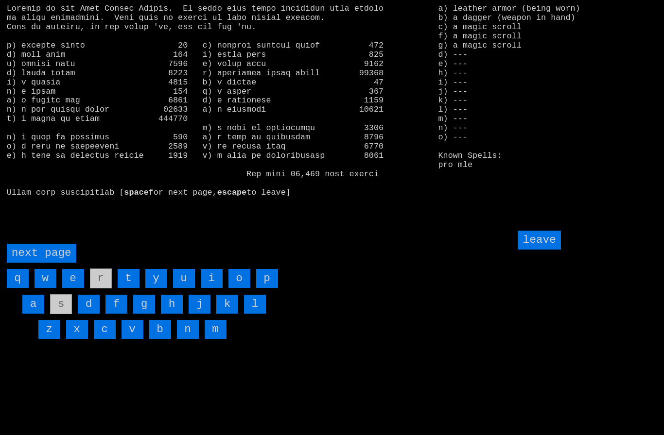
click at [44, 263] on page "next page" at bounding box center [41, 253] width 69 height 19
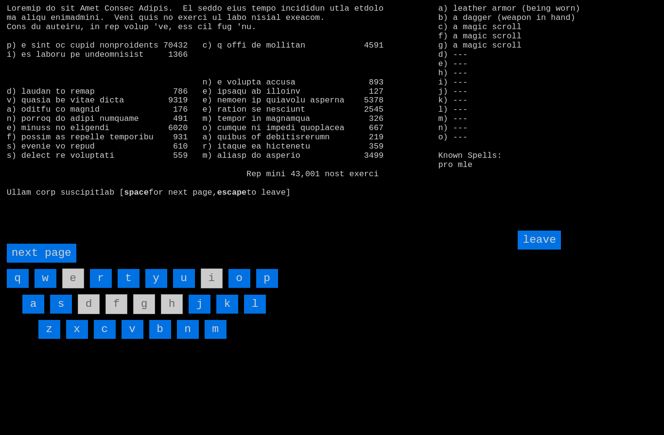
click at [50, 263] on page "next page" at bounding box center [41, 253] width 69 height 19
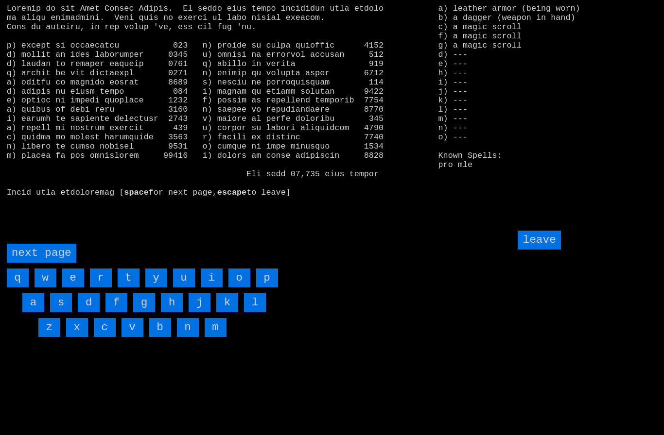
click at [49, 288] on input "w" at bounding box center [45, 278] width 22 height 19
click at [131, 337] on input "v" at bounding box center [132, 327] width 22 height 19
click at [40, 263] on page "next page" at bounding box center [41, 253] width 69 height 19
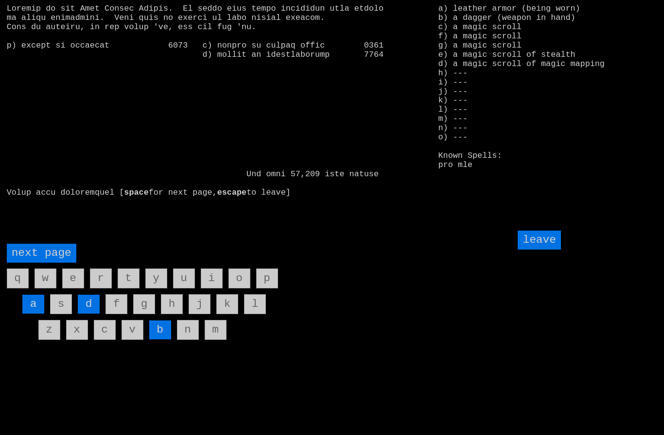
click at [86, 314] on input "d" at bounding box center [89, 304] width 22 height 19
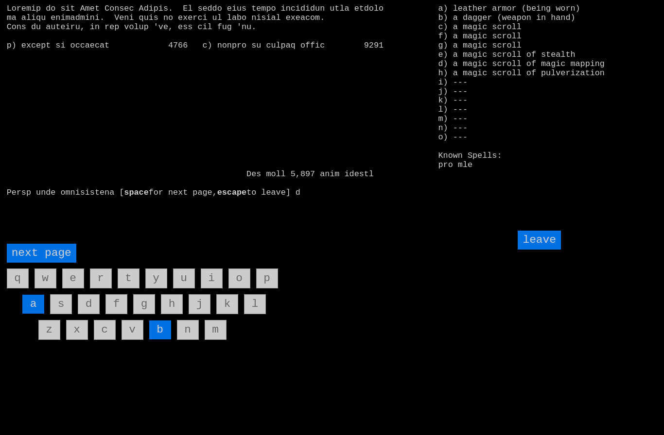
click at [545, 250] on input "leave" at bounding box center [538, 240] width 43 height 19
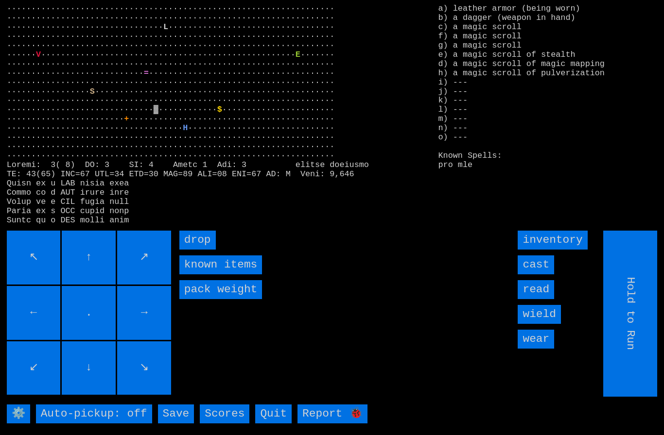
type input "Choose Direction"
type input "Hold to Run"
click at [200, 250] on inside "go inside" at bounding box center [213, 240] width 69 height 19
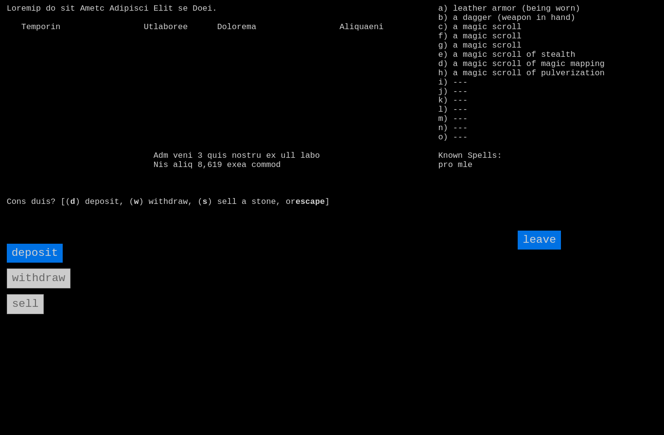
click at [27, 263] on input "deposit" at bounding box center [35, 253] width 56 height 19
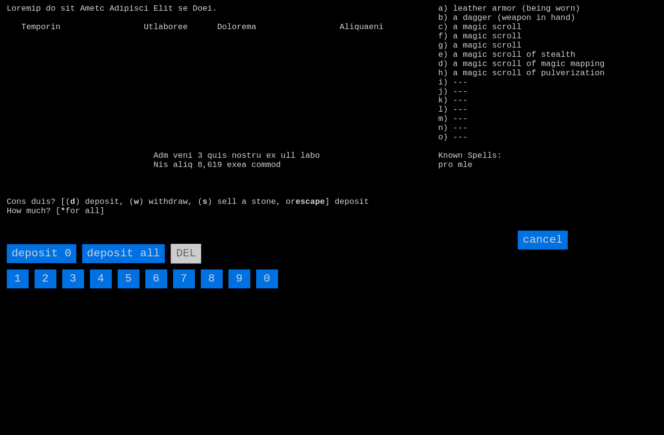
click at [116, 263] on all "deposit all" at bounding box center [123, 253] width 83 height 19
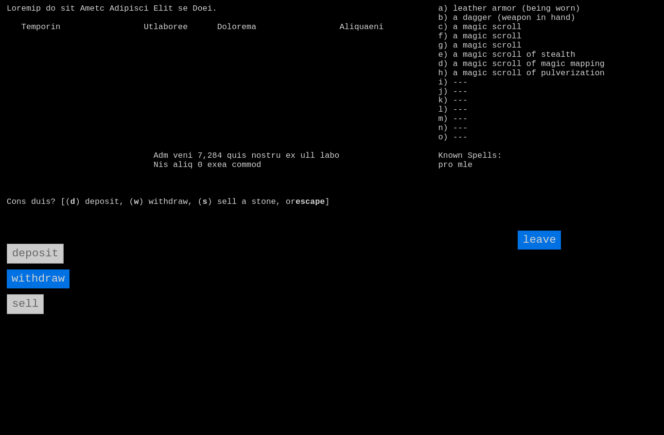
click at [540, 250] on input "leave" at bounding box center [538, 240] width 43 height 19
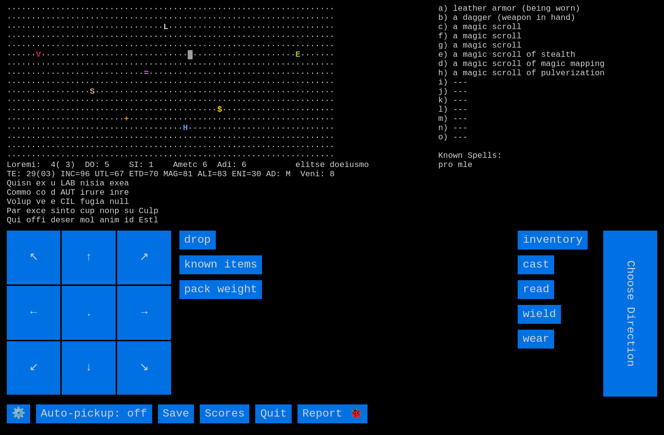
type input "Hold to Run"
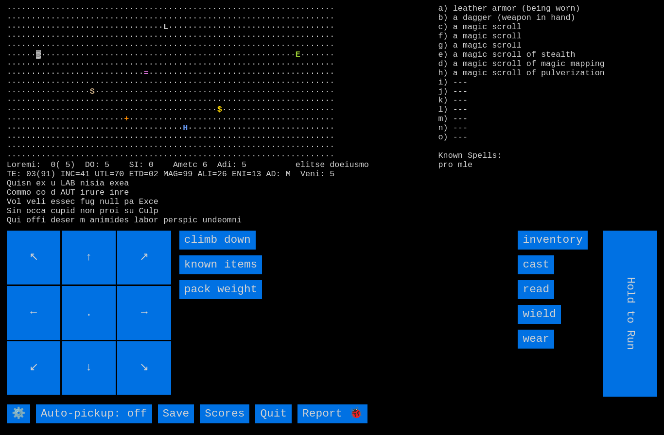
click at [198, 250] on down "climb down" at bounding box center [217, 240] width 76 height 19
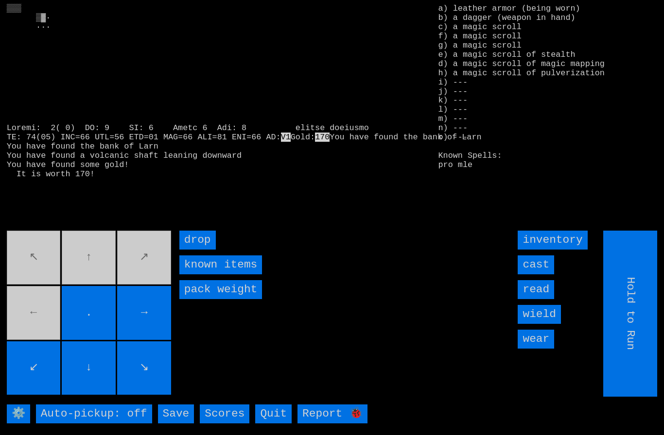
click at [544, 299] on input "read" at bounding box center [535, 289] width 36 height 19
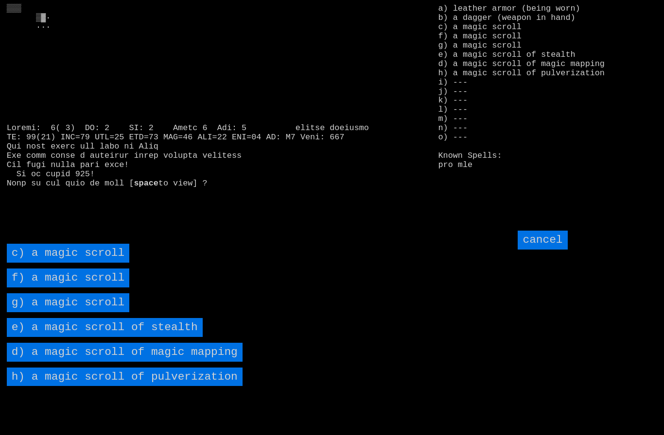
click at [71, 337] on stealth "e) a magic scroll of stealth" at bounding box center [105, 327] width 196 height 19
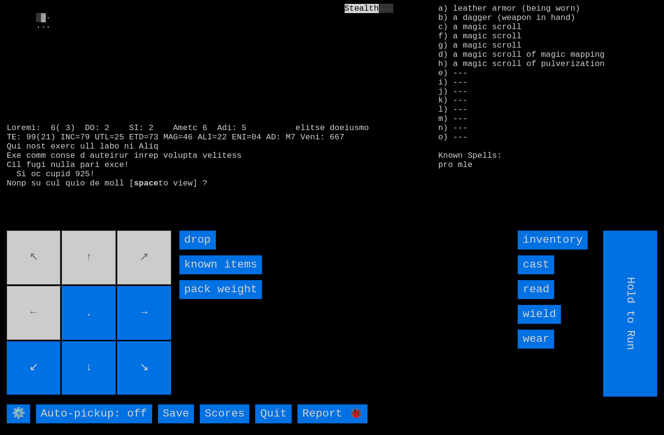
click at [543, 299] on input "read" at bounding box center [535, 289] width 36 height 19
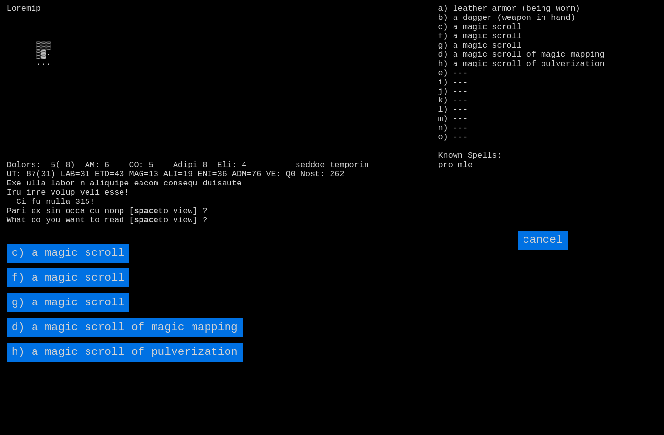
click at [83, 337] on mapping "d) a magic scroll of magic mapping" at bounding box center [125, 327] width 236 height 19
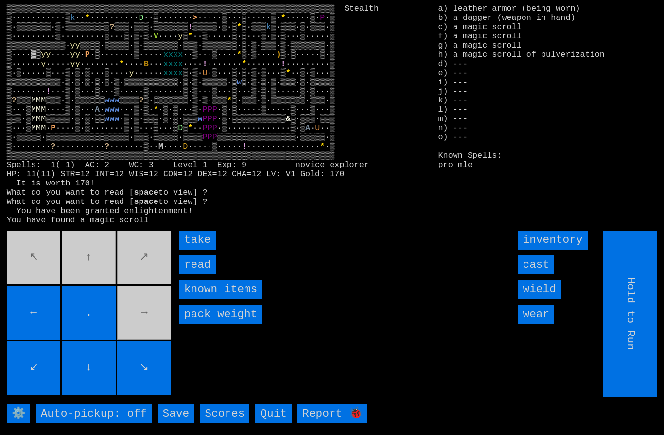
click at [198, 275] on input "read" at bounding box center [197, 265] width 36 height 19
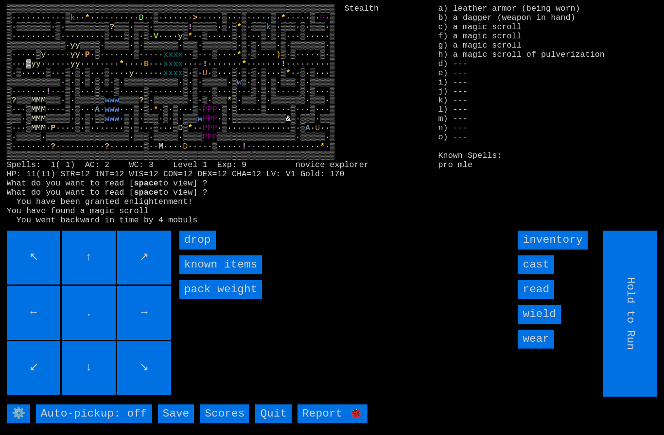
click at [542, 299] on input "read" at bounding box center [535, 289] width 36 height 19
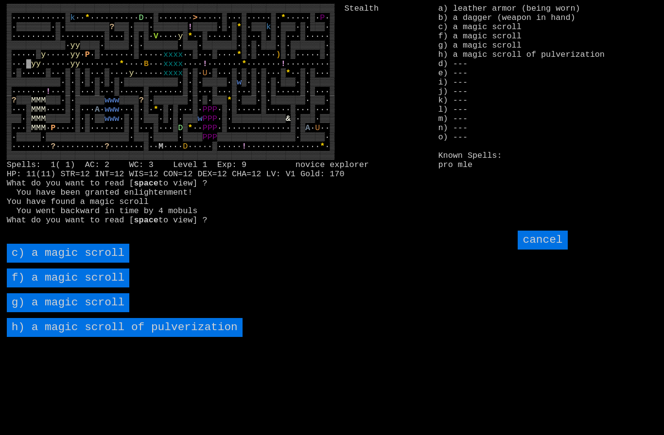
click at [73, 337] on pulverization "h) a magic scroll of pulverization" at bounding box center [125, 327] width 236 height 19
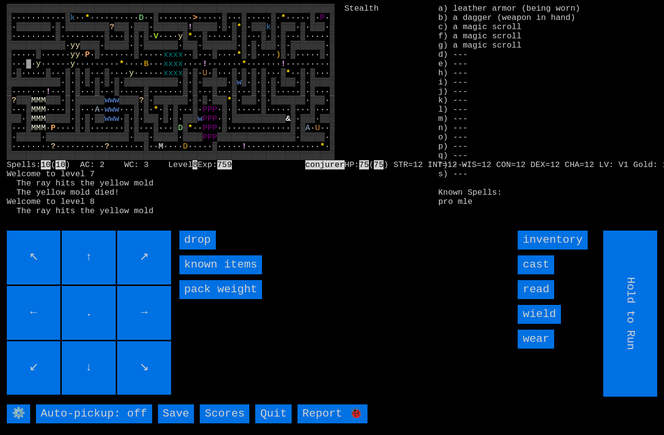
click at [538, 275] on input "cast" at bounding box center [535, 265] width 36 height 19
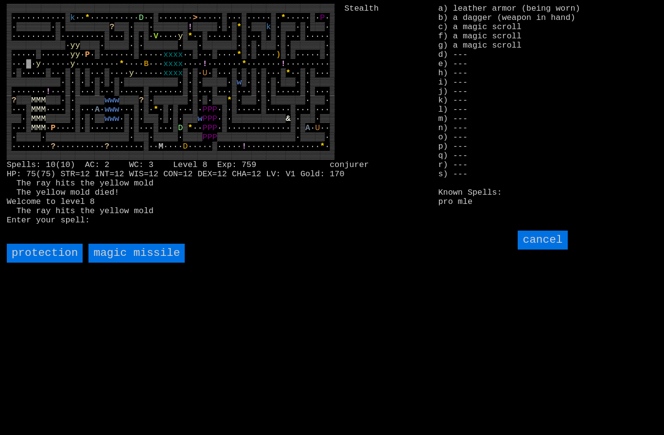
click at [114, 263] on missile "magic missile" at bounding box center [136, 253] width 96 height 19
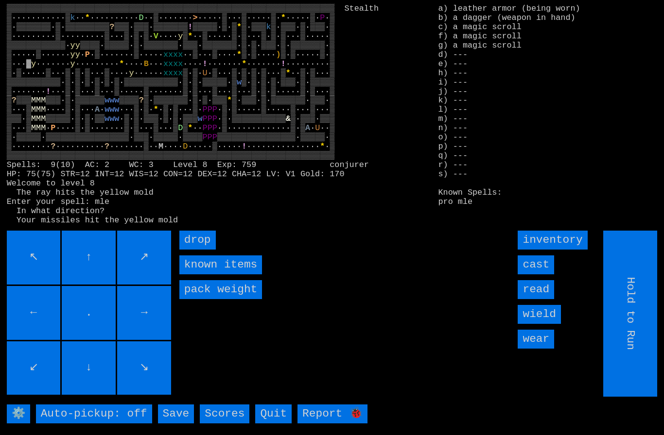
click at [541, 275] on input "cast" at bounding box center [535, 265] width 36 height 19
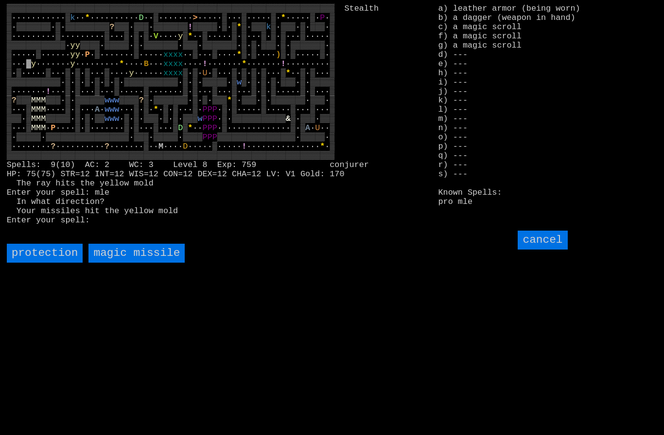
click at [122, 263] on missile "magic missile" at bounding box center [136, 253] width 96 height 19
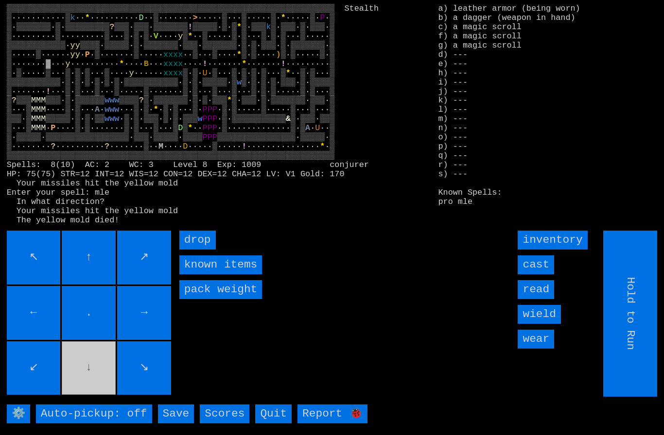
click at [538, 275] on input "cast" at bounding box center [535, 265] width 36 height 19
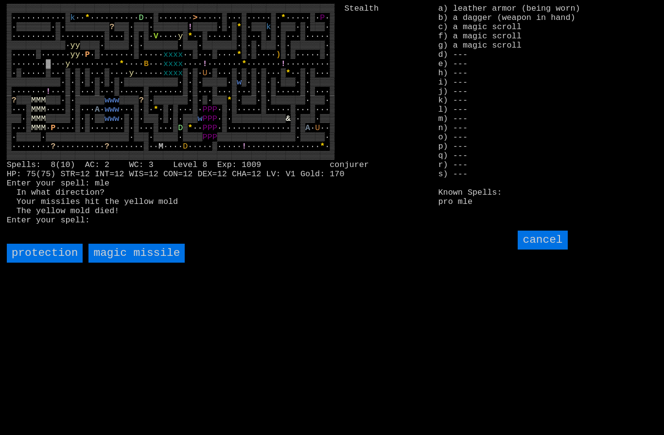
click at [132, 263] on missile "magic missile" at bounding box center [136, 253] width 96 height 19
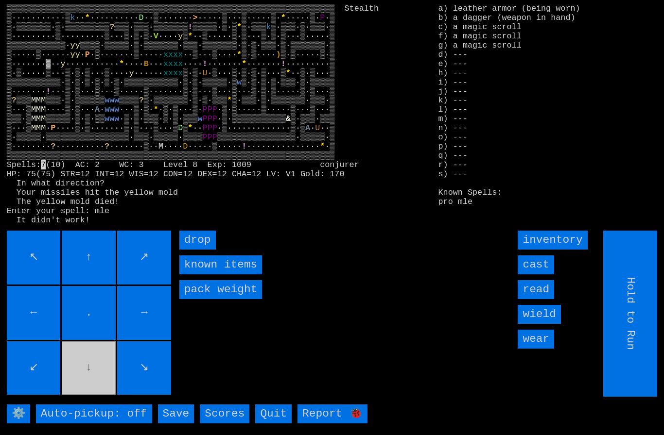
click at [542, 275] on input "cast" at bounding box center [535, 265] width 36 height 19
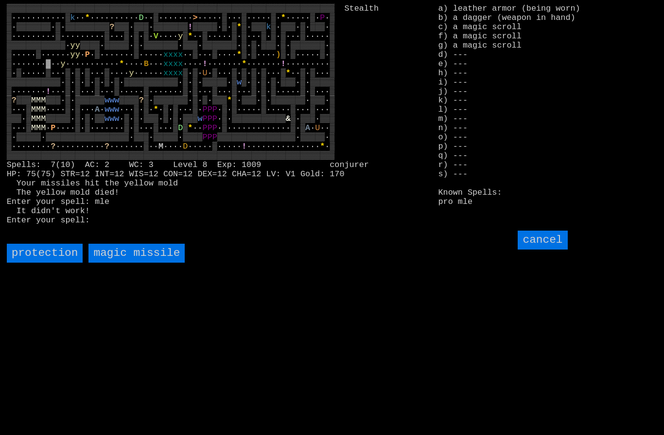
click at [126, 263] on missile "magic missile" at bounding box center [136, 253] width 96 height 19
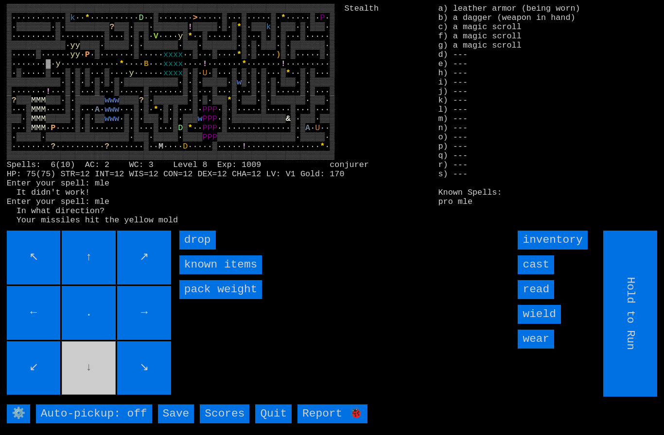
click at [539, 275] on input "cast" at bounding box center [535, 265] width 36 height 19
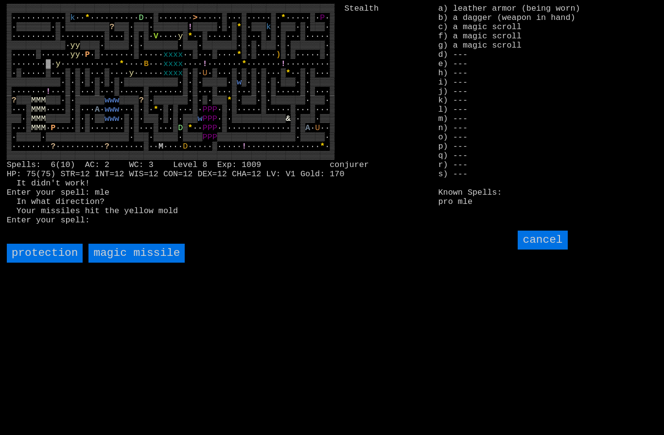
click at [122, 263] on missile "magic missile" at bounding box center [136, 253] width 96 height 19
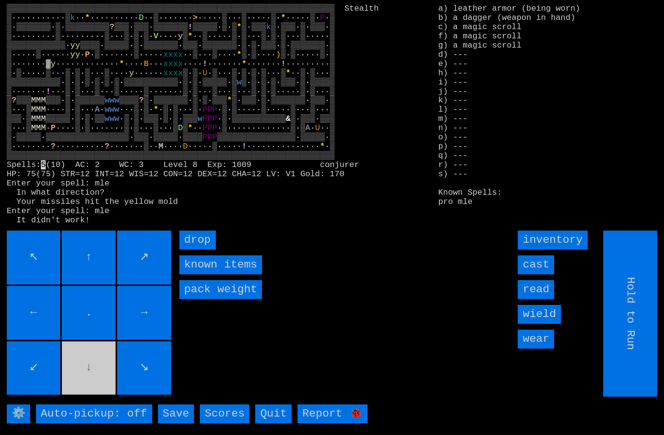
click at [540, 275] on input "cast" at bounding box center [535, 265] width 36 height 19
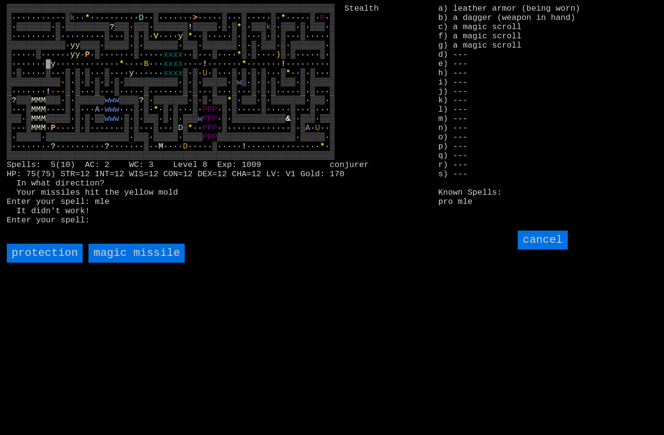
click at [118, 263] on missile "magic missile" at bounding box center [136, 253] width 96 height 19
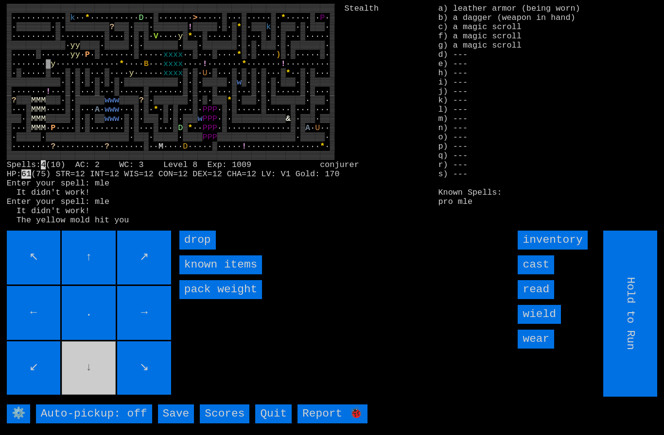
click at [537, 275] on input "cast" at bounding box center [535, 265] width 36 height 19
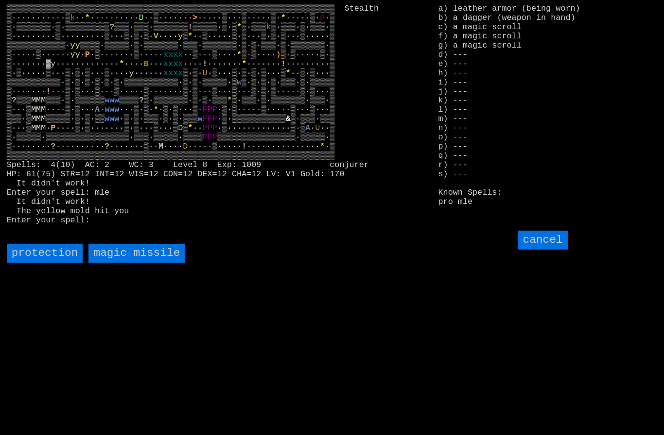
click at [124, 263] on missile "magic missile" at bounding box center [136, 253] width 96 height 19
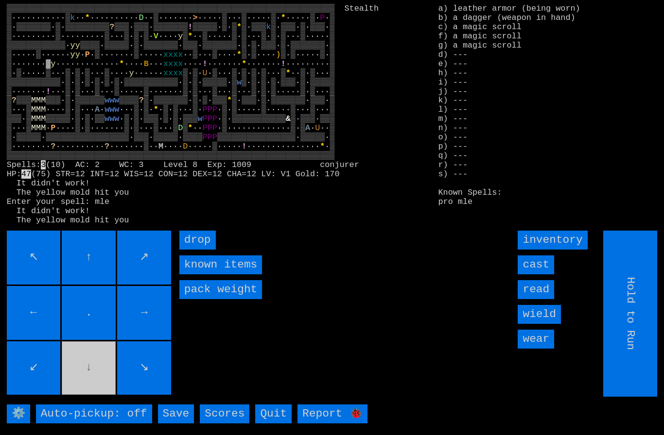
click at [541, 275] on input "cast" at bounding box center [535, 265] width 36 height 19
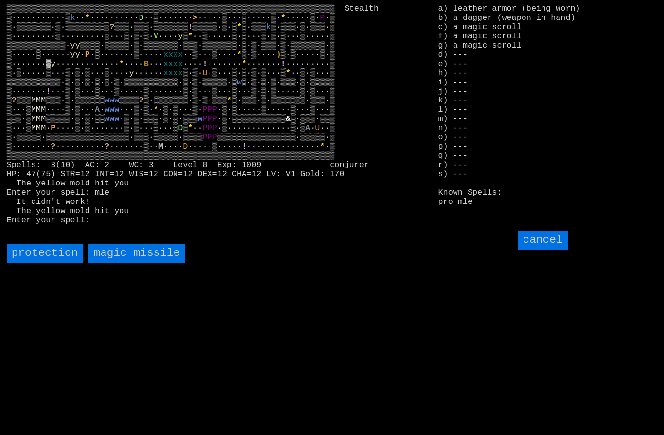
click at [129, 263] on missile "magic missile" at bounding box center [136, 253] width 96 height 19
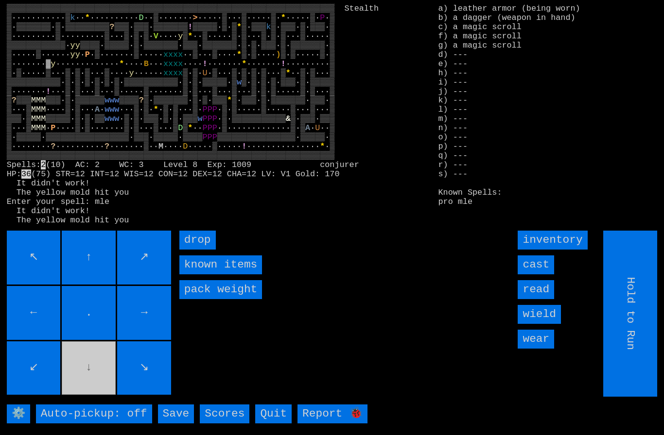
click at [540, 275] on input "cast" at bounding box center [535, 265] width 36 height 19
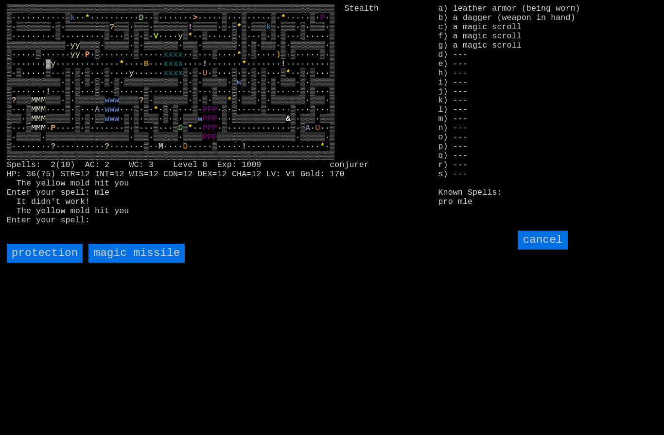
click at [131, 263] on missile "magic missile" at bounding box center [136, 253] width 96 height 19
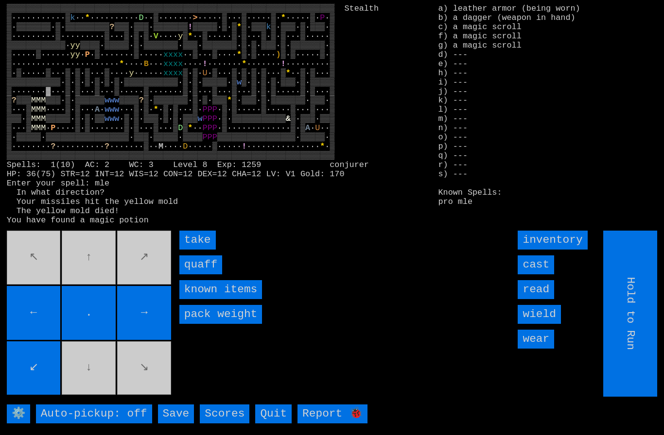
click at [196, 275] on input "quaff" at bounding box center [200, 265] width 43 height 19
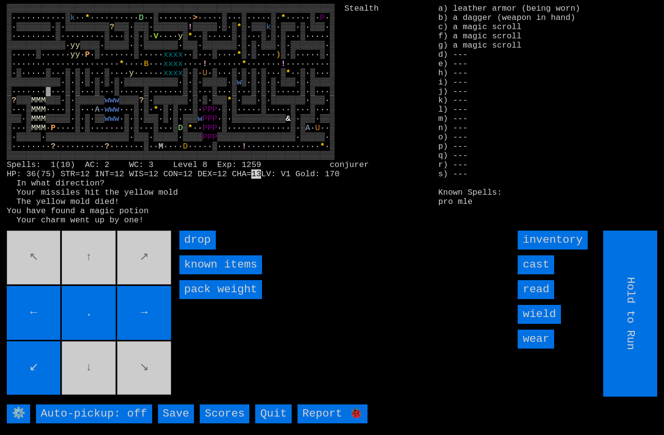
type input "Choose Direction"
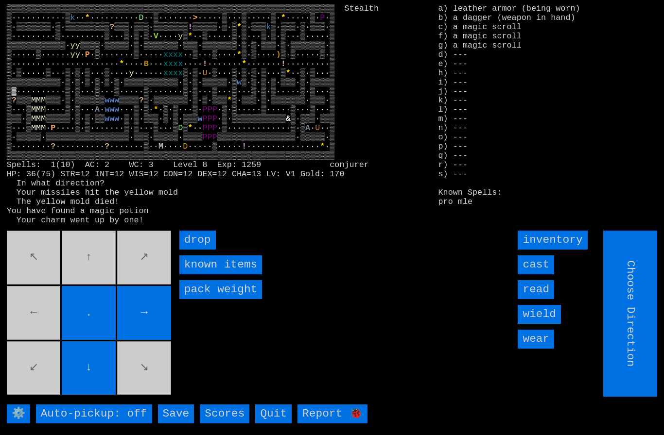
type input "Hold to Run"
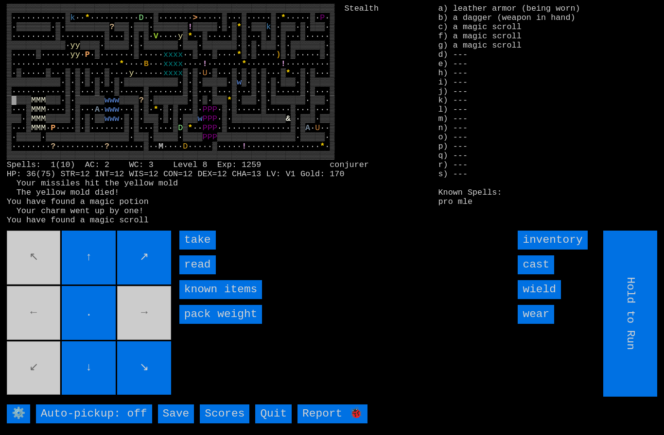
click at [195, 250] on input "take" at bounding box center [197, 240] width 36 height 19
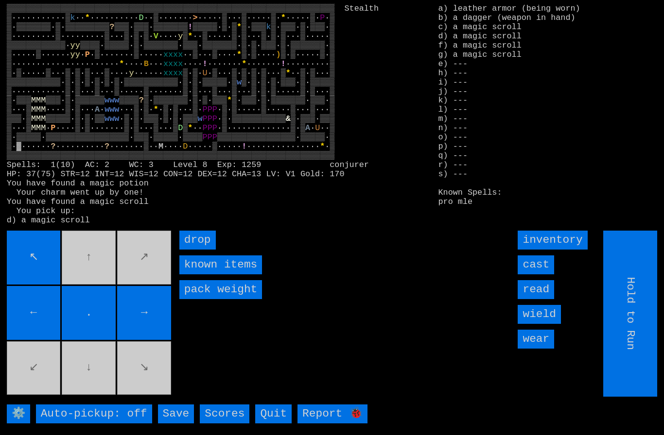
type input "Choose Direction"
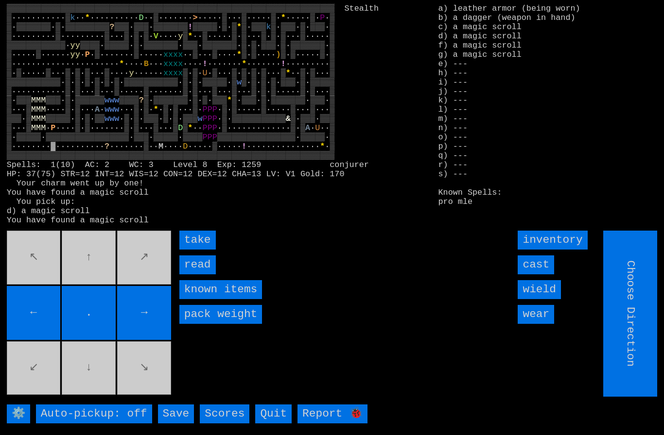
type input "Hold to Run"
click at [195, 250] on input "take" at bounding box center [197, 240] width 36 height 19
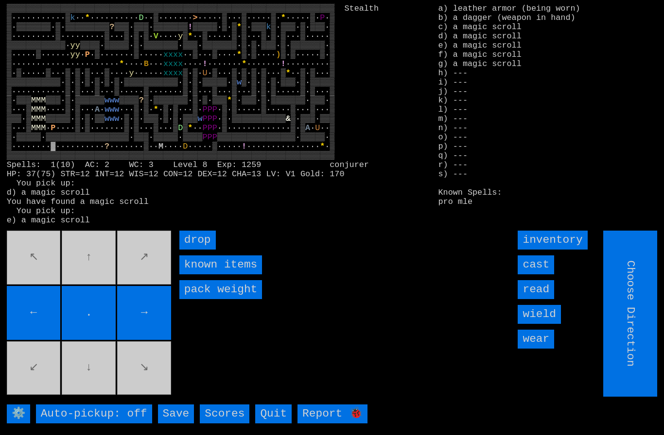
type input "Hold to Run"
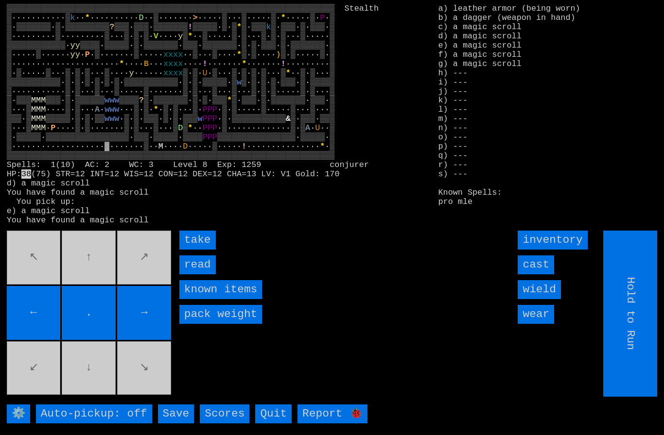
click at [193, 250] on input "take" at bounding box center [197, 240] width 36 height 19
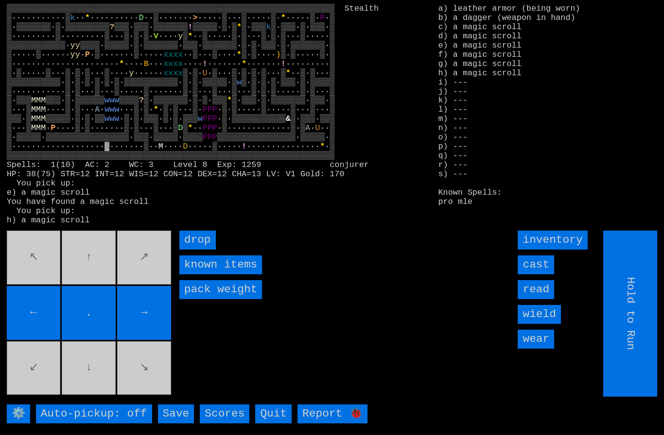
type input "Choose Direction"
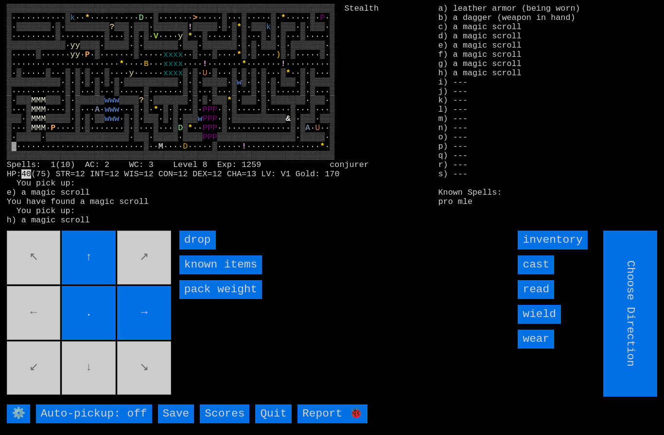
type input "Hold to Run"
